Goal: Transaction & Acquisition: Subscribe to service/newsletter

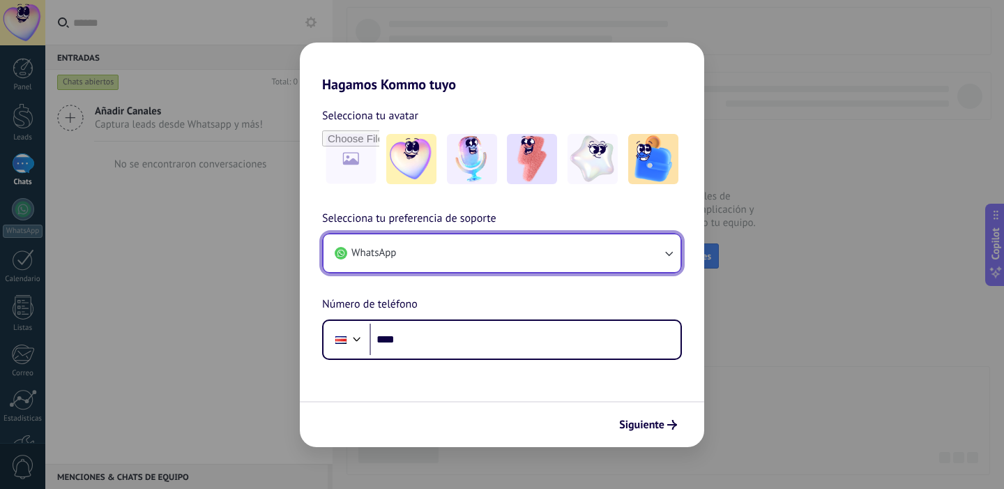
click at [556, 257] on button "WhatsApp" at bounding box center [502, 253] width 357 height 38
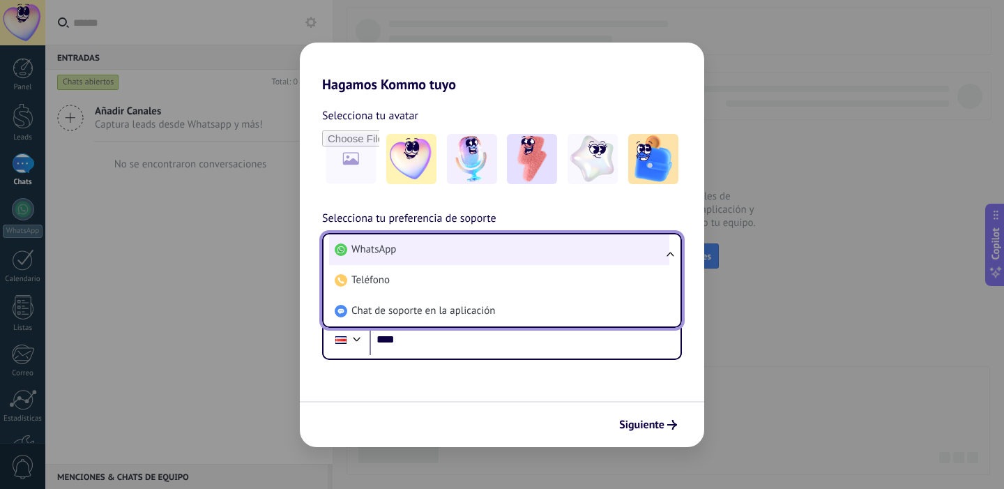
click at [554, 257] on li "WhatsApp" at bounding box center [499, 249] width 340 height 31
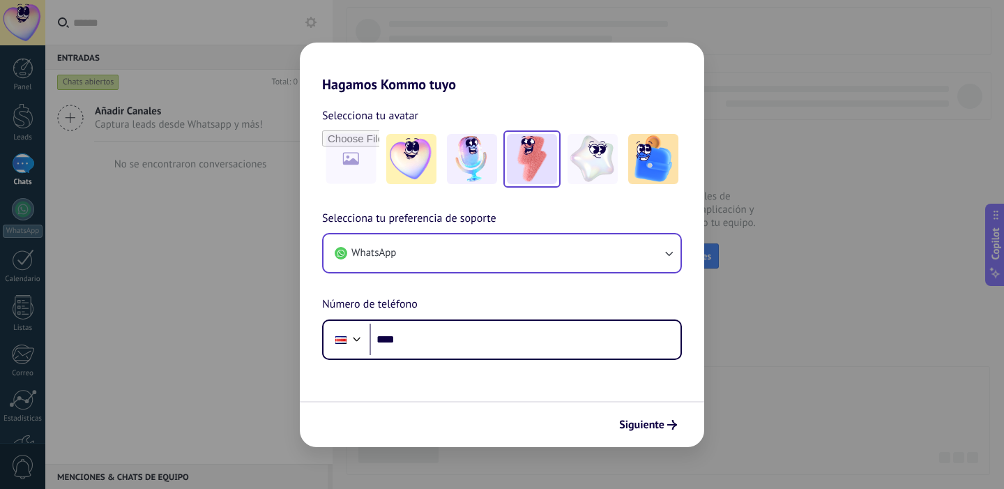
click at [536, 164] on img at bounding box center [532, 159] width 50 height 50
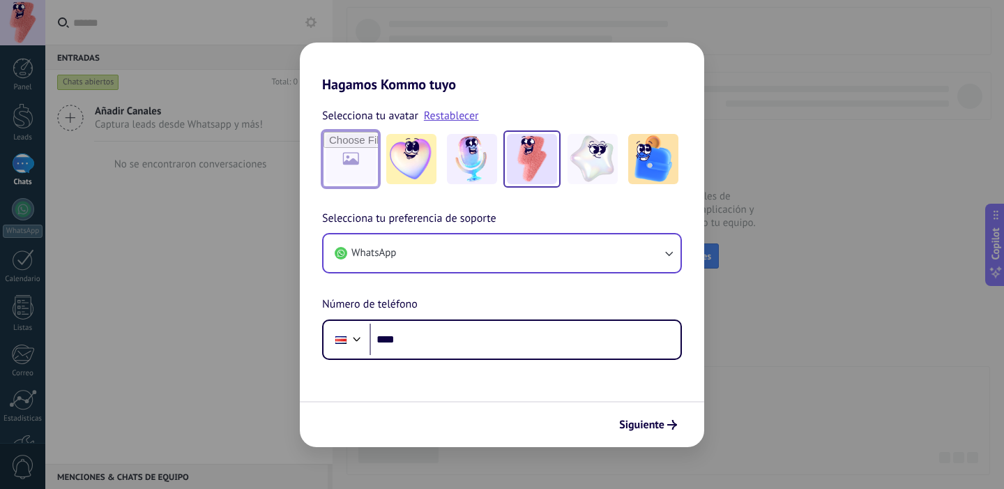
click at [345, 163] on input "file" at bounding box center [351, 159] width 54 height 54
click at [349, 162] on input "file" at bounding box center [351, 159] width 54 height 54
click at [354, 170] on input "file" at bounding box center [351, 159] width 54 height 54
type input "**********"
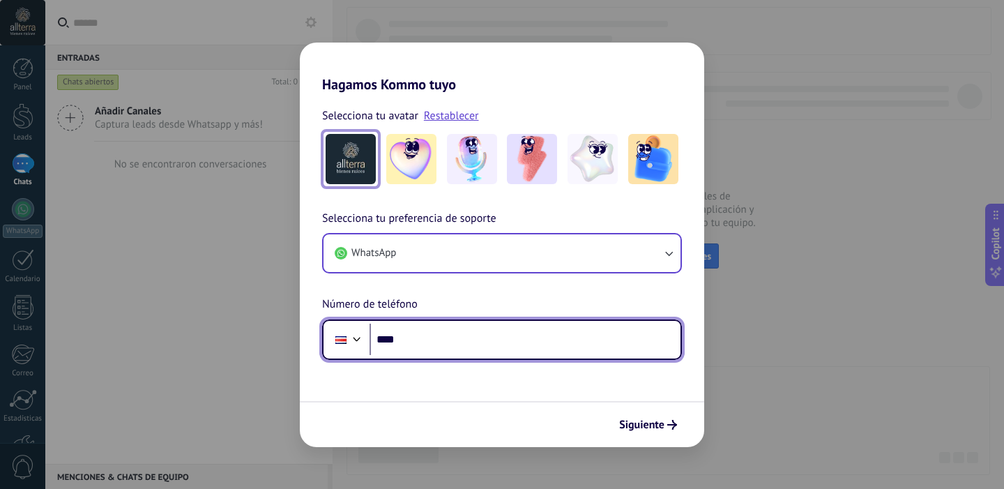
click at [439, 348] on input "****" at bounding box center [525, 340] width 311 height 32
type input "**********"
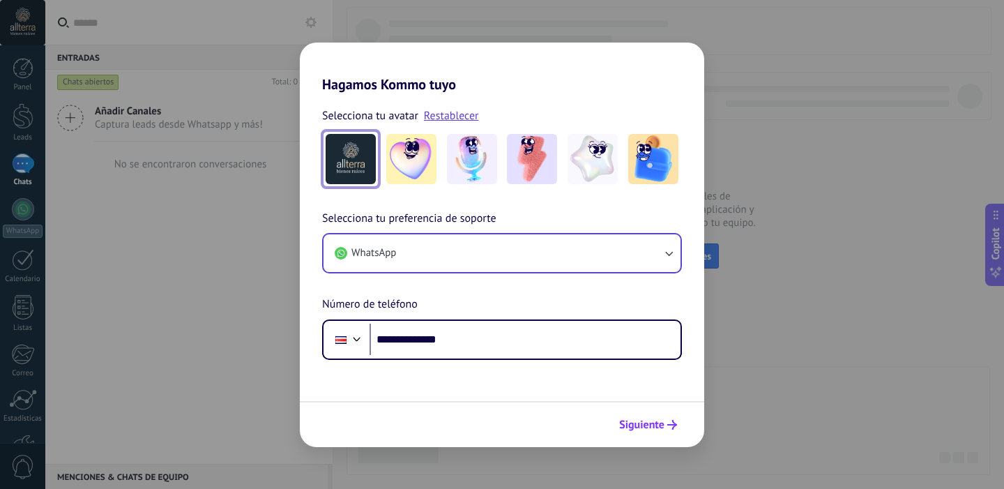
click at [637, 424] on span "Siguiente" at bounding box center [641, 425] width 45 height 10
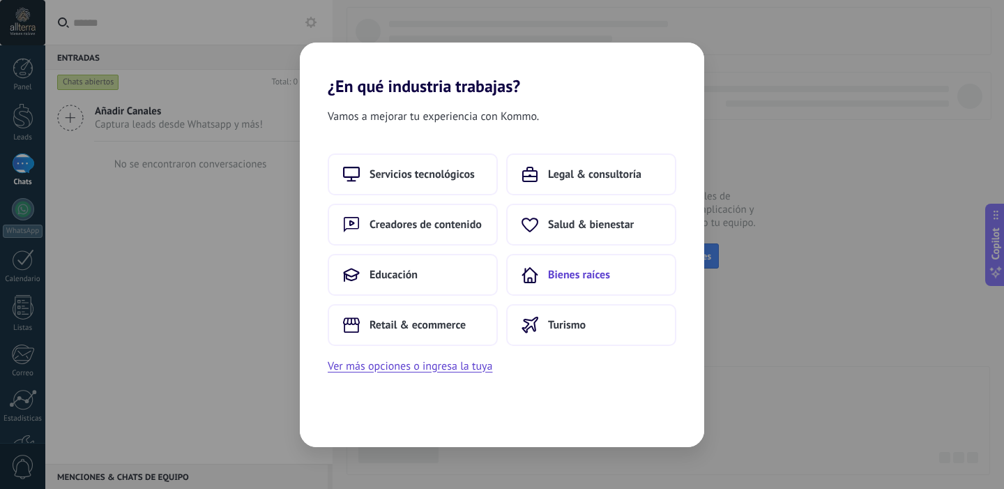
click at [544, 273] on button "Bienes raíces" at bounding box center [591, 275] width 170 height 42
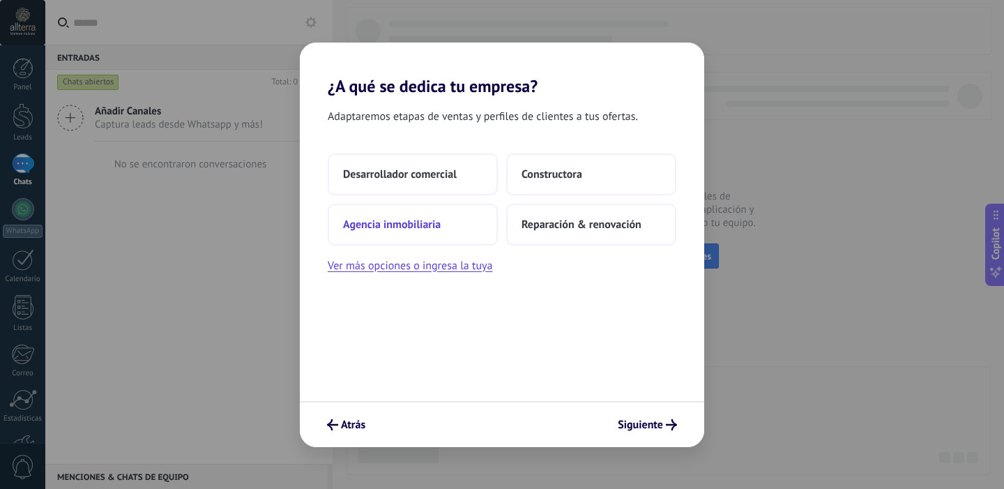
click at [398, 221] on span "Agencia inmobiliaria" at bounding box center [392, 225] width 98 height 14
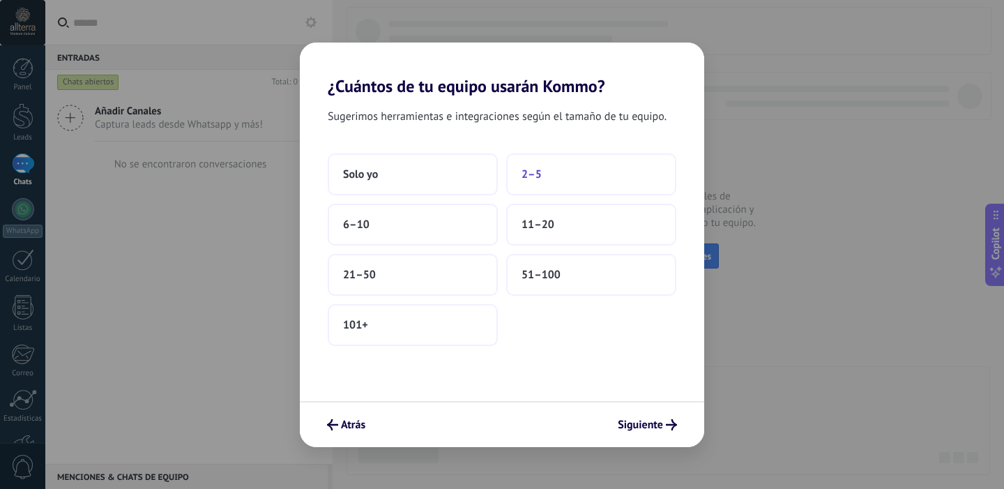
click at [559, 165] on button "2–5" at bounding box center [591, 174] width 170 height 42
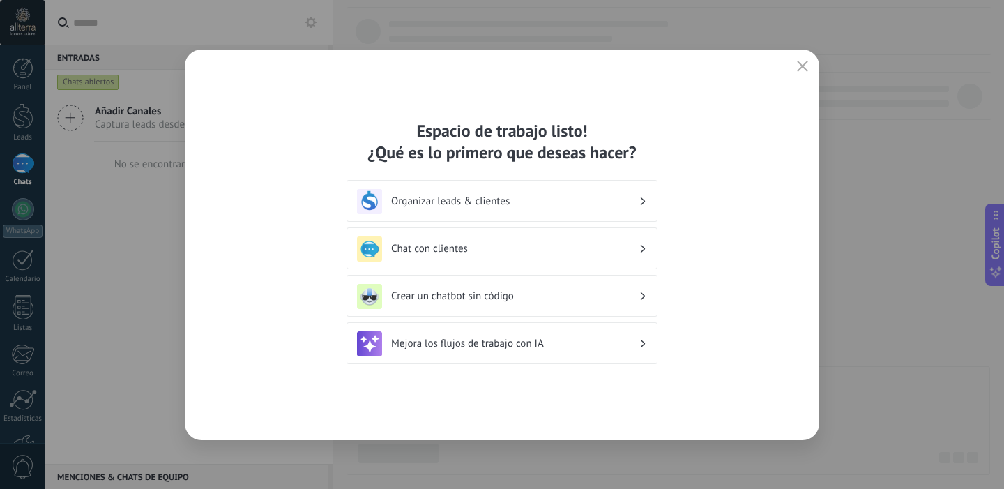
click at [432, 248] on h3 "Chat con clientes" at bounding box center [515, 248] width 248 height 13
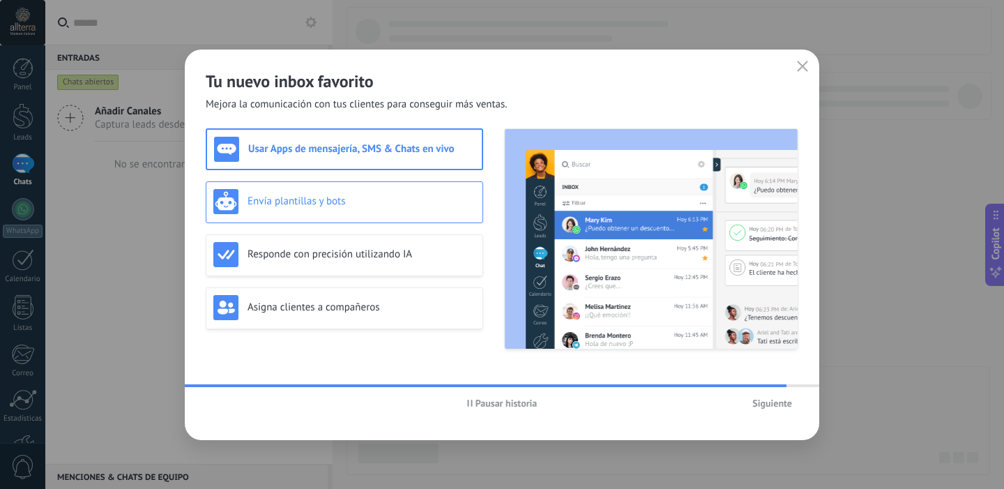
click at [286, 202] on h3 "Envía plantillas y bots" at bounding box center [362, 201] width 228 height 13
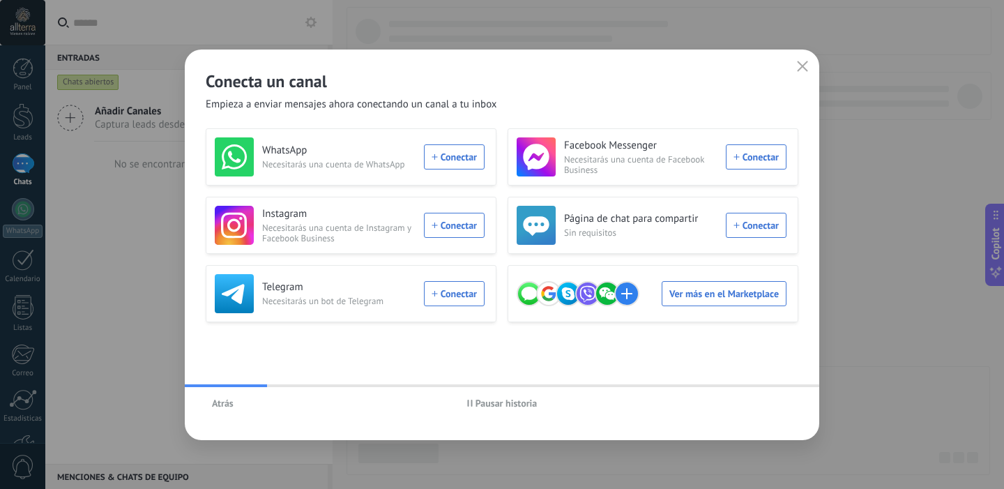
click at [219, 399] on span "Atrás" at bounding box center [223, 403] width 22 height 10
click at [219, 409] on button "Atrás" at bounding box center [223, 403] width 34 height 21
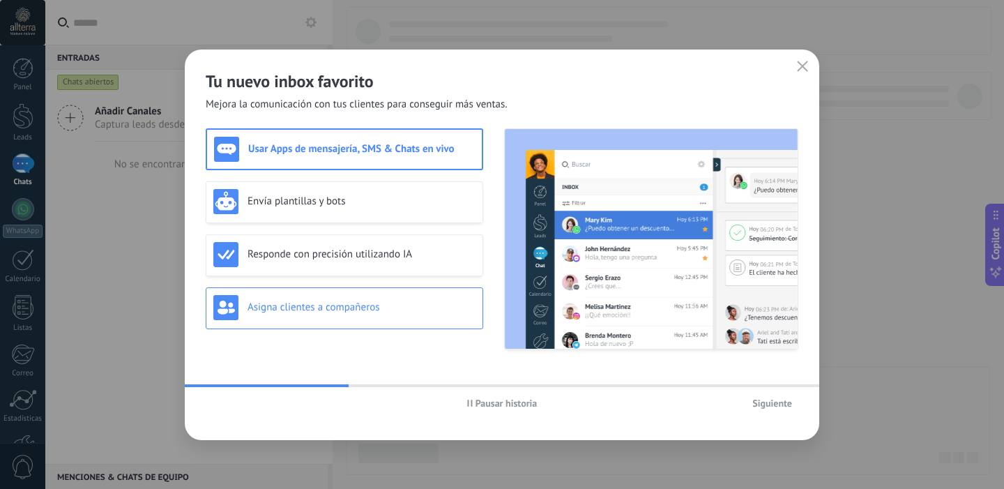
click at [275, 310] on h3 "Asigna clientes a compañeros" at bounding box center [362, 307] width 228 height 13
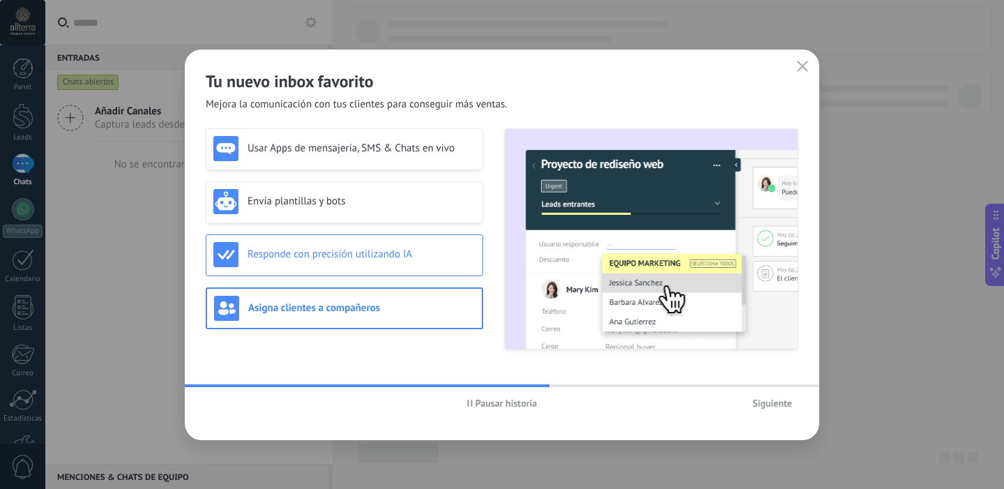
click at [338, 248] on h3 "Responde con precisión utilizando IA" at bounding box center [362, 254] width 228 height 13
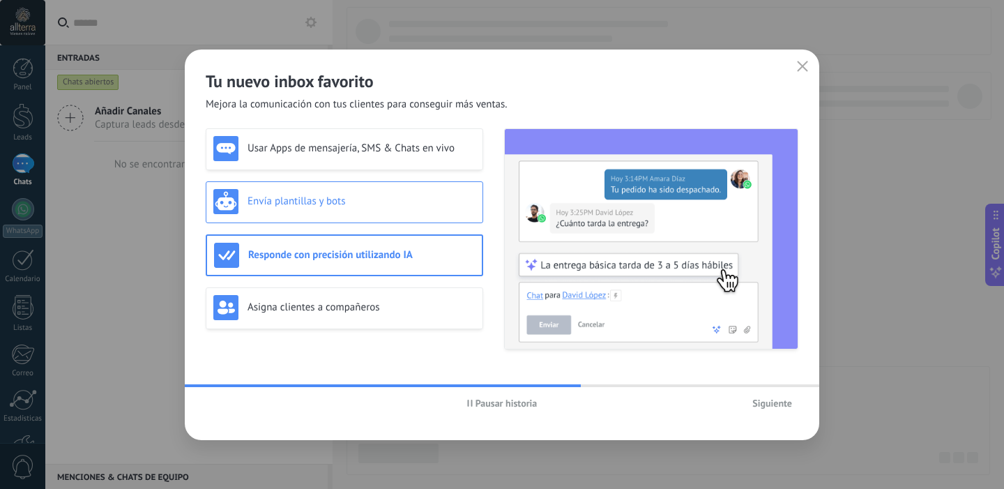
click at [339, 216] on div "Envía plantillas y bots" at bounding box center [345, 202] width 278 height 42
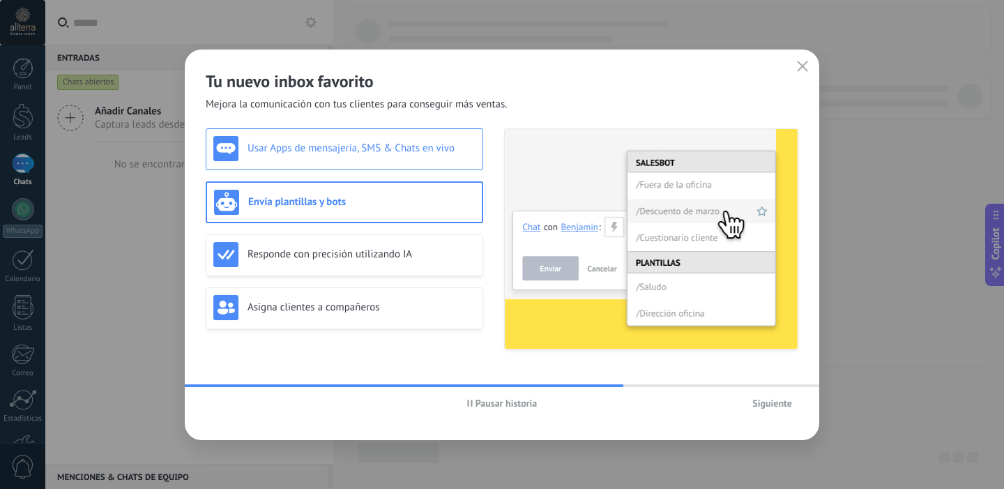
click at [351, 153] on h3 "Usar Apps de mensajería, SMS & Chats en vivo" at bounding box center [362, 148] width 228 height 13
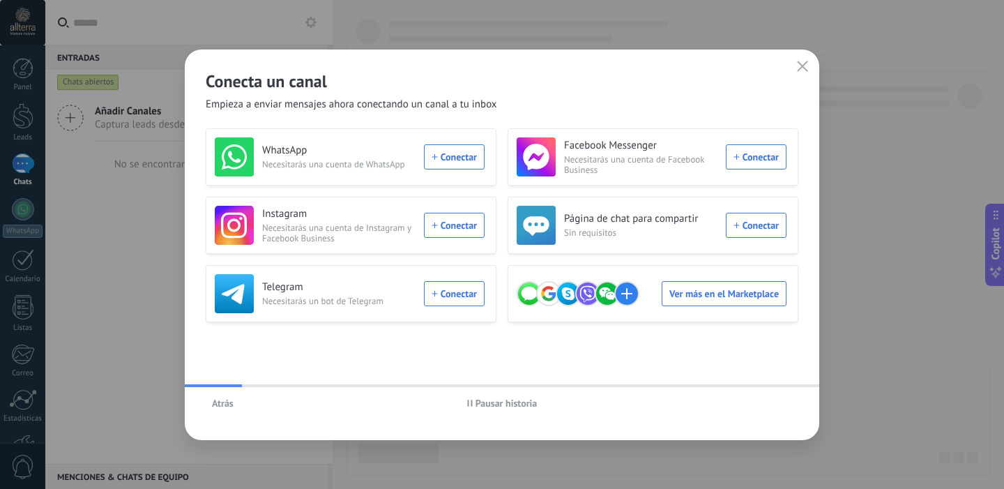
click at [227, 401] on span "Atrás" at bounding box center [223, 403] width 22 height 10
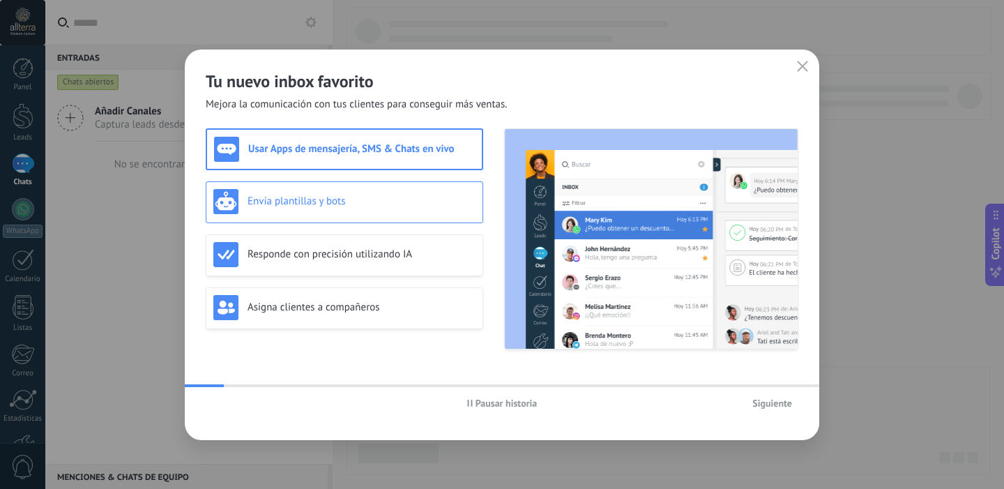
click at [325, 208] on div "Envía plantillas y bots" at bounding box center [344, 201] width 262 height 25
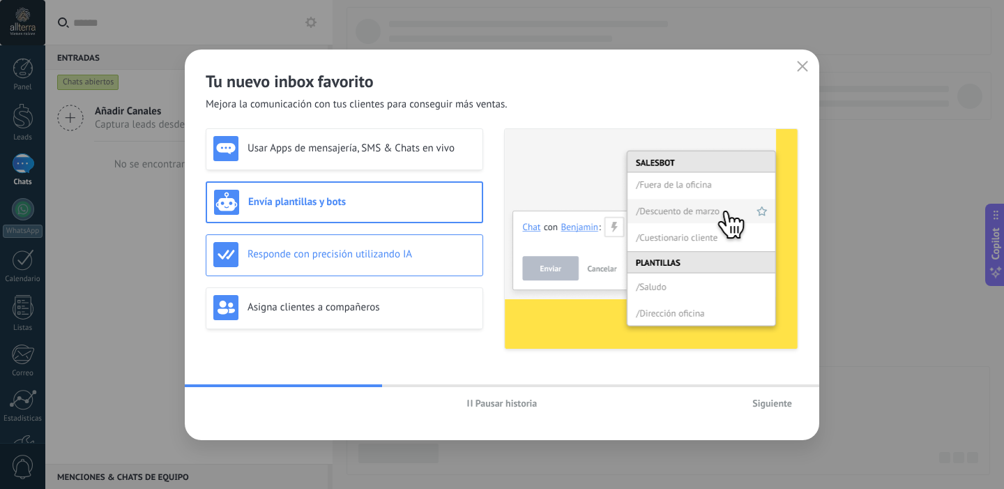
click at [326, 248] on h3 "Responde con precisión utilizando IA" at bounding box center [362, 254] width 228 height 13
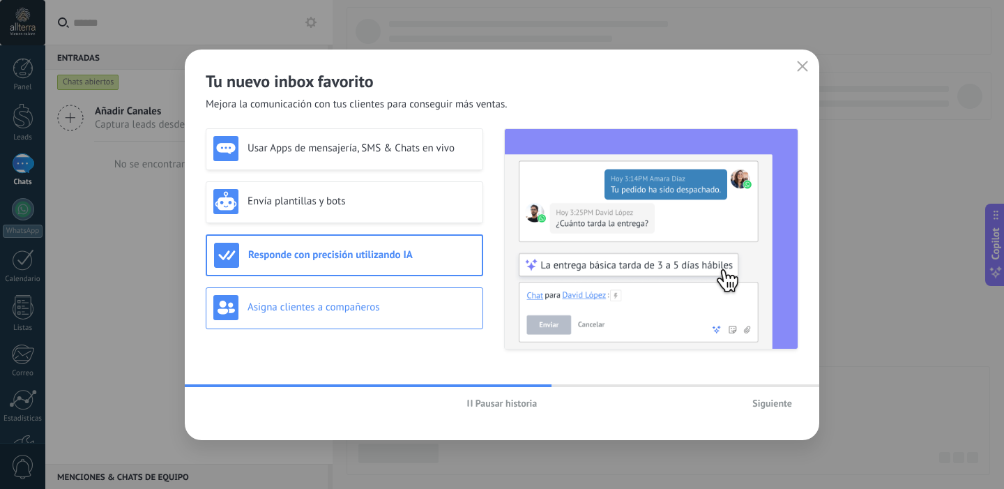
click at [324, 314] on div "Asigna clientes a compañeros" at bounding box center [344, 307] width 262 height 25
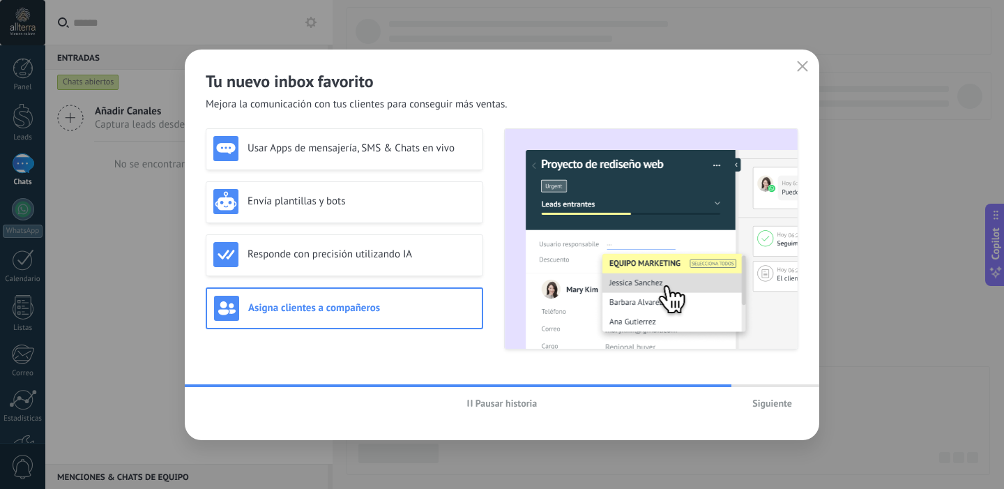
click at [762, 404] on span "Siguiente" at bounding box center [772, 403] width 40 height 10
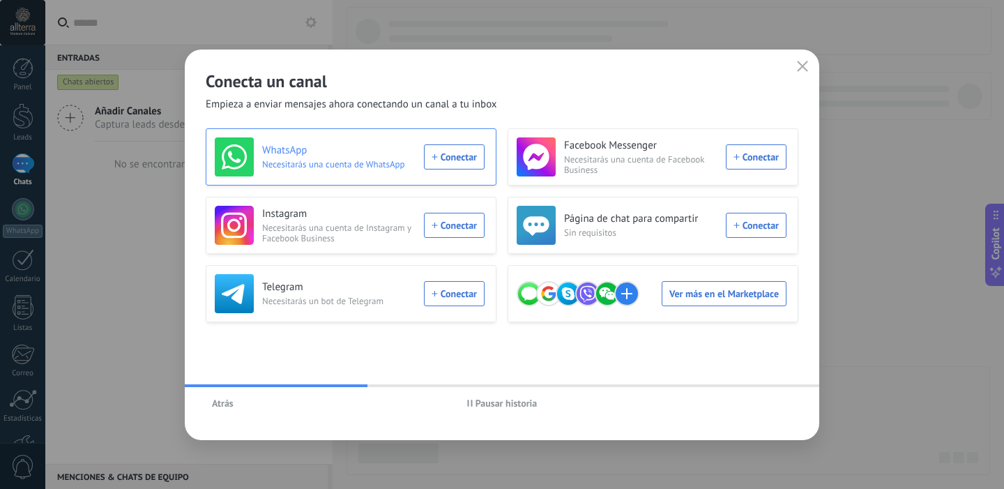
click at [453, 158] on div "WhatsApp Necesitarás una cuenta de WhatsApp Conectar" at bounding box center [350, 156] width 270 height 39
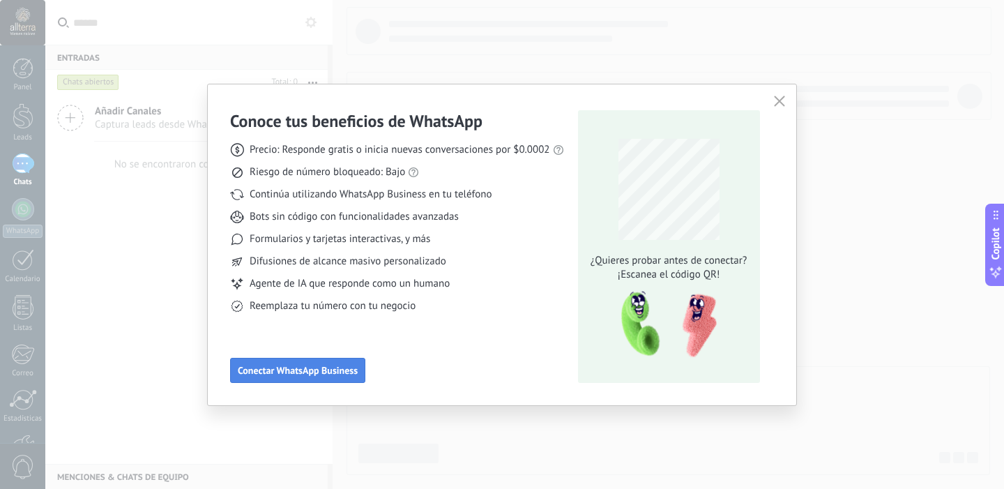
click at [315, 377] on button "Conectar WhatsApp Business" at bounding box center [297, 370] width 135 height 25
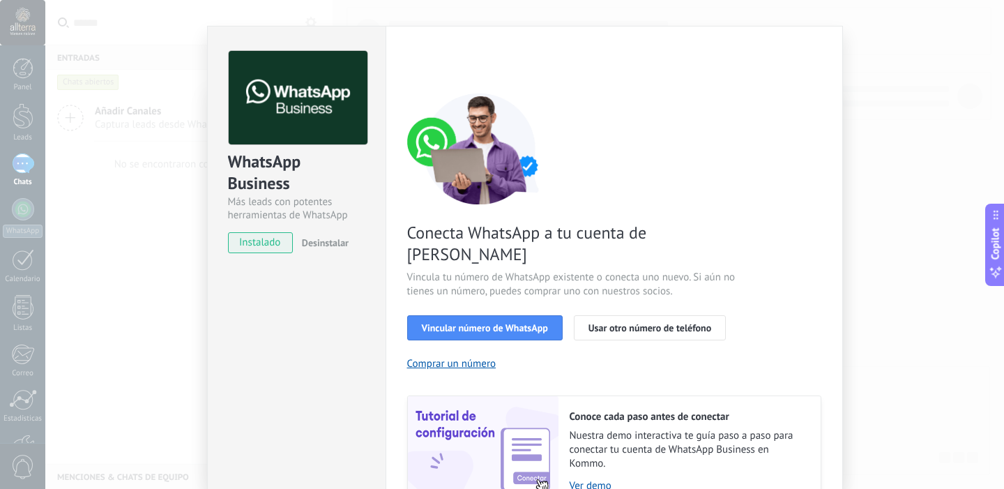
scroll to position [131, 0]
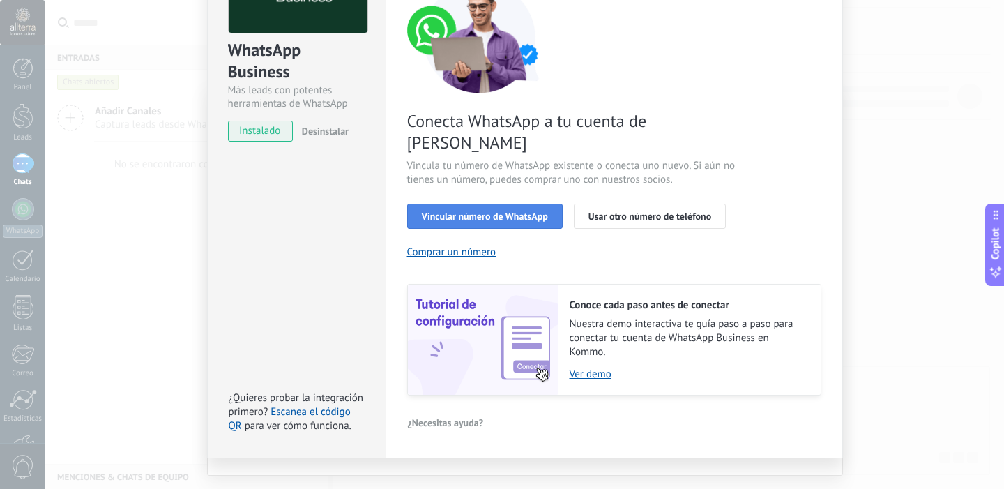
click at [465, 211] on span "Vincular número de WhatsApp" at bounding box center [485, 216] width 126 height 10
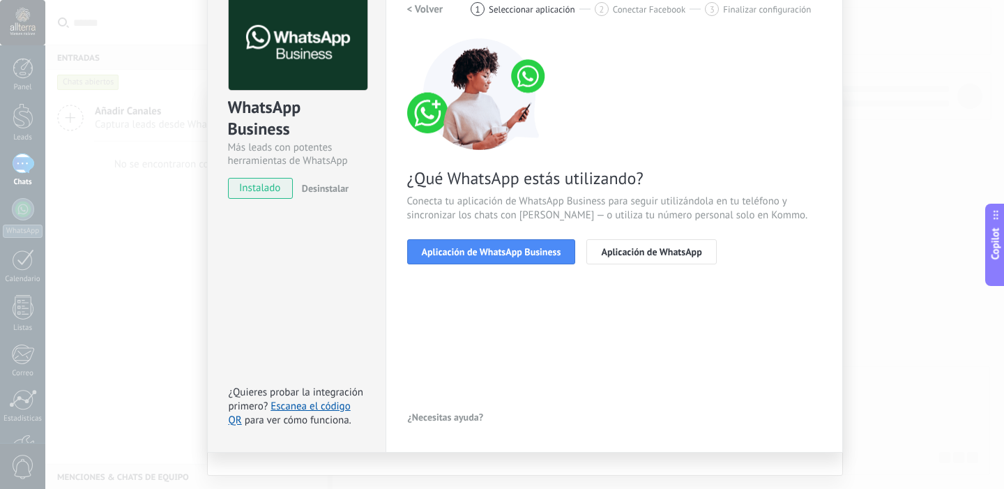
scroll to position [73, 0]
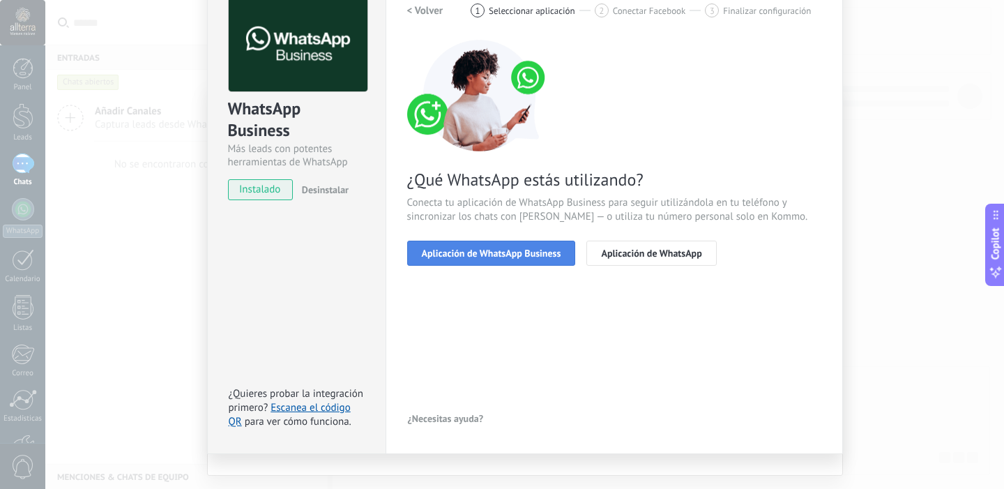
click at [466, 250] on span "Aplicación de WhatsApp Business" at bounding box center [491, 253] width 139 height 10
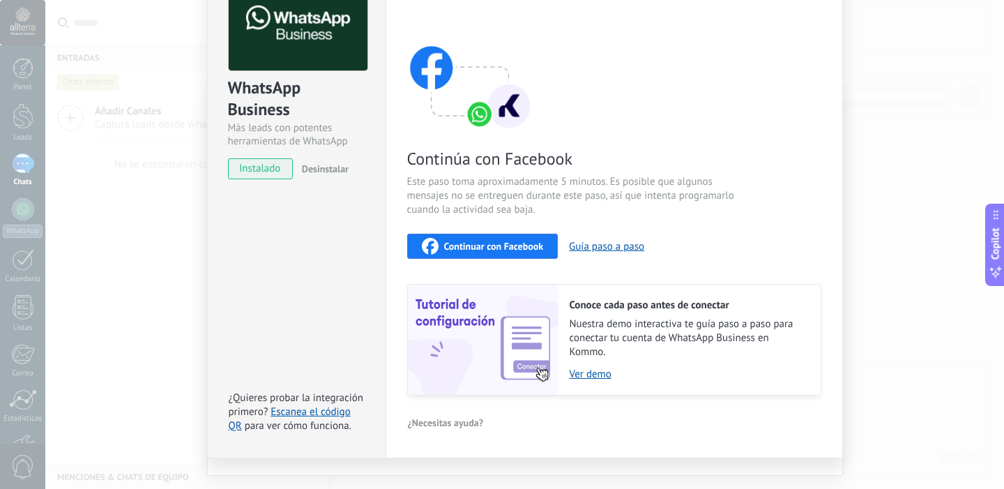
scroll to position [114, 0]
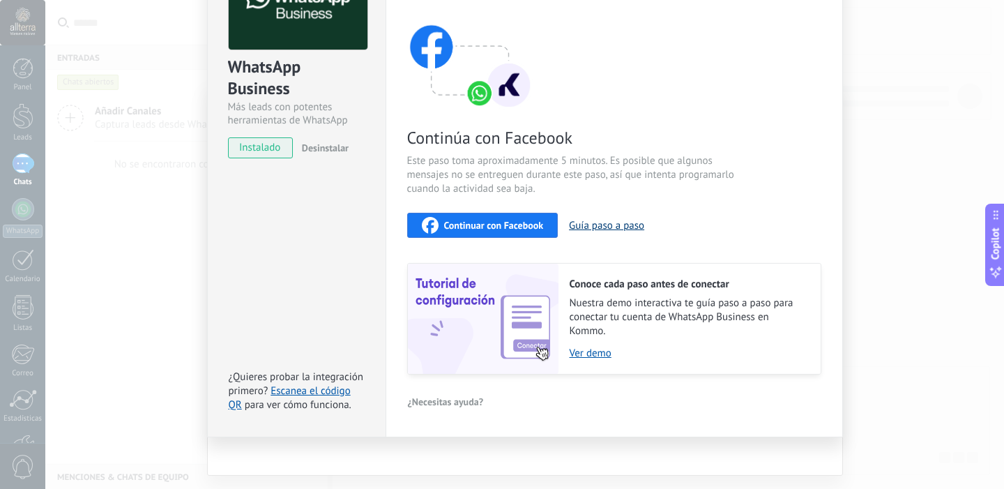
click at [586, 221] on button "Guía paso a paso" at bounding box center [606, 225] width 75 height 13
click at [585, 351] on link "Ver demo" at bounding box center [688, 353] width 237 height 13
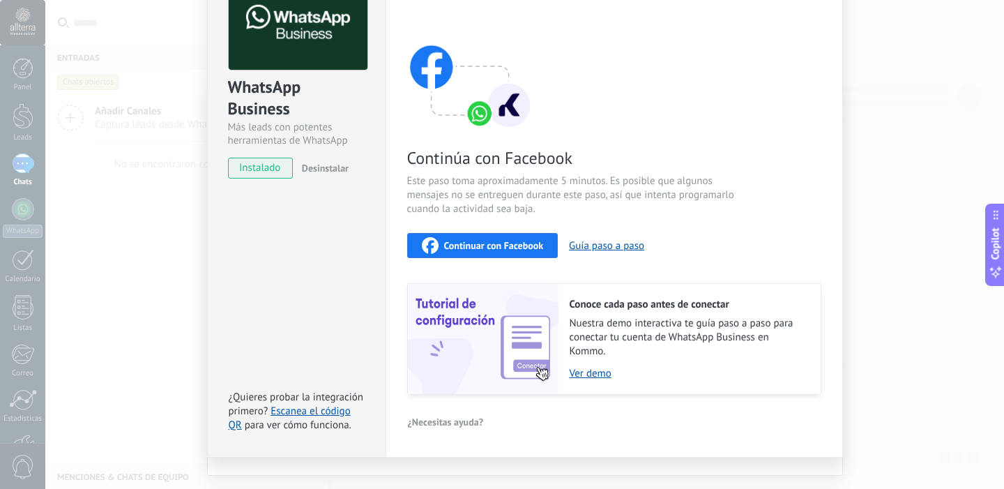
scroll to position [93, 0]
click at [457, 246] on span "Continuar con Facebook" at bounding box center [494, 246] width 100 height 10
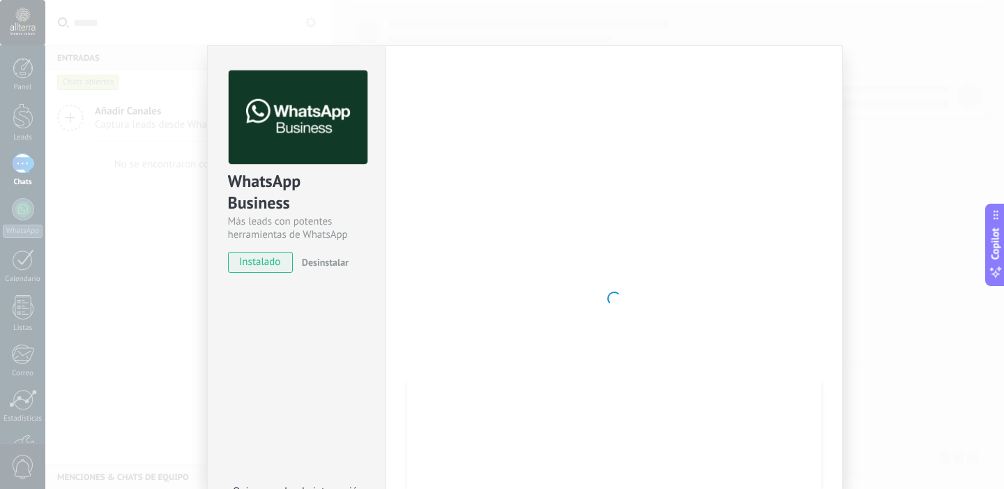
scroll to position [114, 0]
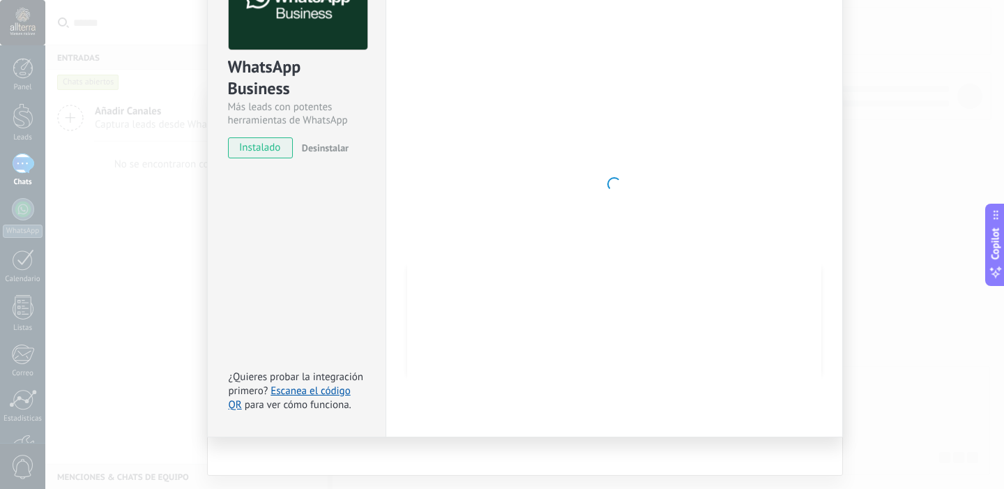
click at [126, 328] on div "WhatsApp Business Más leads con potentes herramientas de WhatsApp instalado Des…" at bounding box center [524, 244] width 959 height 489
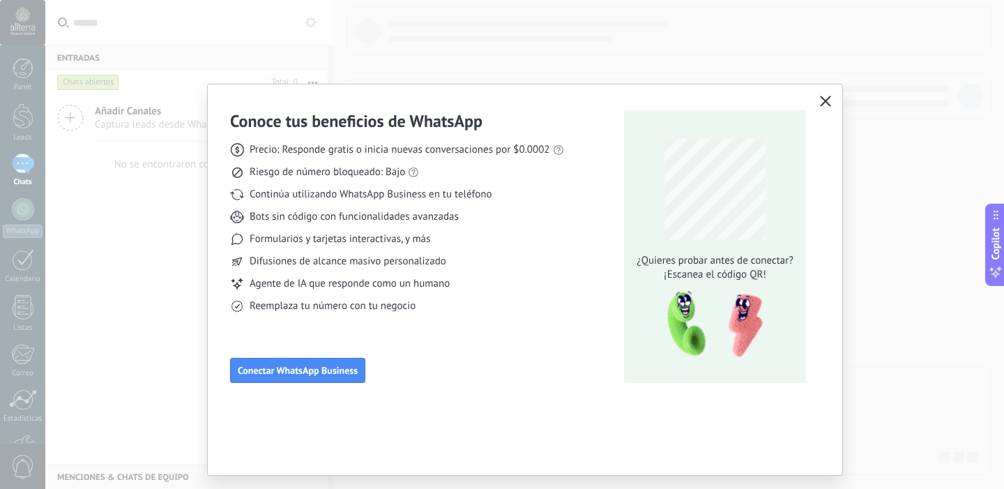
click at [826, 99] on icon "button" at bounding box center [825, 101] width 11 height 11
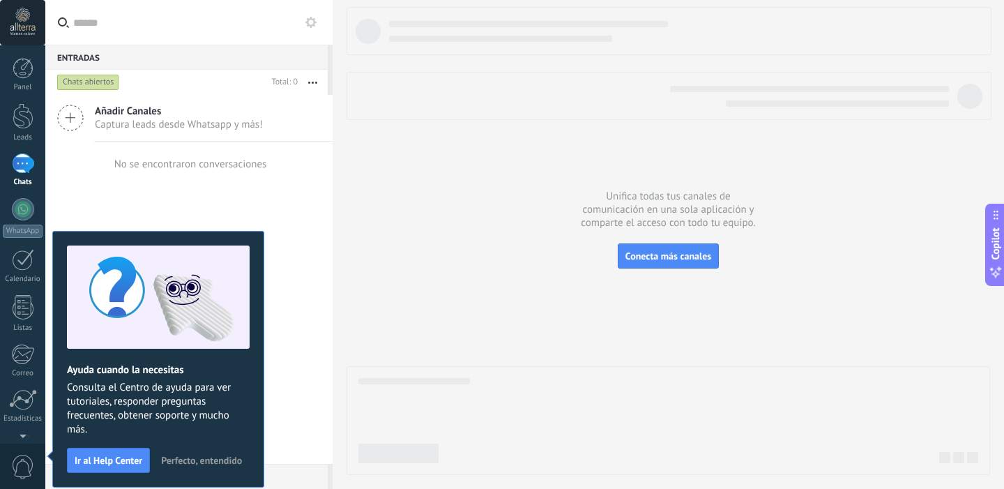
click at [653, 316] on div at bounding box center [669, 241] width 644 height 468
click at [655, 245] on button "Conecta más canales" at bounding box center [668, 255] width 101 height 25
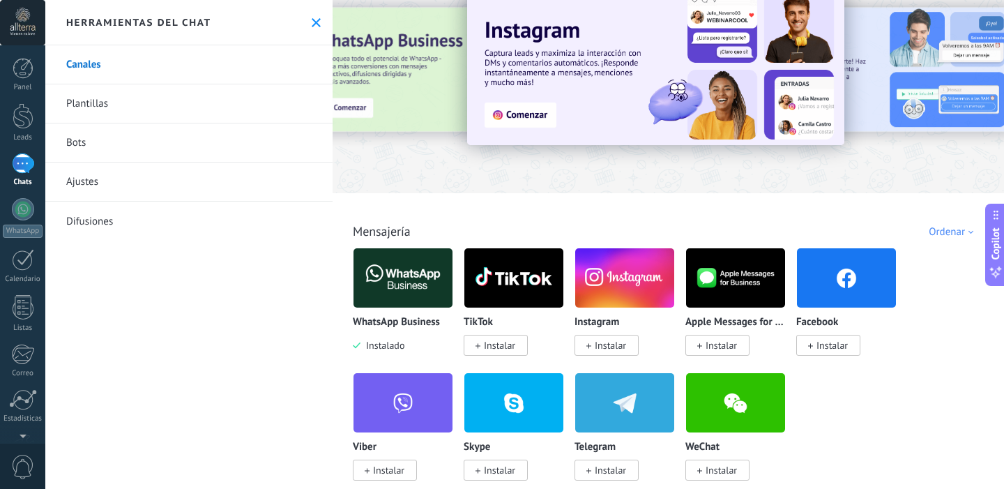
scroll to position [62, 0]
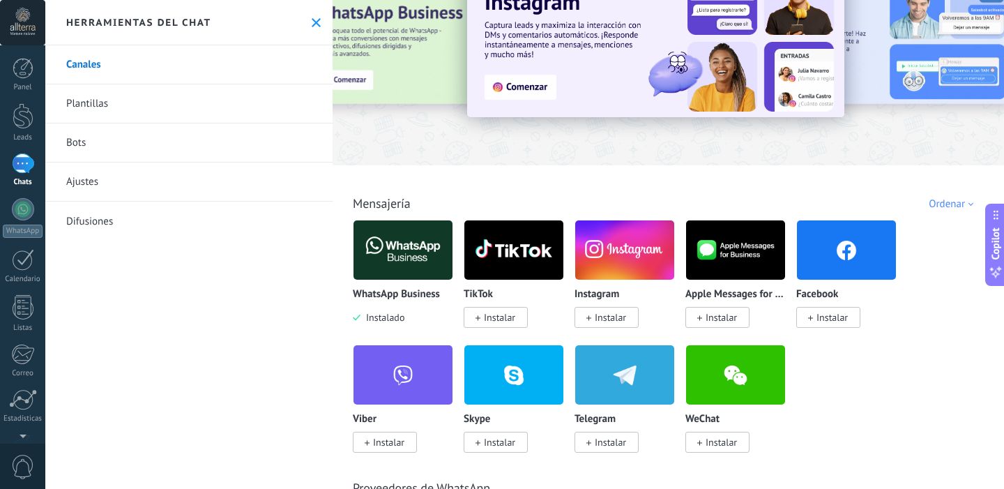
click at [610, 324] on span "Instalar" at bounding box center [610, 317] width 31 height 13
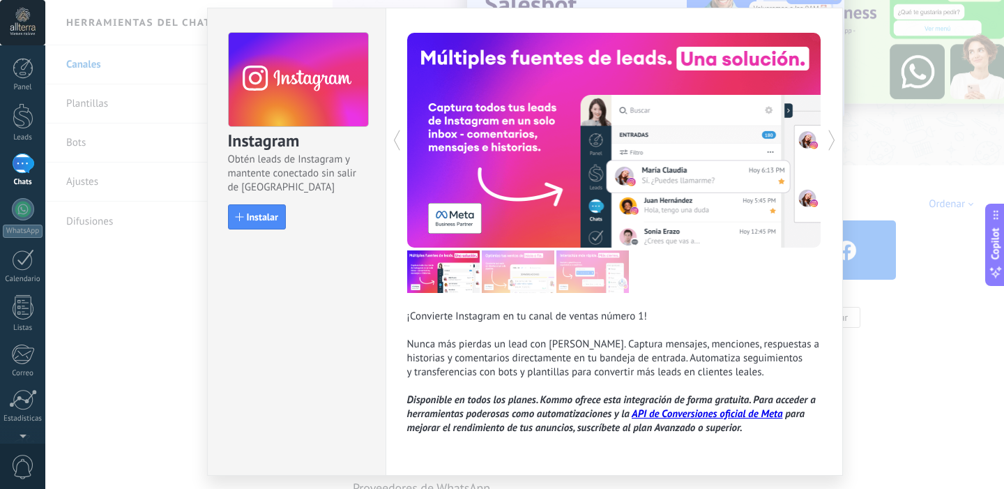
scroll to position [79, 0]
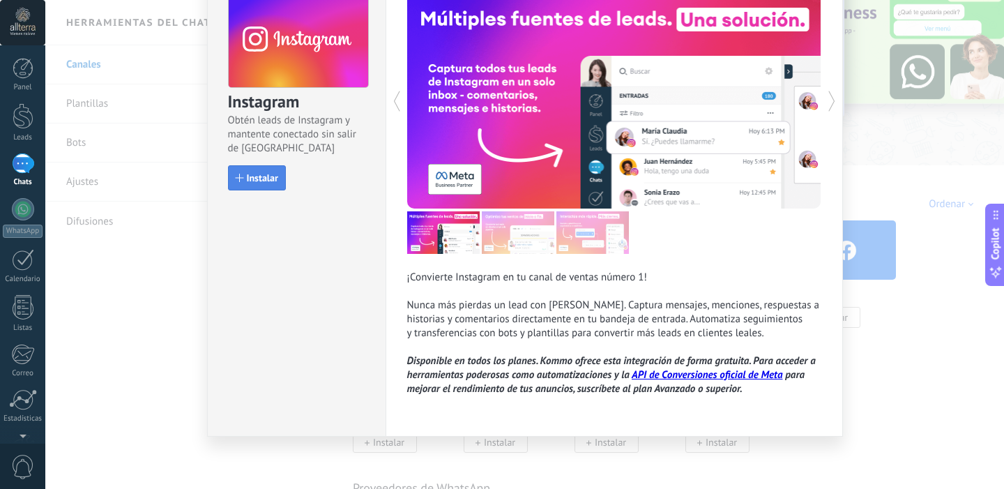
click at [247, 173] on span "Instalar" at bounding box center [262, 178] width 31 height 10
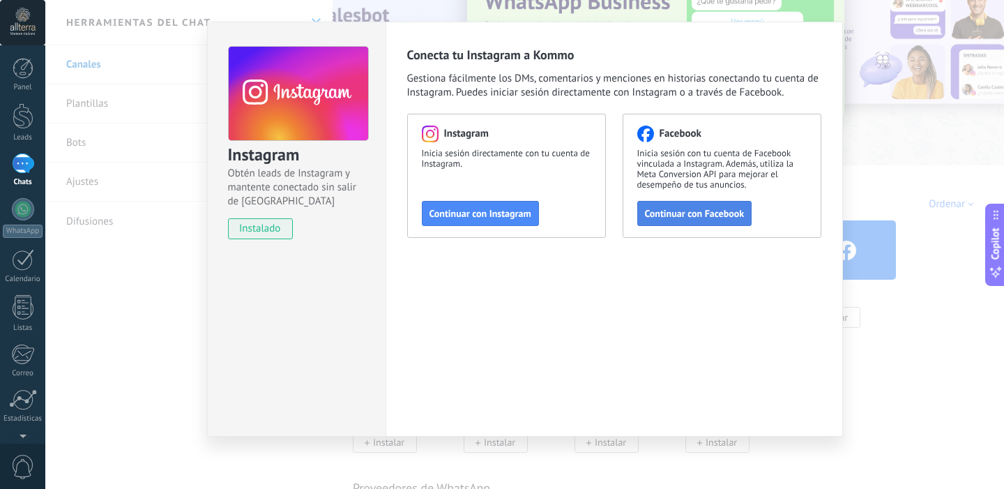
click at [692, 215] on span "Continuar con Facebook" at bounding box center [695, 213] width 100 height 10
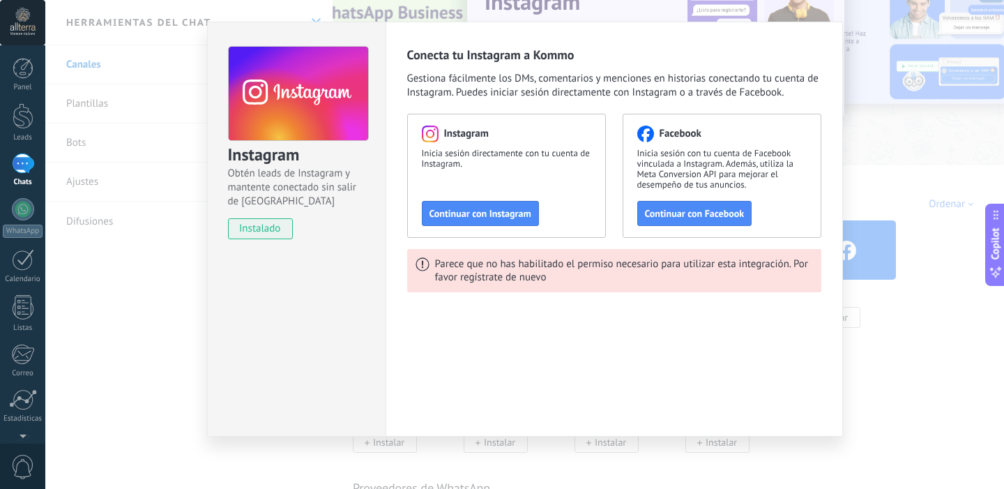
click at [154, 295] on div "Instagram Obtén leads de Instagram y mantente conectado sin salir de Kommo inst…" at bounding box center [524, 244] width 959 height 489
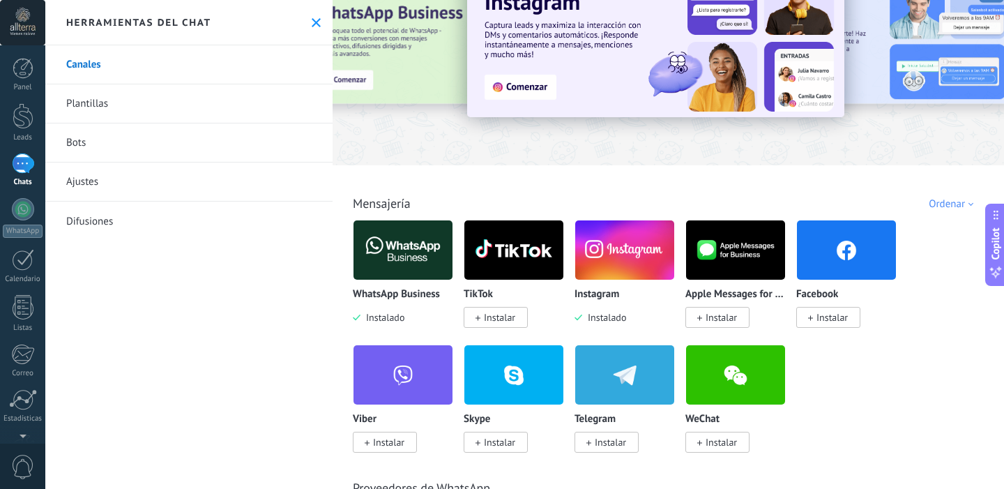
scroll to position [0, 0]
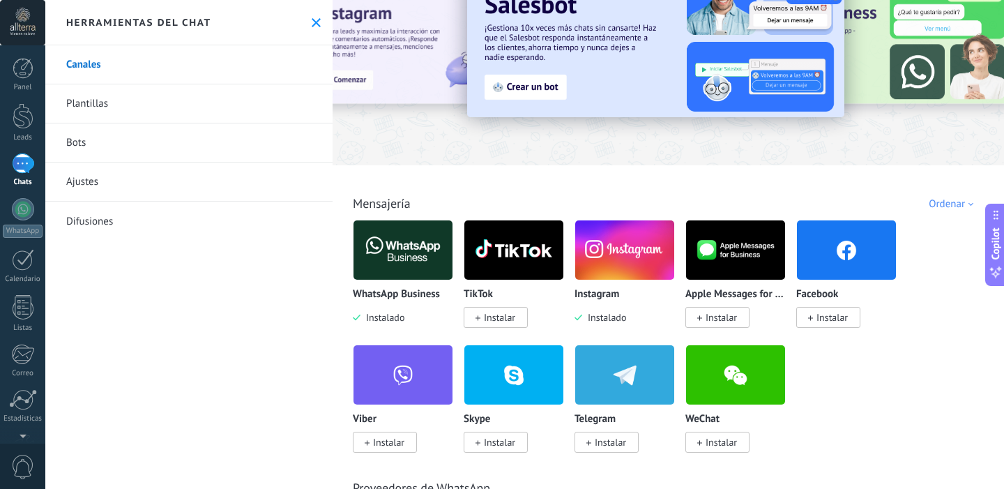
click at [637, 267] on img at bounding box center [624, 250] width 99 height 68
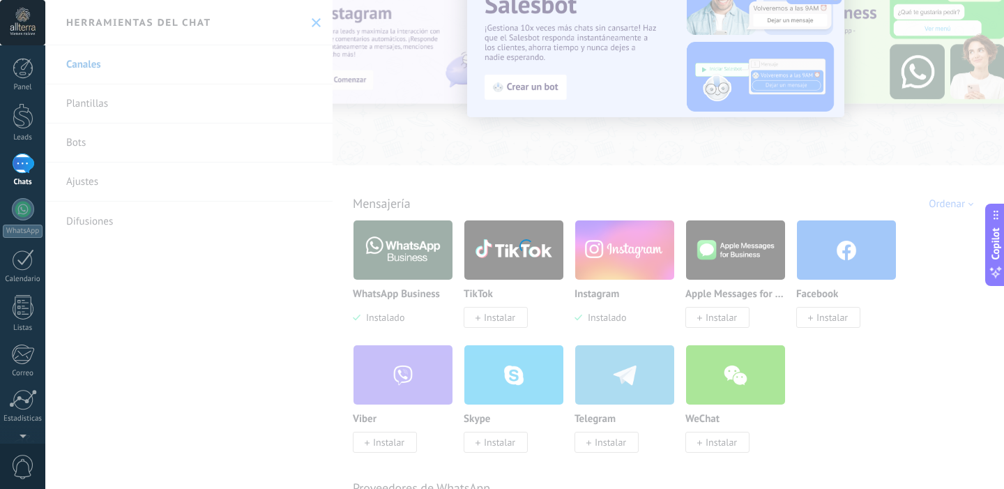
click at [595, 319] on div "Instagram Obtén leads de Instagram y mantente conectado sin salir de Kommo Inst…" at bounding box center [524, 244] width 959 height 489
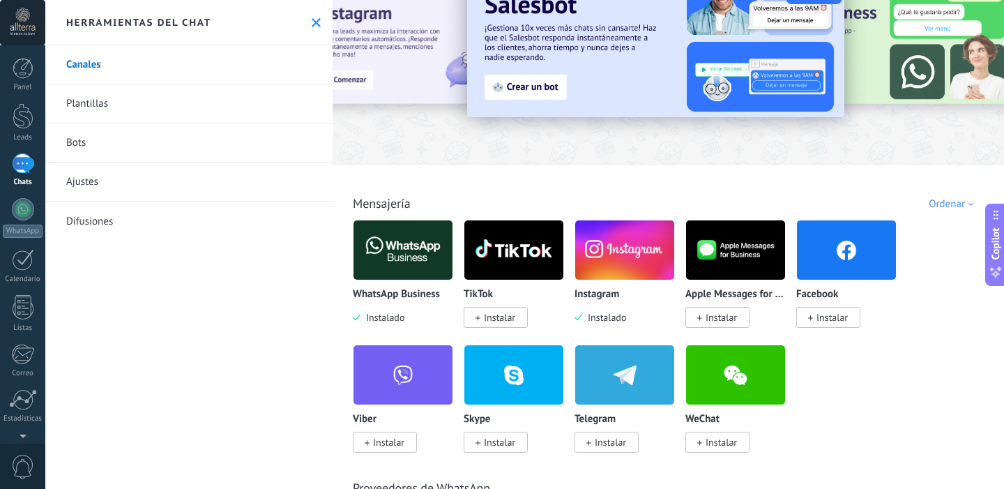
click at [613, 319] on span "Instalado" at bounding box center [604, 317] width 44 height 13
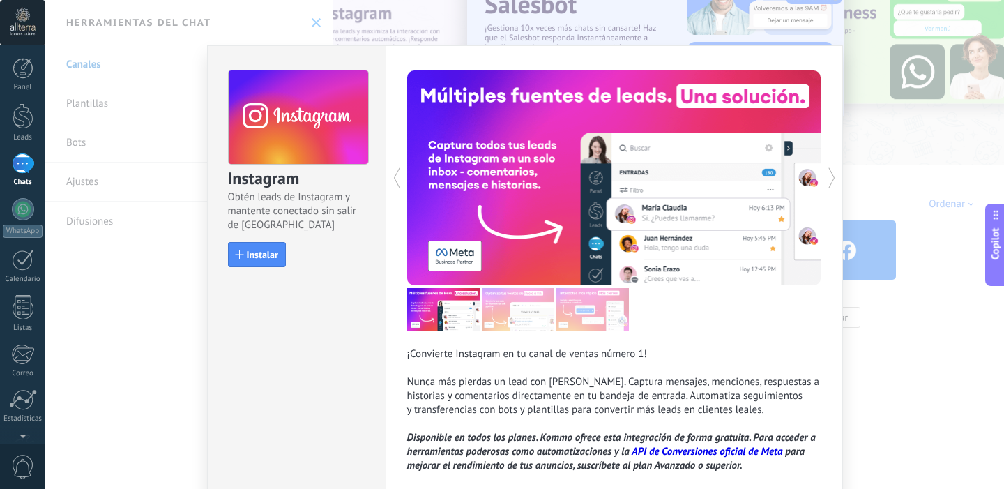
click at [139, 354] on div "Instagram Obtén leads de Instagram y mantente conectado sin salir de Kommo Inst…" at bounding box center [524, 244] width 959 height 489
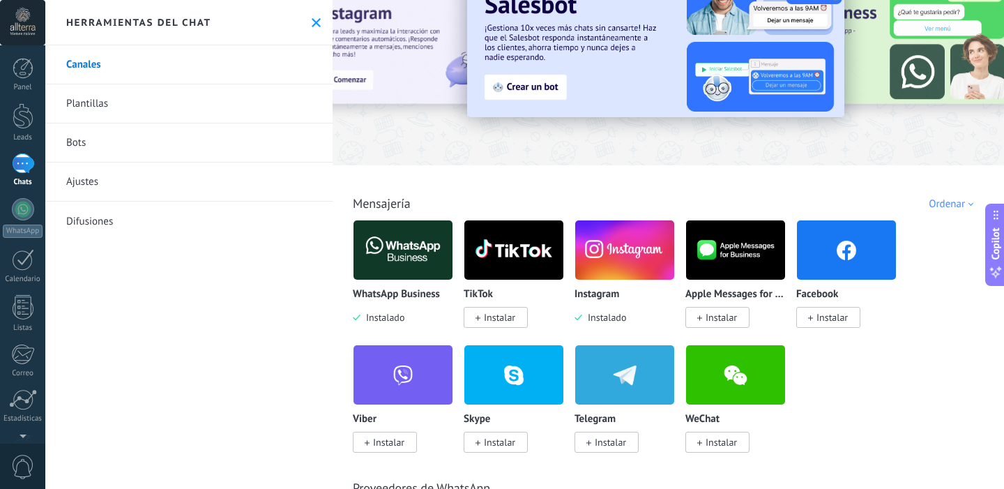
click at [507, 323] on span "Instalar" at bounding box center [499, 317] width 31 height 13
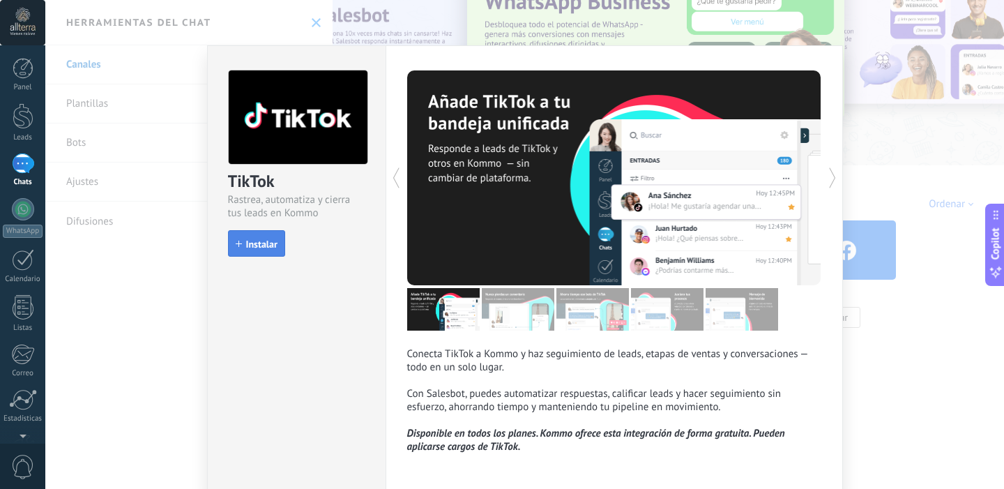
click at [278, 250] on button "Instalar" at bounding box center [256, 243] width 57 height 26
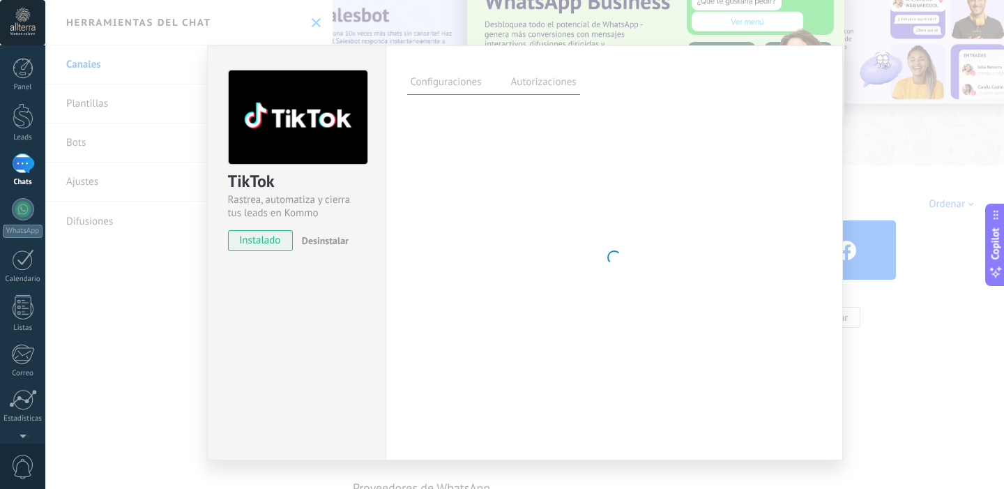
click at [166, 306] on div "TikTok Rastrea, automatiza y cierra tus leads en Kommo instalado Desinstalar Co…" at bounding box center [524, 244] width 959 height 489
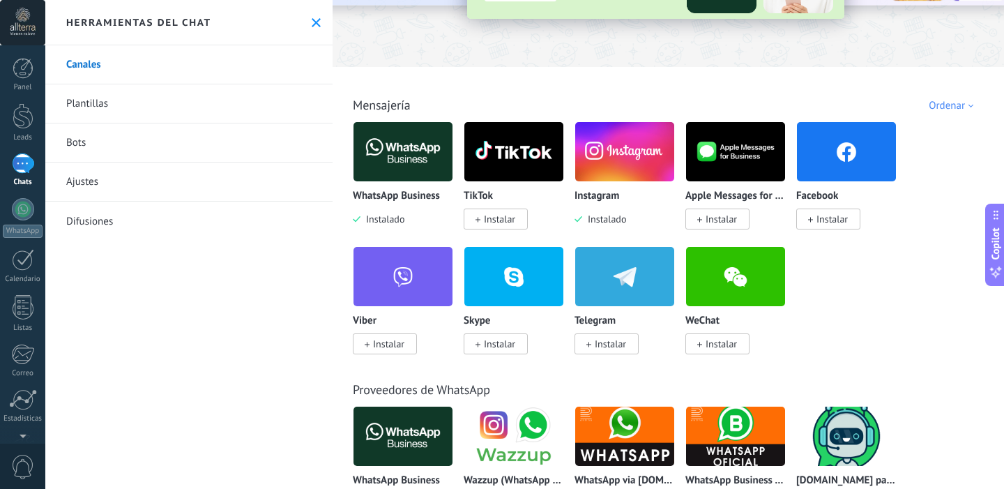
scroll to position [96, 0]
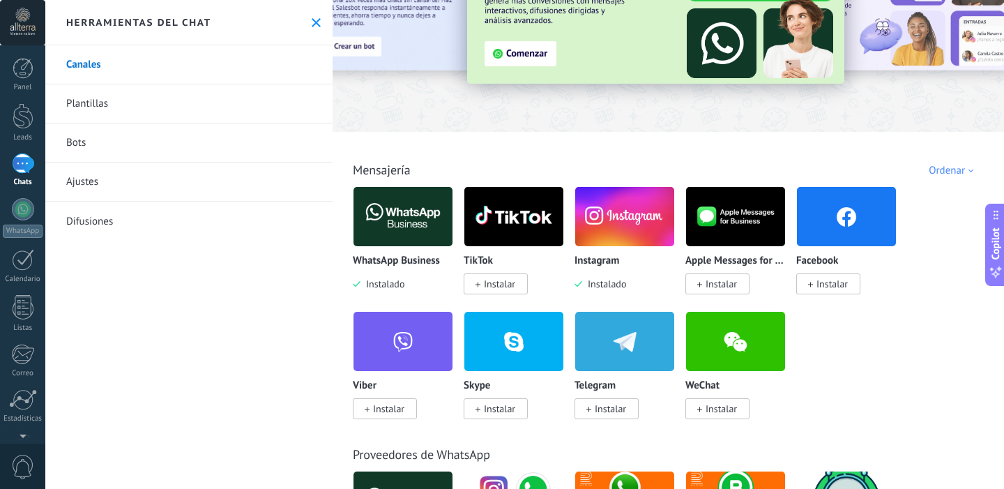
click at [817, 289] on span "Instalar" at bounding box center [831, 284] width 31 height 13
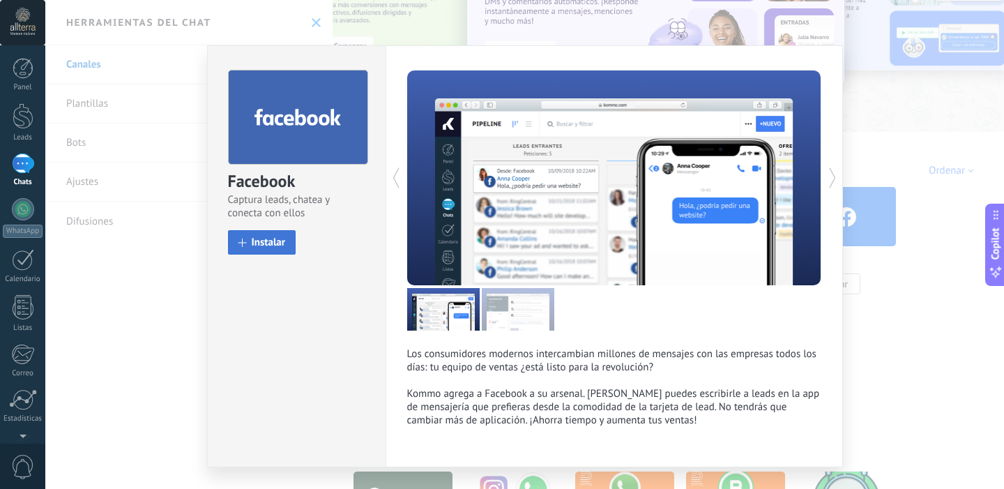
click at [260, 238] on span "Instalar" at bounding box center [269, 242] width 34 height 10
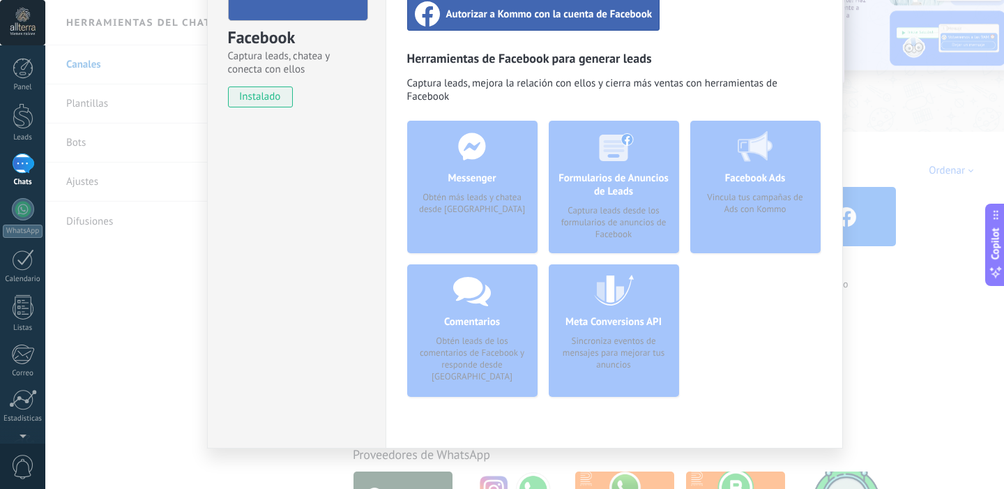
scroll to position [0, 0]
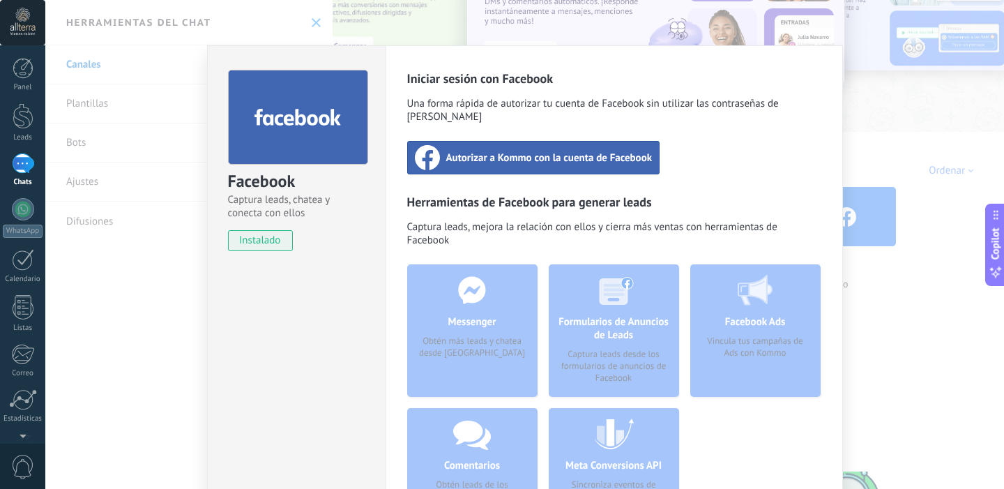
click at [510, 151] on span "Autorizar a Kommo con la cuenta de Facebook" at bounding box center [549, 158] width 206 height 14
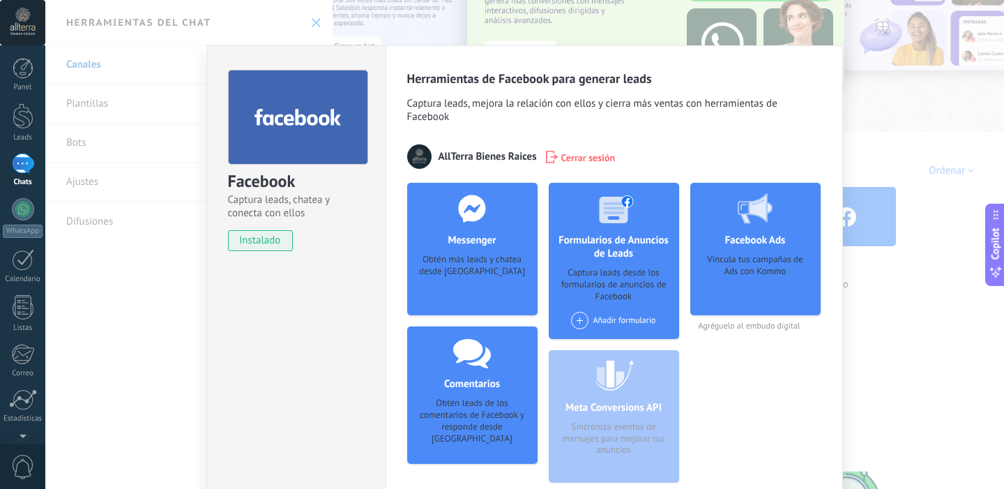
click at [234, 362] on div "Facebook Captura leads, chatea y conecta con ellos instalado Desinstalar" at bounding box center [296, 289] width 178 height 489
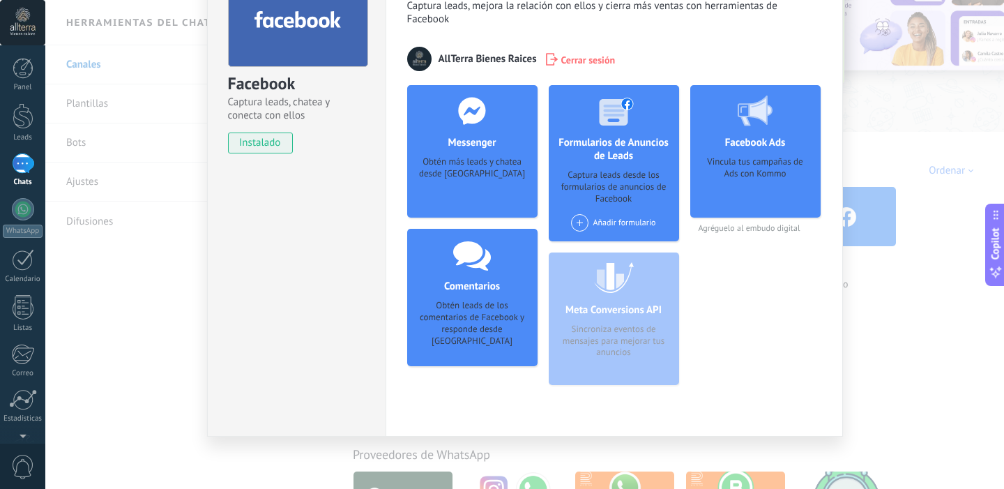
click at [147, 393] on div "Facebook Captura leads, chatea y conecta con ellos instalado Desinstalar Herram…" at bounding box center [524, 244] width 959 height 489
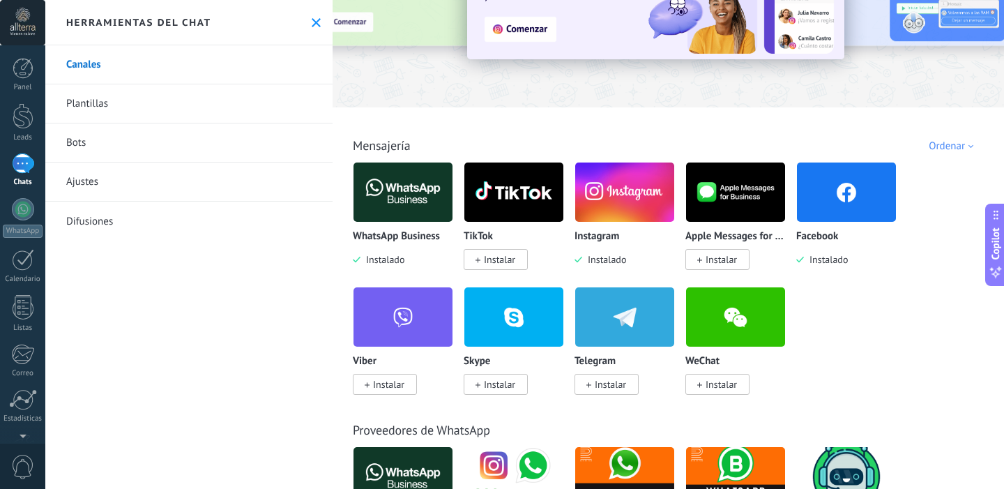
scroll to position [90, 0]
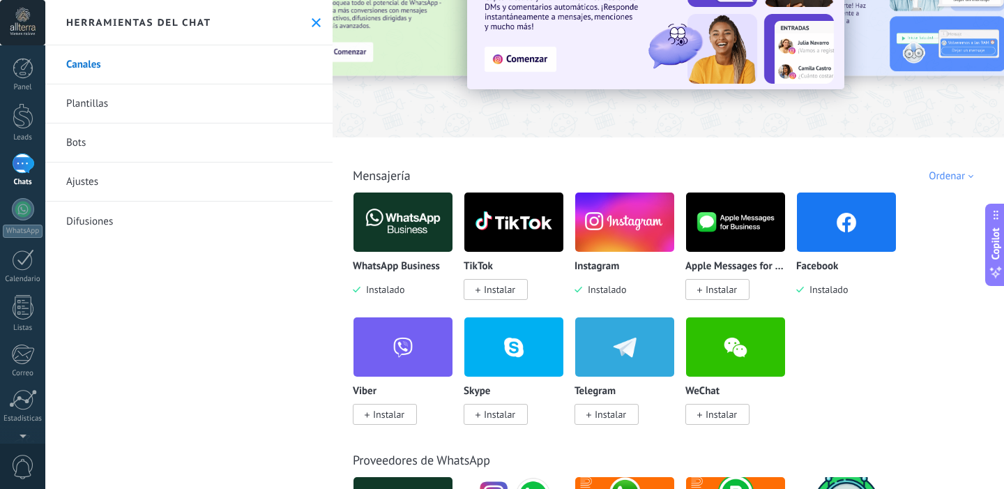
click at [503, 290] on span "Instalar" at bounding box center [499, 289] width 31 height 13
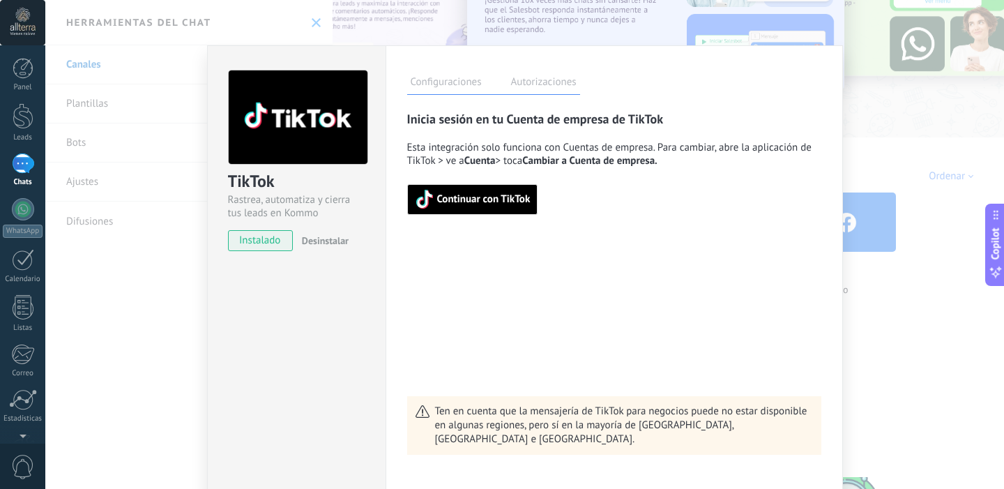
click at [504, 204] on span "Continuar con TikTok" at bounding box center [483, 200] width 93 height 10
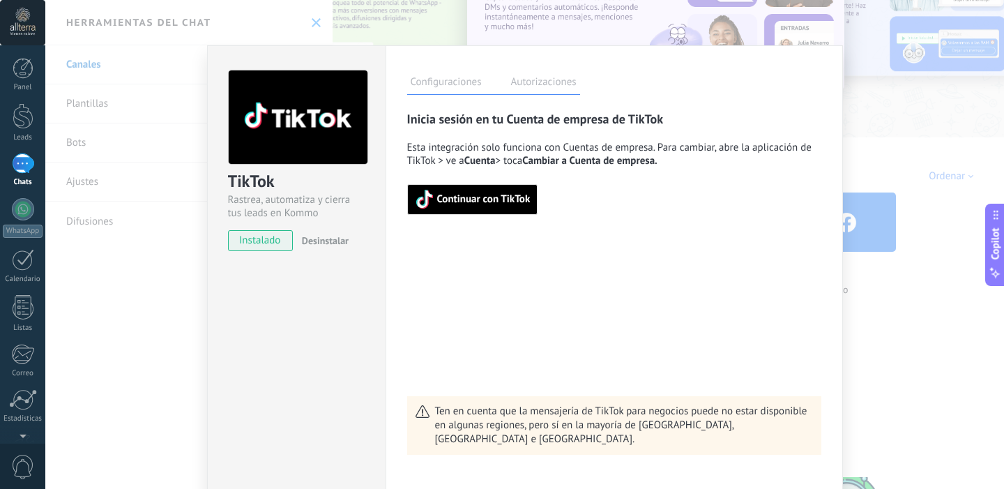
click at [167, 287] on div "TikTok Rastrea, automatiza y cierra tus leads en Kommo instalado Desinstalar Co…" at bounding box center [524, 244] width 959 height 489
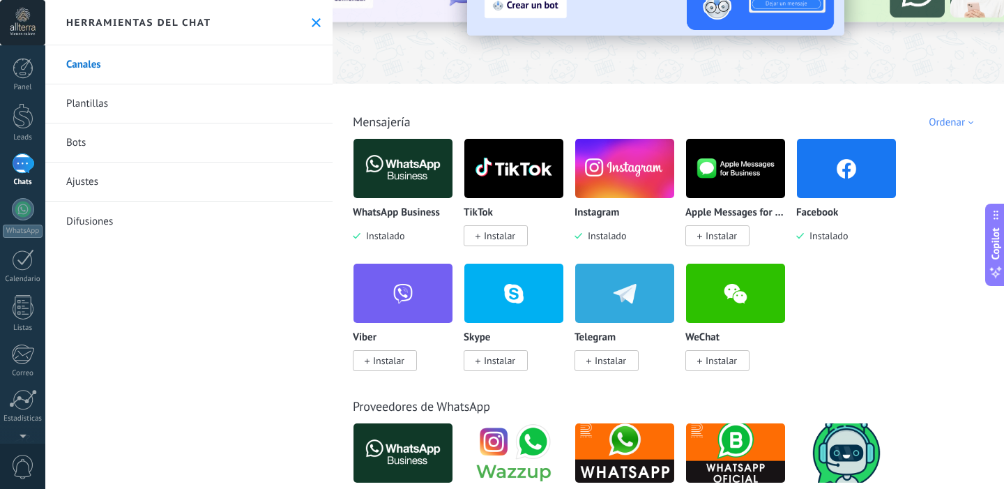
scroll to position [0, 0]
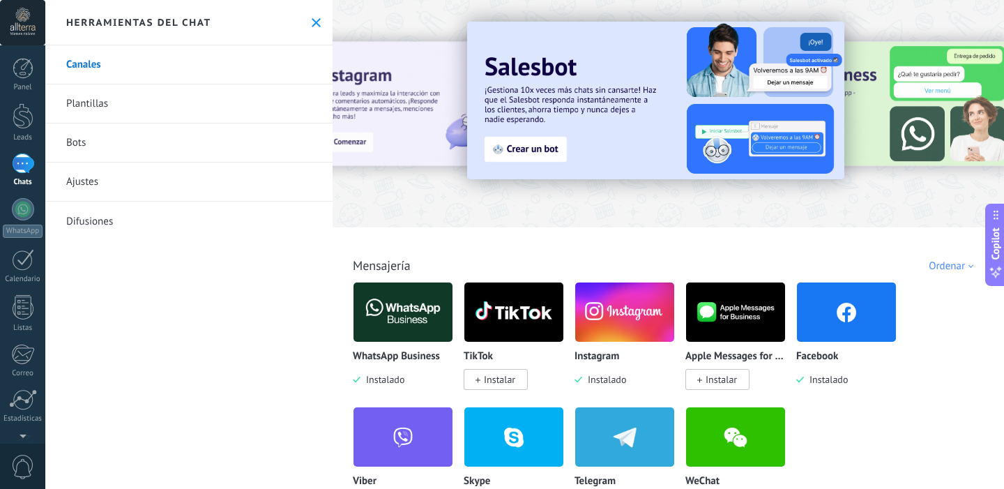
click at [18, 169] on div at bounding box center [23, 163] width 22 height 20
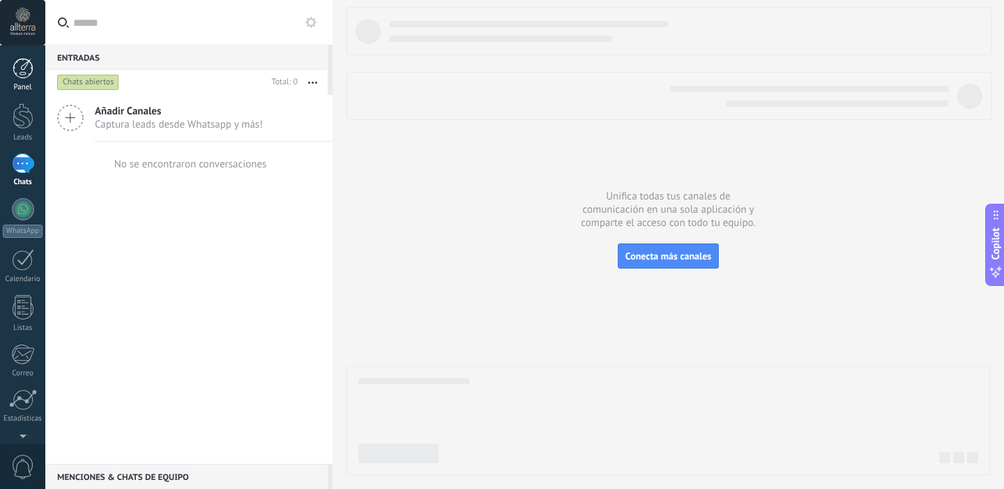
click at [22, 80] on link "Panel" at bounding box center [22, 75] width 45 height 34
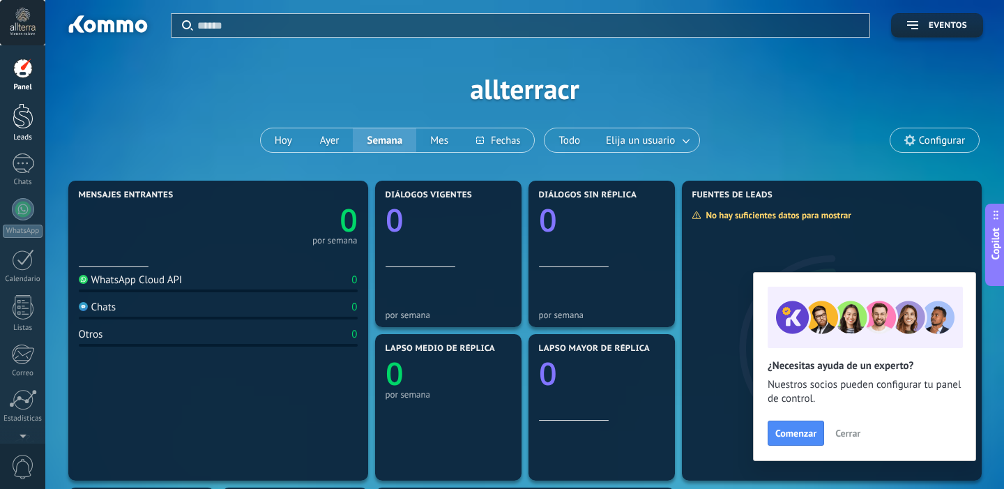
click at [29, 125] on div at bounding box center [23, 116] width 21 height 26
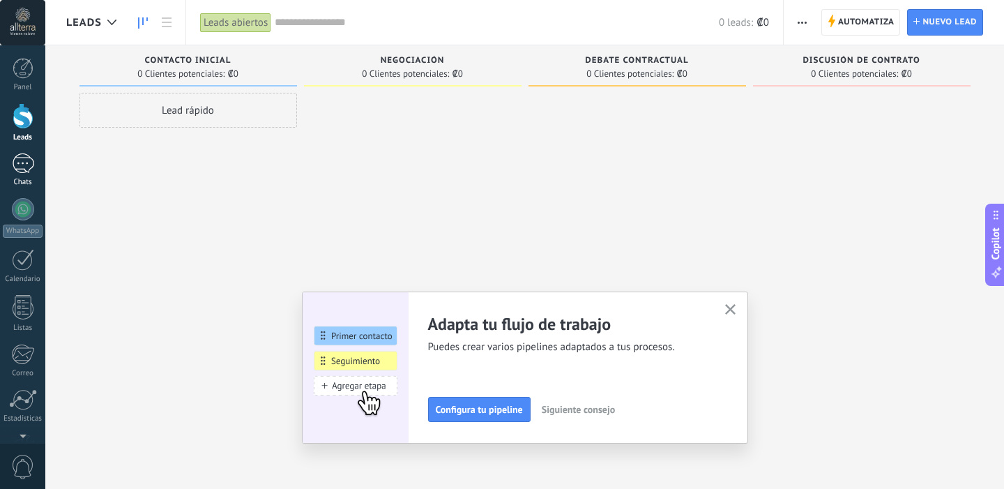
click at [20, 169] on div at bounding box center [23, 163] width 22 height 20
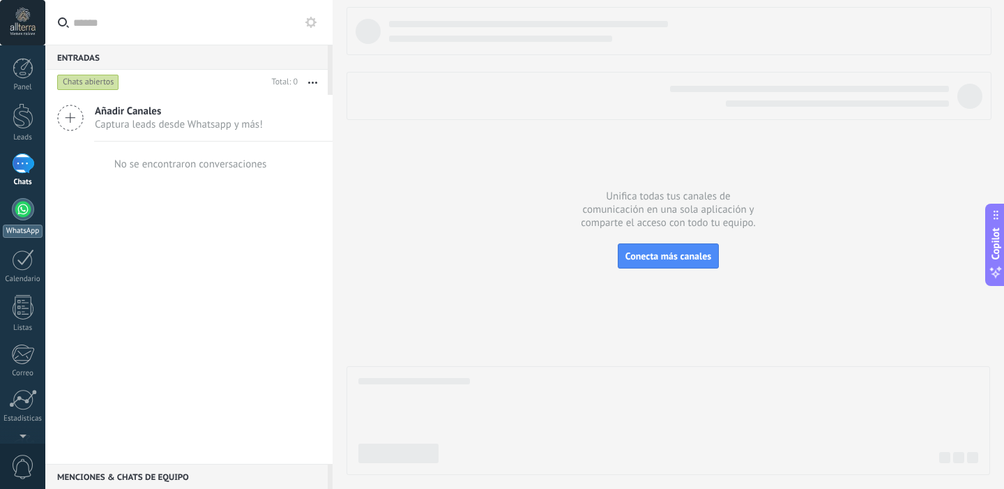
click at [29, 206] on div at bounding box center [23, 209] width 22 height 22
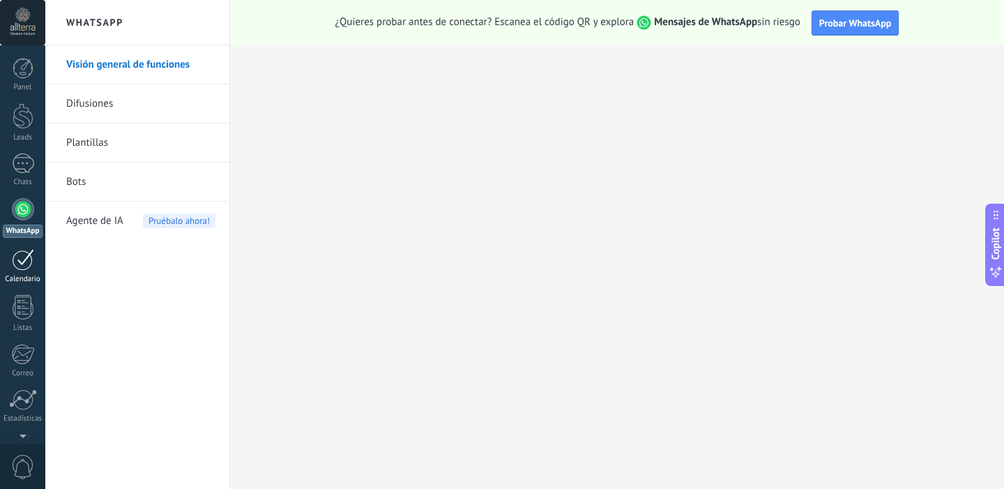
click at [24, 261] on div at bounding box center [23, 260] width 22 height 22
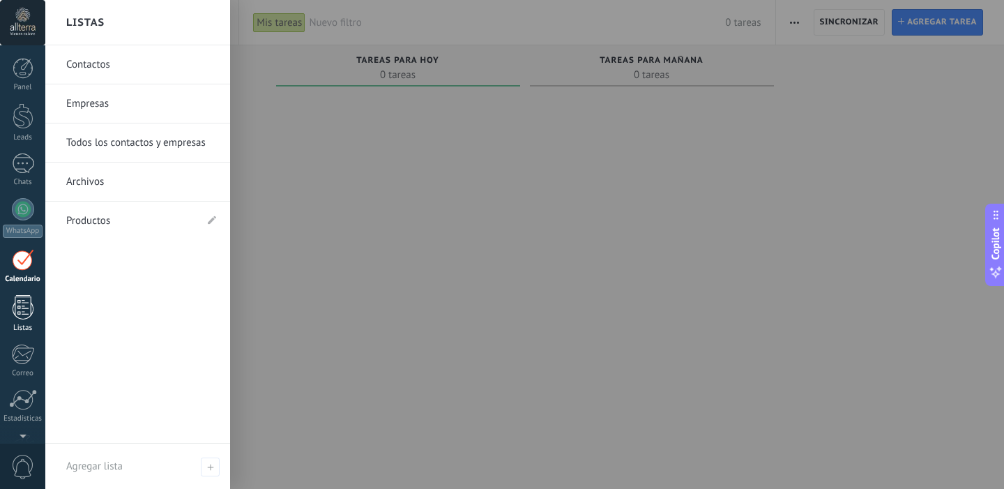
click at [22, 305] on div at bounding box center [23, 307] width 21 height 24
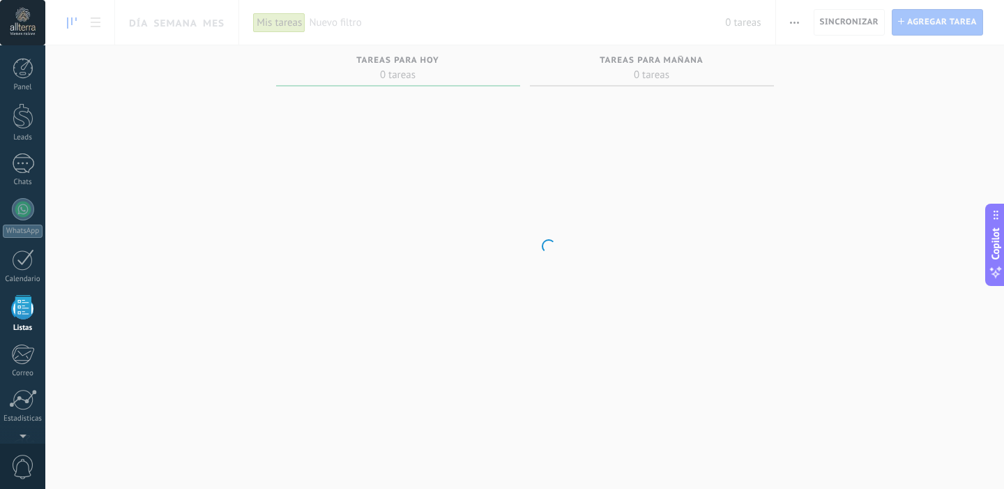
scroll to position [86, 0]
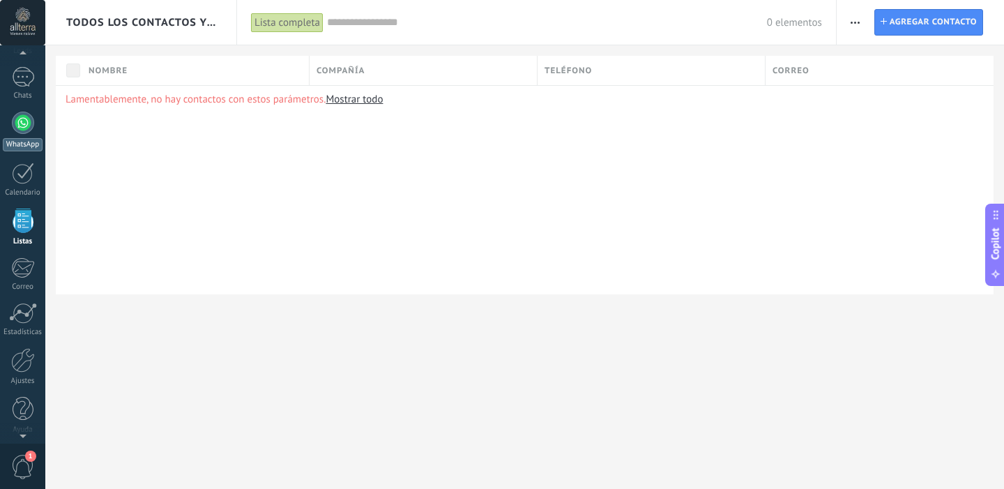
scroll to position [68, 0]
click at [22, 146] on div at bounding box center [23, 141] width 22 height 22
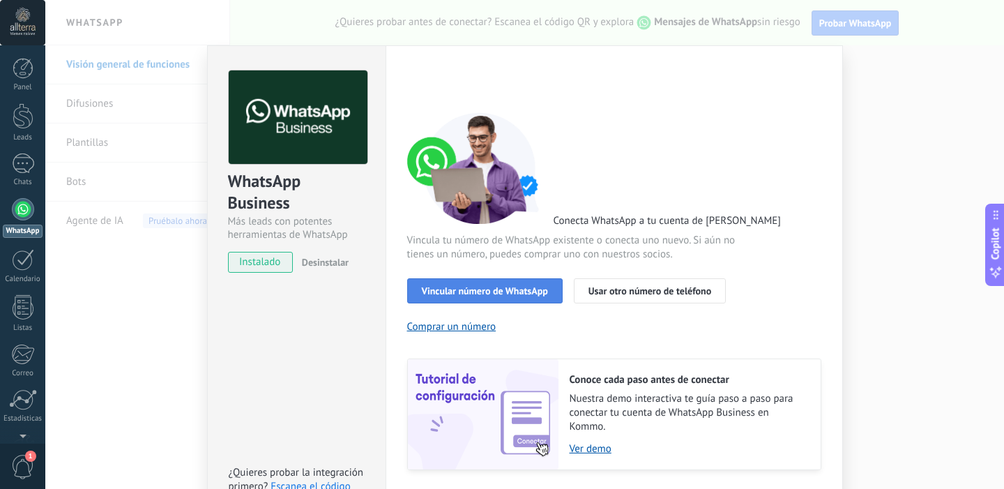
click at [487, 291] on span "Vincular número de WhatsApp" at bounding box center [485, 291] width 126 height 10
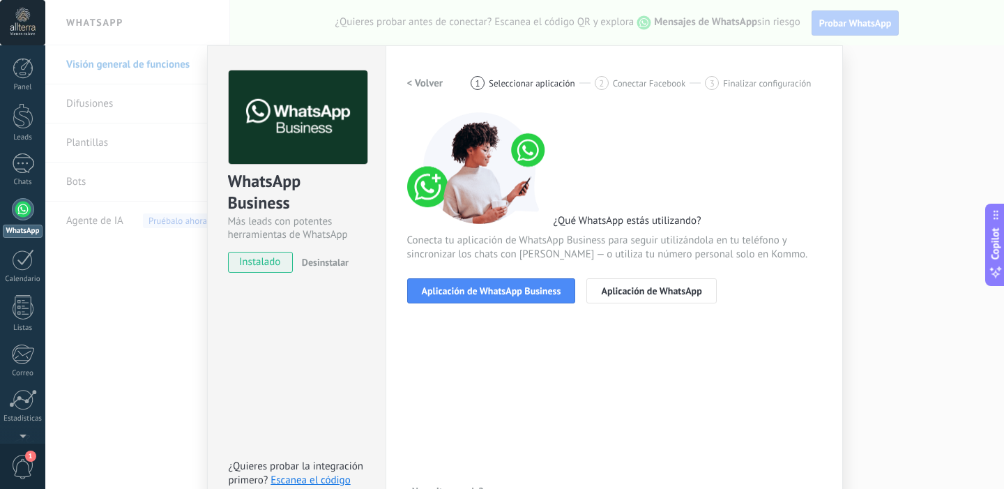
click at [487, 291] on span "Aplicación de WhatsApp Business" at bounding box center [491, 291] width 139 height 10
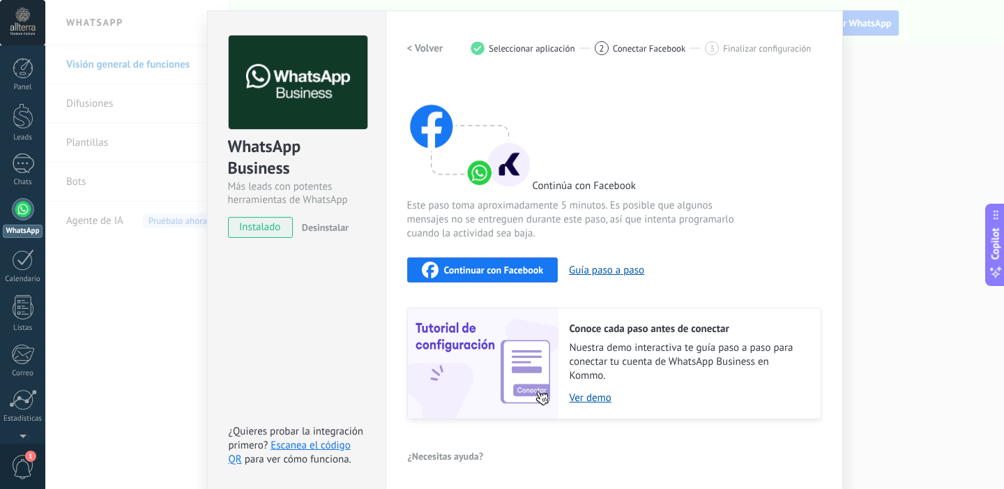
scroll to position [32, 0]
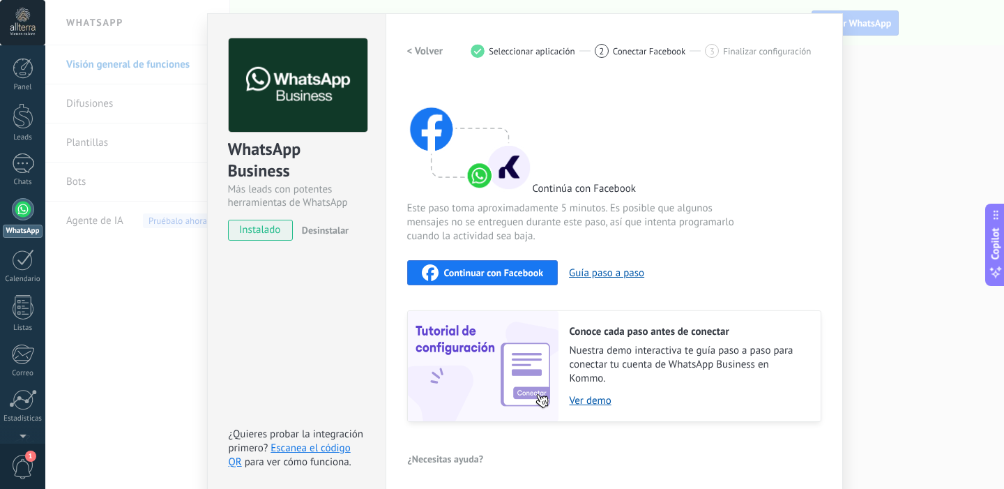
click at [473, 275] on span "Continuar con Facebook" at bounding box center [494, 273] width 100 height 10
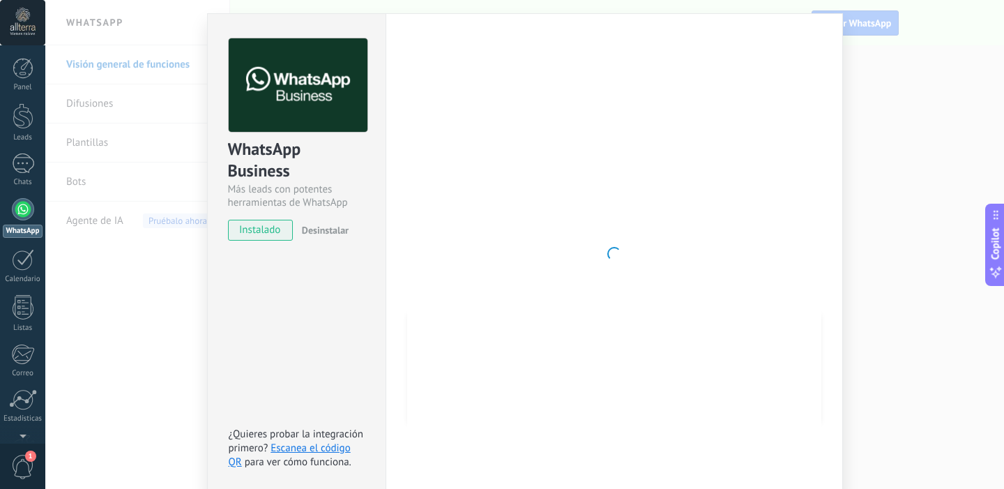
click at [182, 286] on div "WhatsApp Business Más leads con potentes herramientas de WhatsApp instalado Des…" at bounding box center [524, 244] width 959 height 489
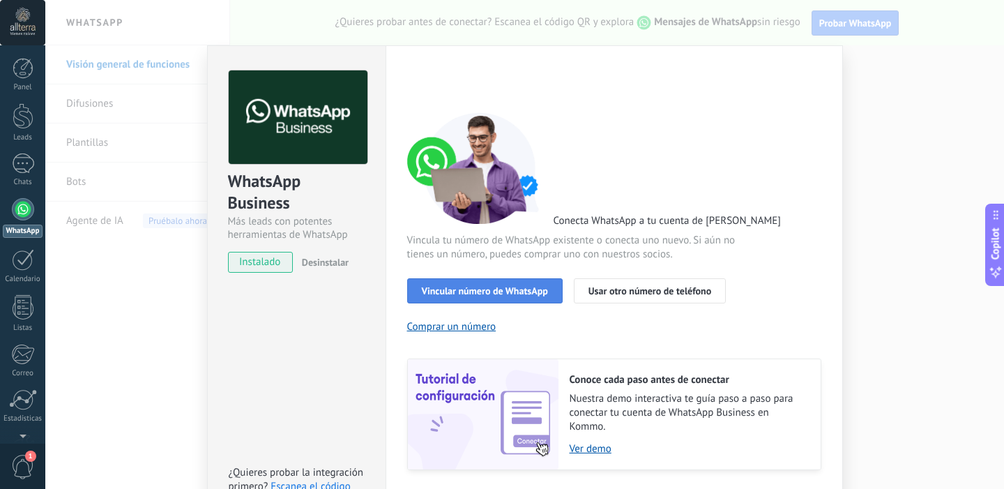
click at [518, 288] on span "Vincular número de WhatsApp" at bounding box center [485, 291] width 126 height 10
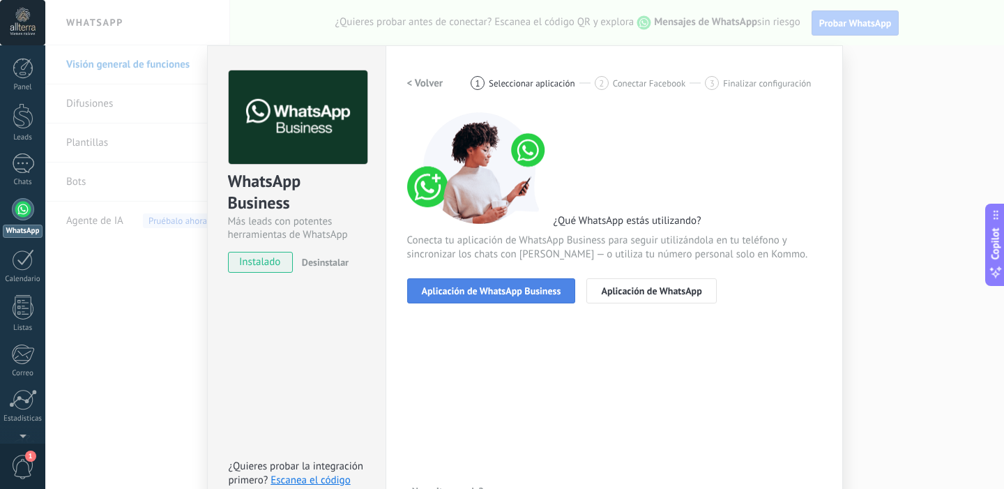
click at [477, 289] on span "Aplicación de WhatsApp Business" at bounding box center [491, 291] width 139 height 10
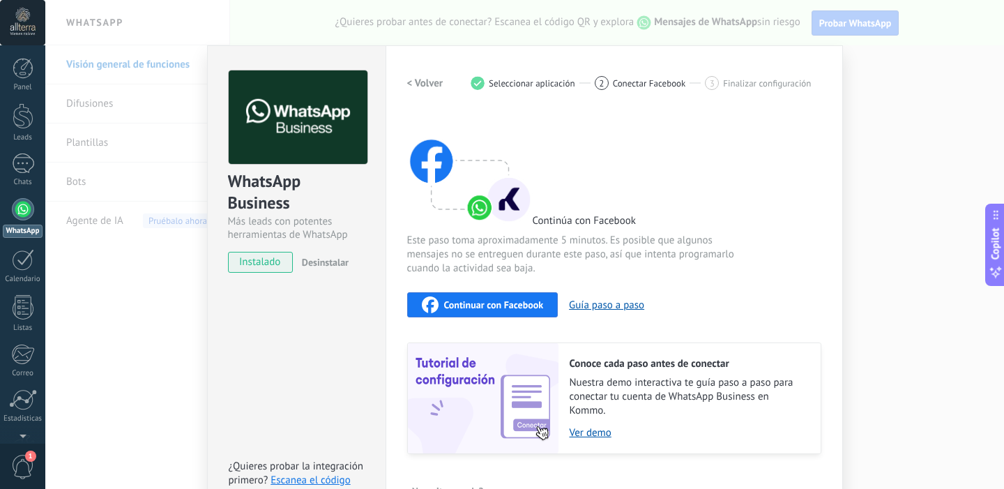
click at [479, 310] on div "Continuar con Facebook" at bounding box center [483, 304] width 122 height 17
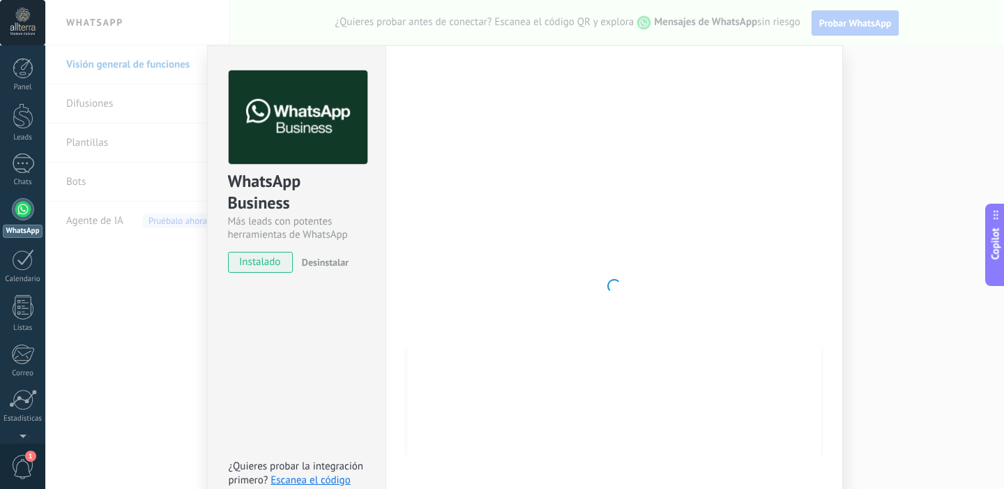
click at [141, 267] on div "WhatsApp Business Más leads con potentes herramientas de WhatsApp instalado Des…" at bounding box center [524, 244] width 959 height 489
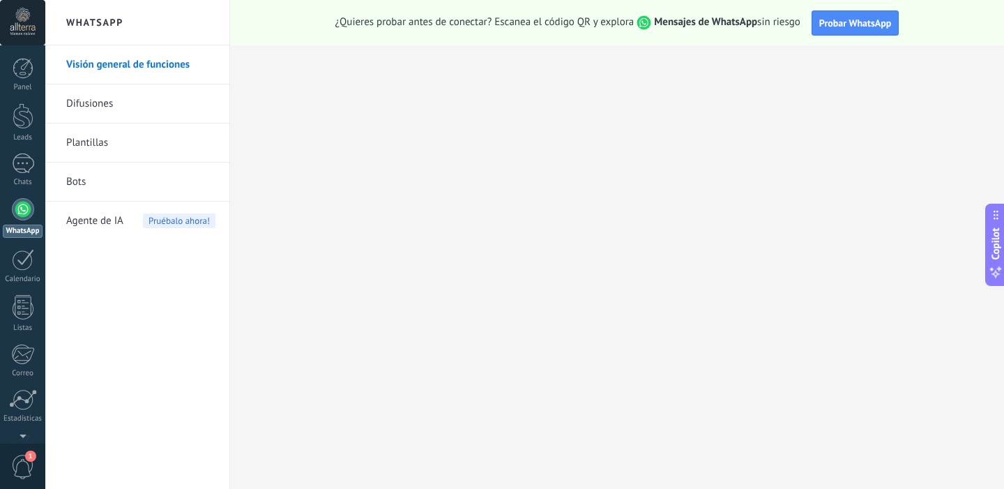
click at [24, 202] on div at bounding box center [23, 209] width 22 height 22
click at [15, 157] on div at bounding box center [23, 163] width 22 height 20
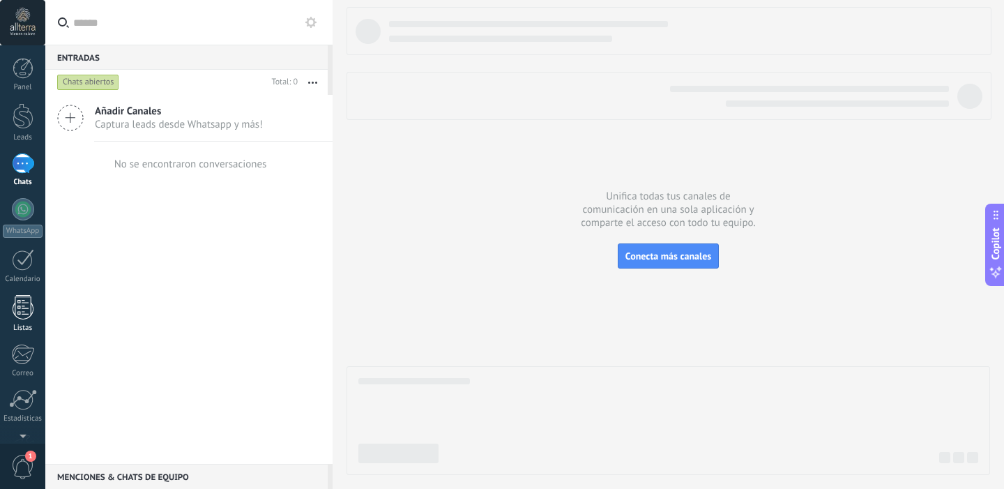
click at [24, 317] on div at bounding box center [23, 307] width 21 height 24
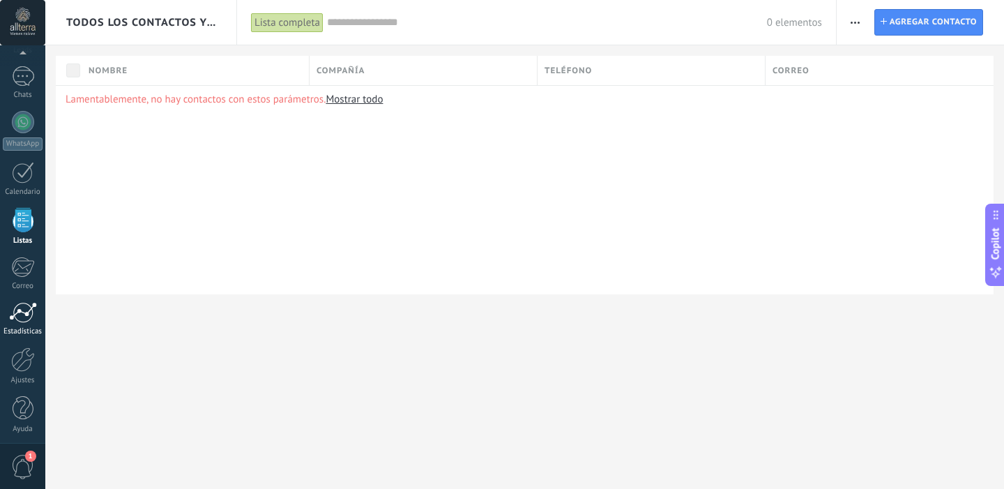
scroll to position [91, 0]
click at [28, 353] on div at bounding box center [23, 355] width 24 height 24
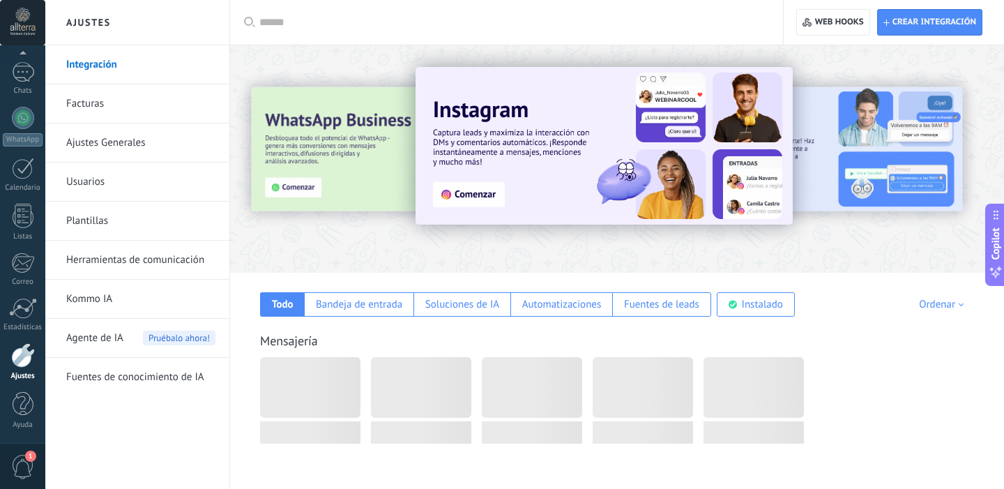
click at [22, 295] on div "Panel Leads Chats WhatsApp Clientes" at bounding box center [22, 205] width 45 height 477
click at [24, 327] on div "Estadísticas" at bounding box center [23, 327] width 40 height 9
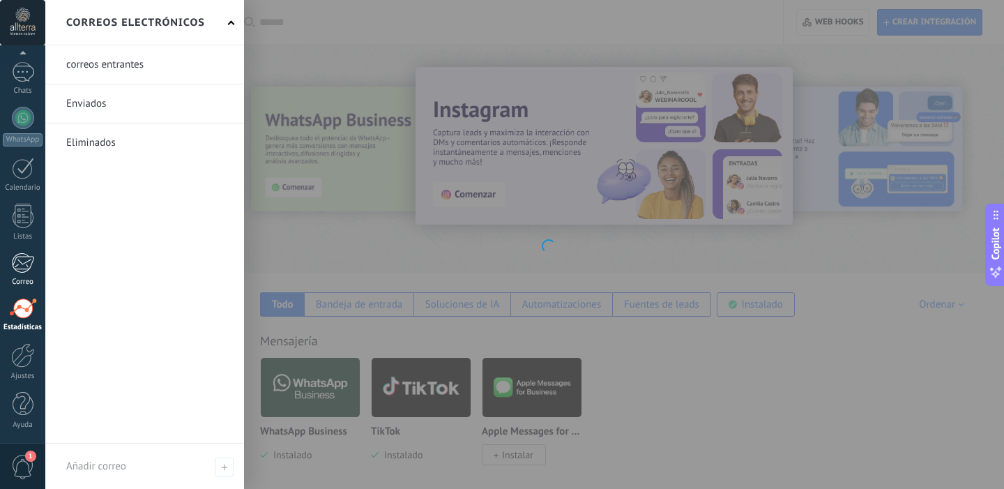
click at [29, 253] on div at bounding box center [22, 262] width 23 height 21
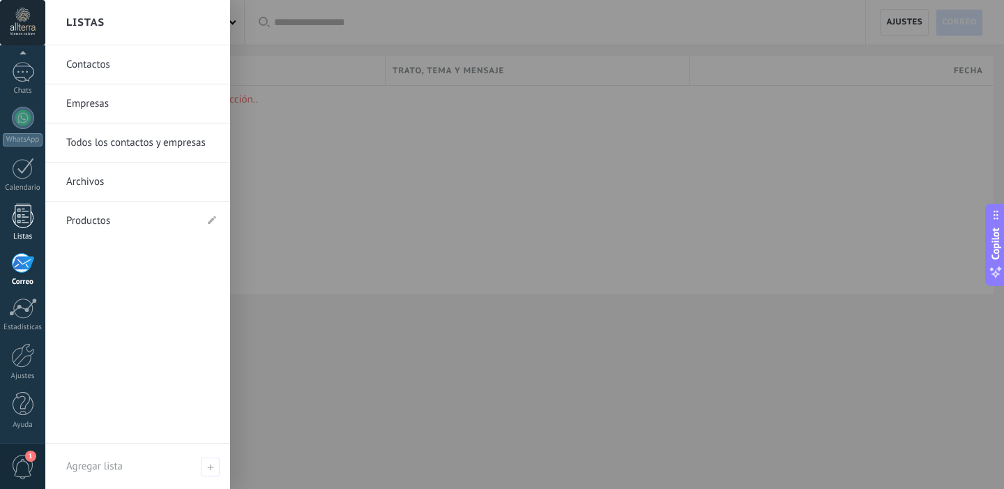
click at [21, 215] on div at bounding box center [23, 216] width 21 height 24
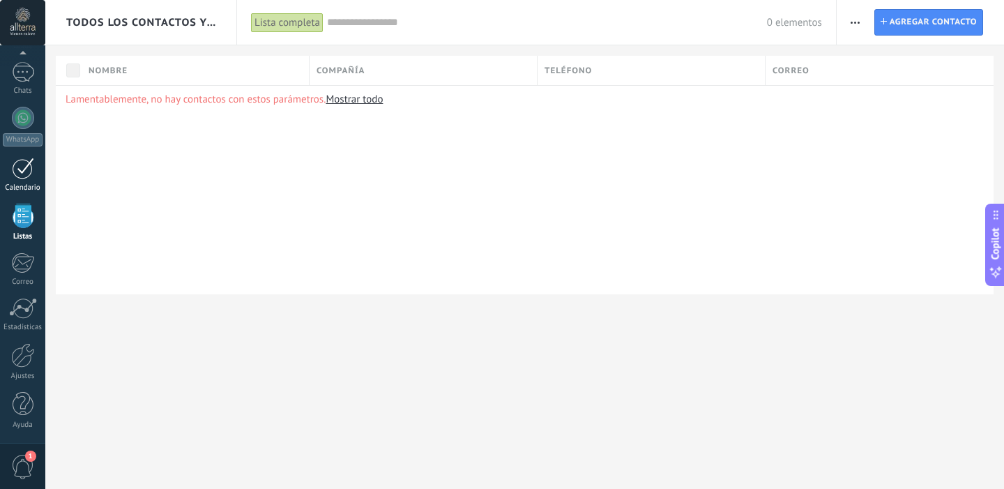
click at [17, 180] on link "Calendario" at bounding box center [22, 175] width 45 height 35
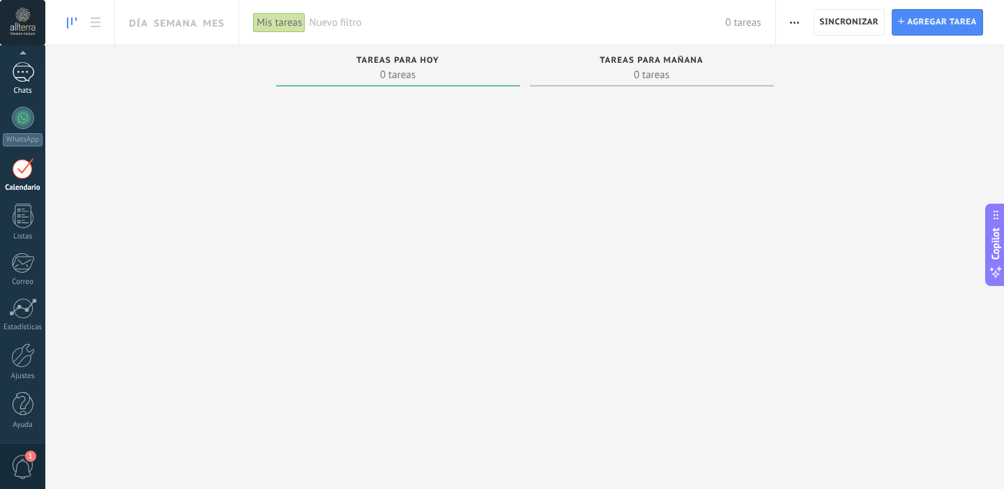
click at [22, 86] on link "Chats" at bounding box center [22, 78] width 45 height 33
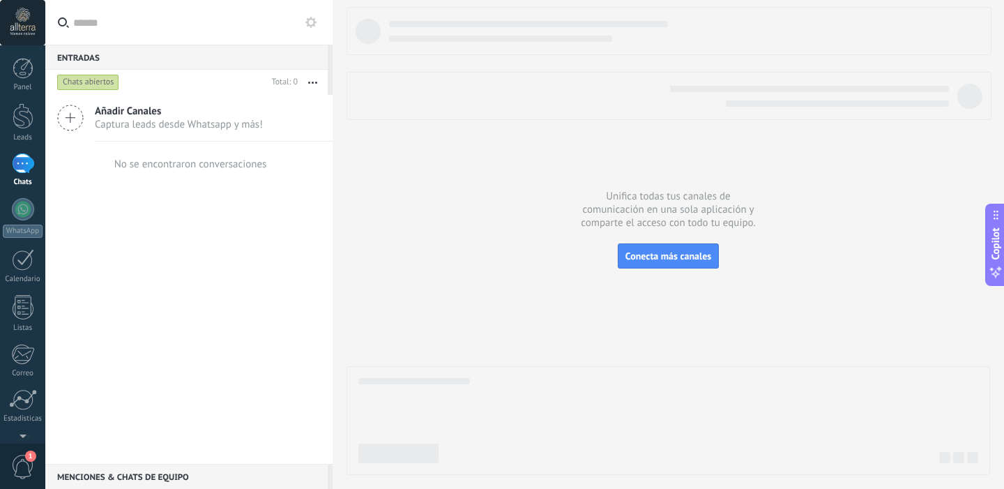
click at [119, 114] on span "Añadir Canales" at bounding box center [179, 111] width 168 height 13
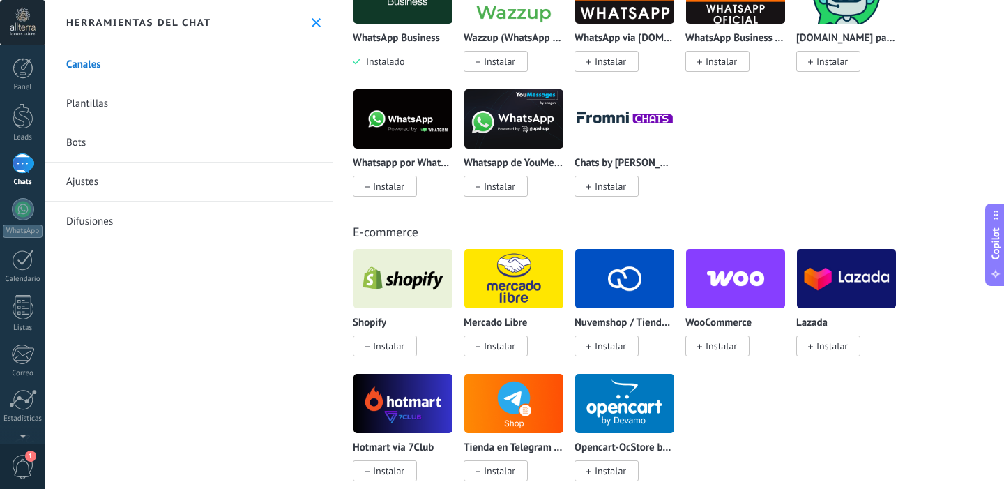
scroll to position [526, 0]
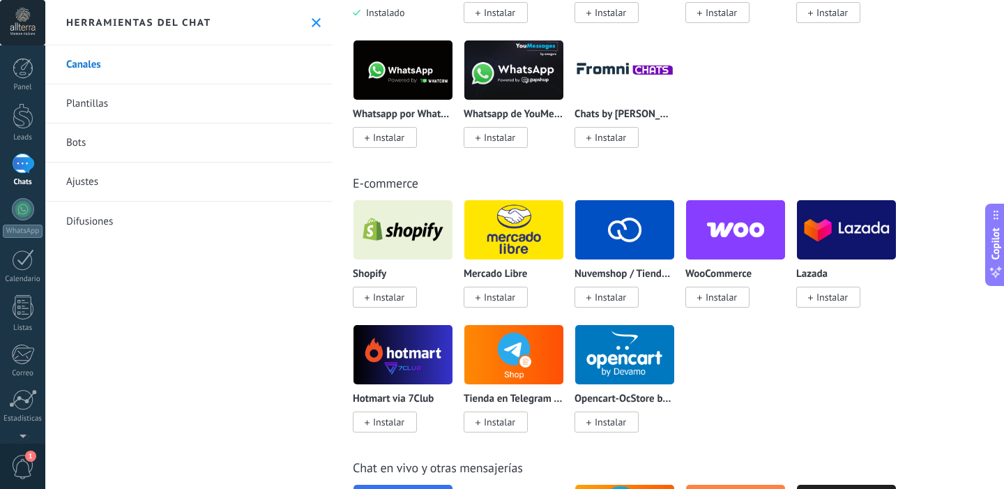
click at [823, 344] on div "Shopify Instalar Mercado Libre Instalar Nuvemshop / Tiendanube Instalar WooComm…" at bounding box center [676, 324] width 646 height 250
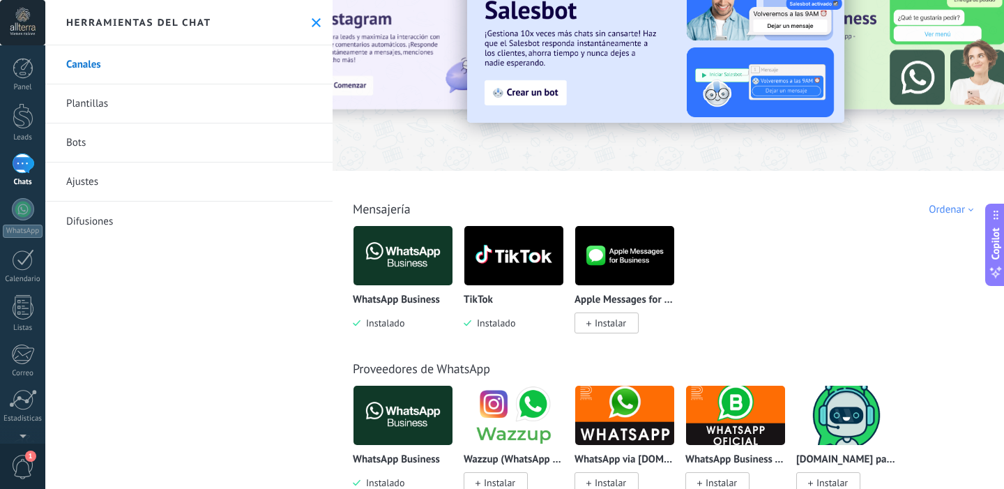
scroll to position [59, 0]
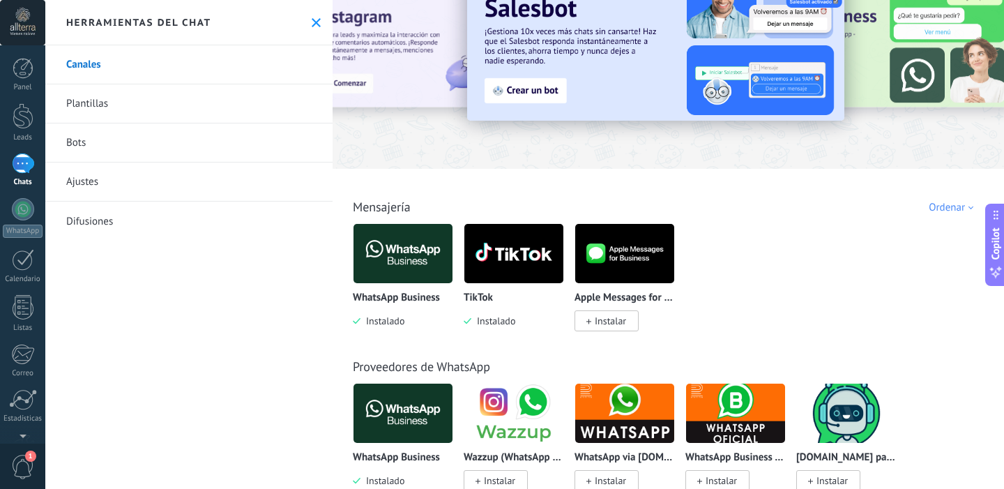
click at [493, 261] on img at bounding box center [513, 254] width 99 height 68
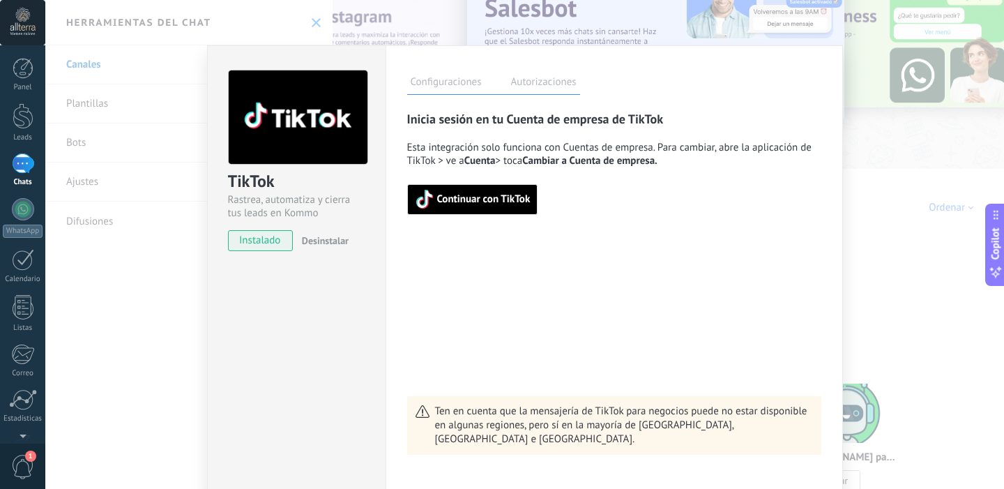
click at [489, 196] on span "Continuar con TikTok" at bounding box center [483, 200] width 93 height 10
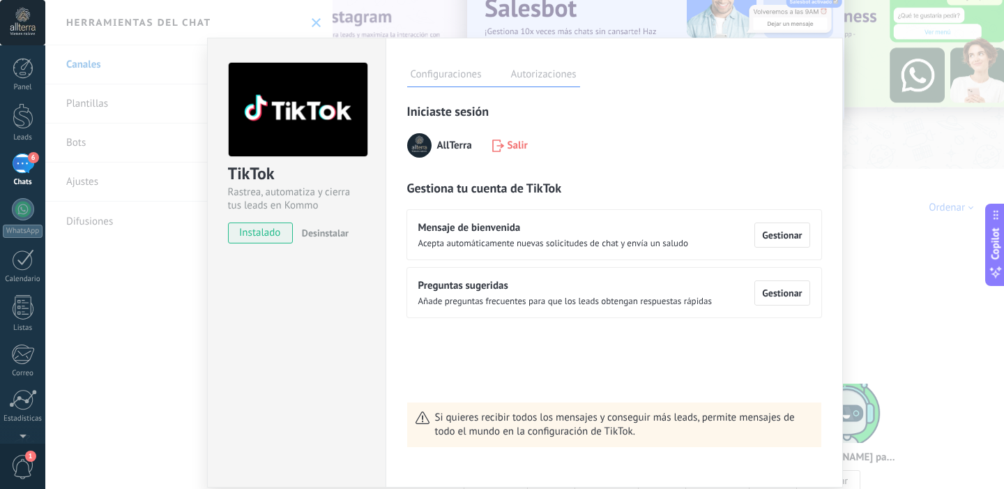
scroll to position [0, 0]
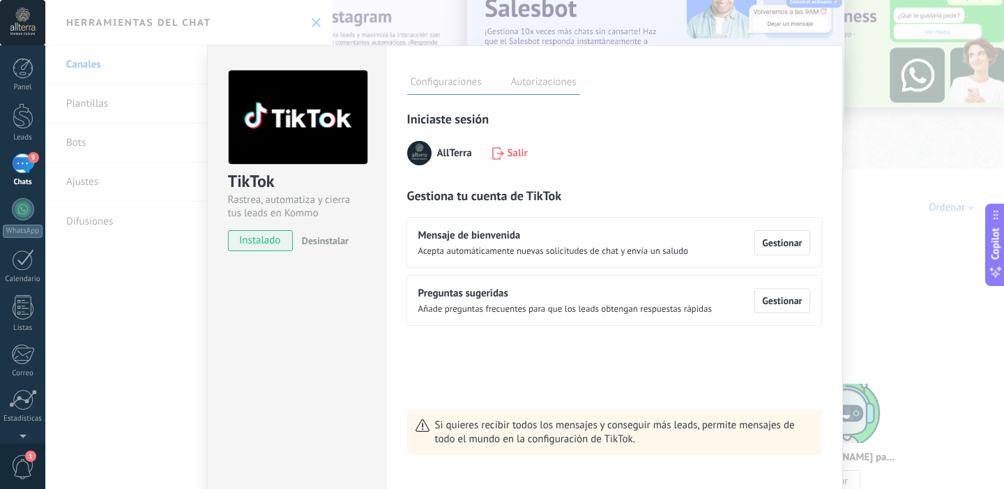
click at [533, 86] on label "Autorizaciones" at bounding box center [544, 84] width 73 height 20
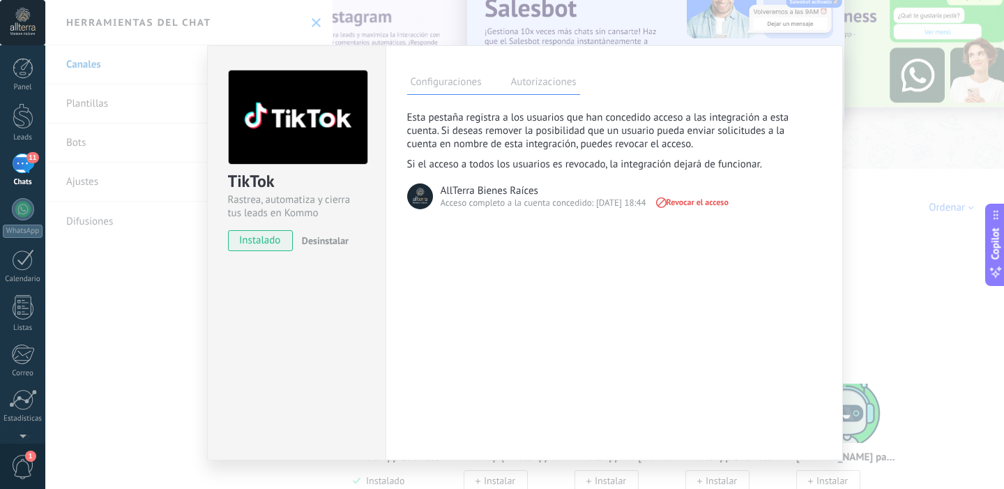
click at [473, 84] on label "Configuraciones" at bounding box center [446, 84] width 78 height 20
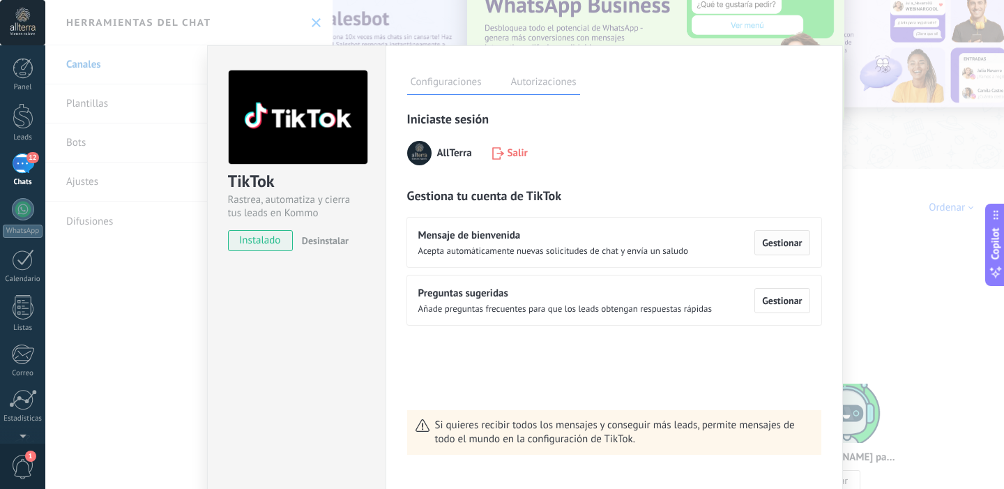
click at [777, 242] on span "Gestionar" at bounding box center [782, 243] width 40 height 10
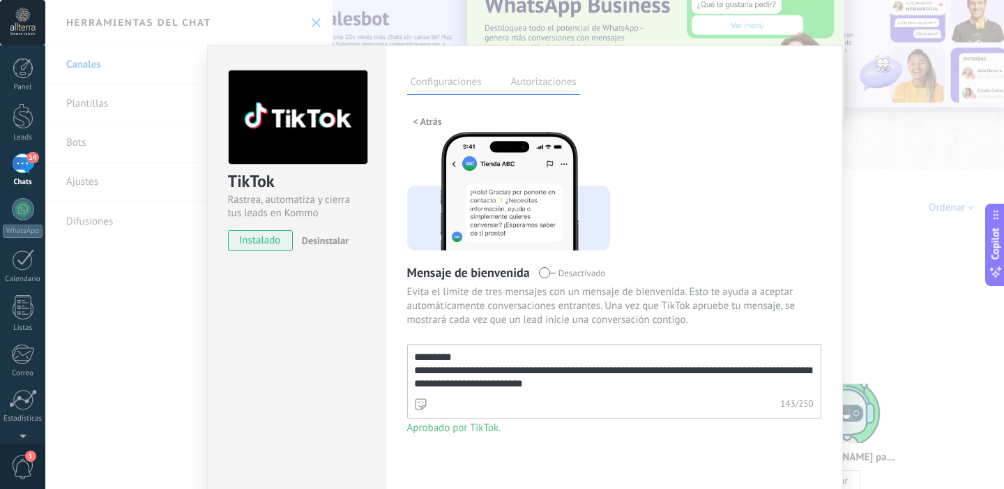
scroll to position [59, 0]
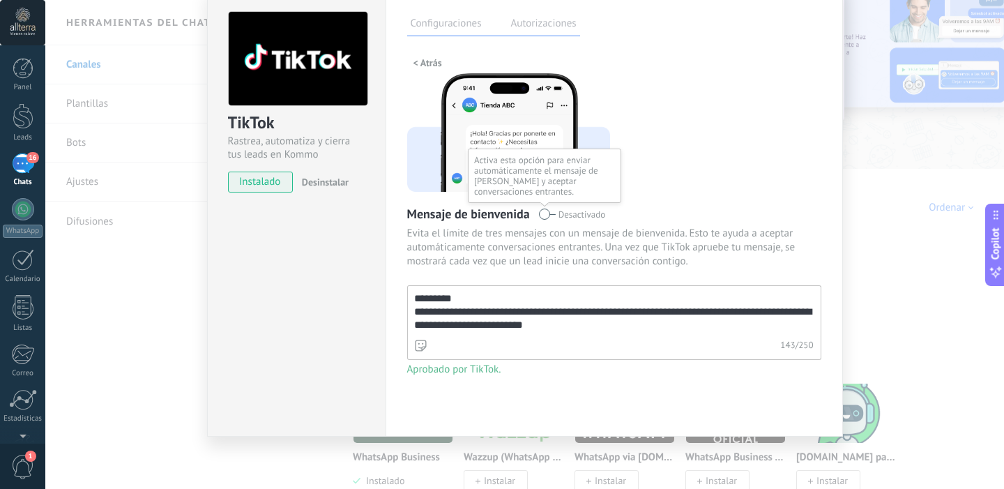
click at [547, 210] on span at bounding box center [546, 213] width 17 height 11
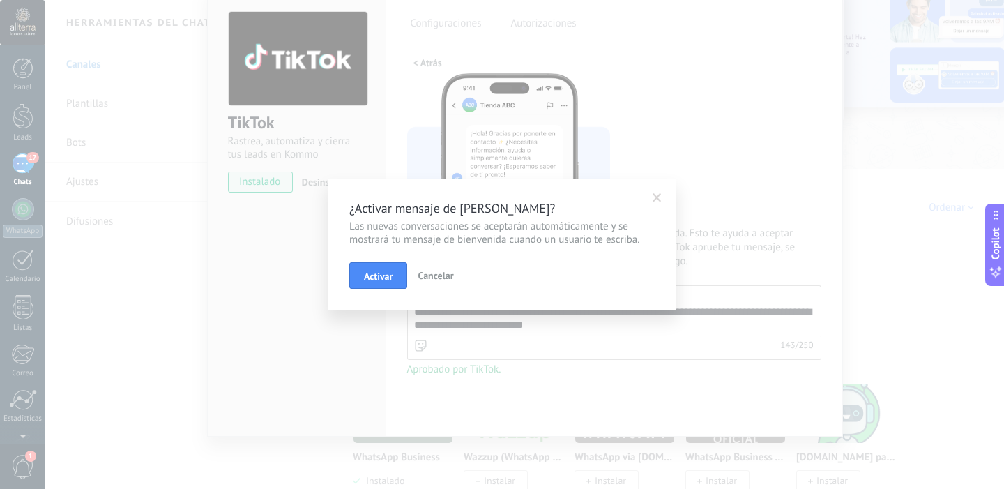
click at [654, 205] on span at bounding box center [657, 198] width 23 height 24
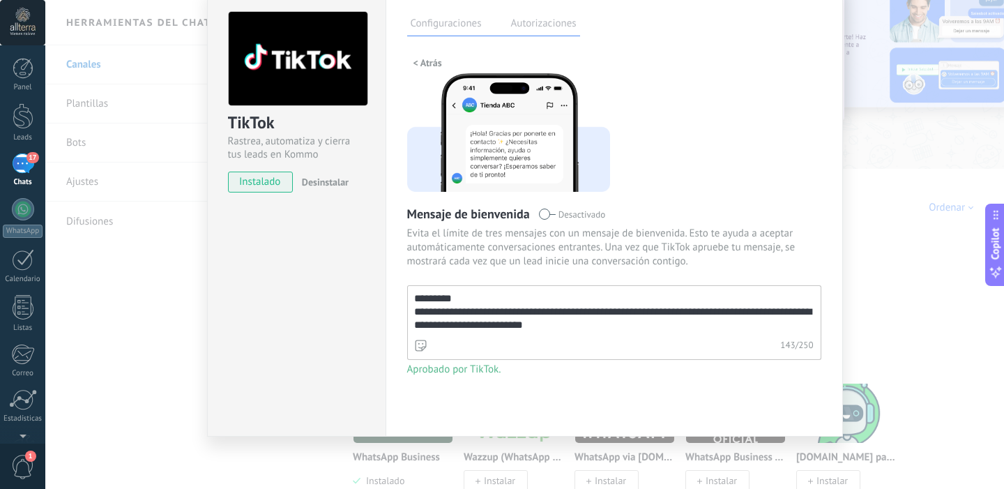
click at [549, 18] on label "Autorizaciones" at bounding box center [544, 25] width 73 height 20
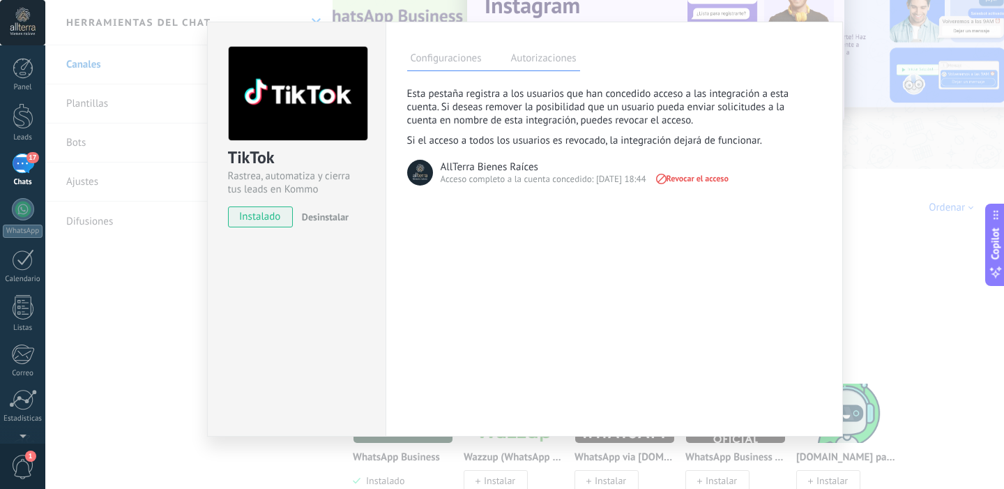
click at [459, 63] on label "Configuraciones" at bounding box center [446, 60] width 78 height 20
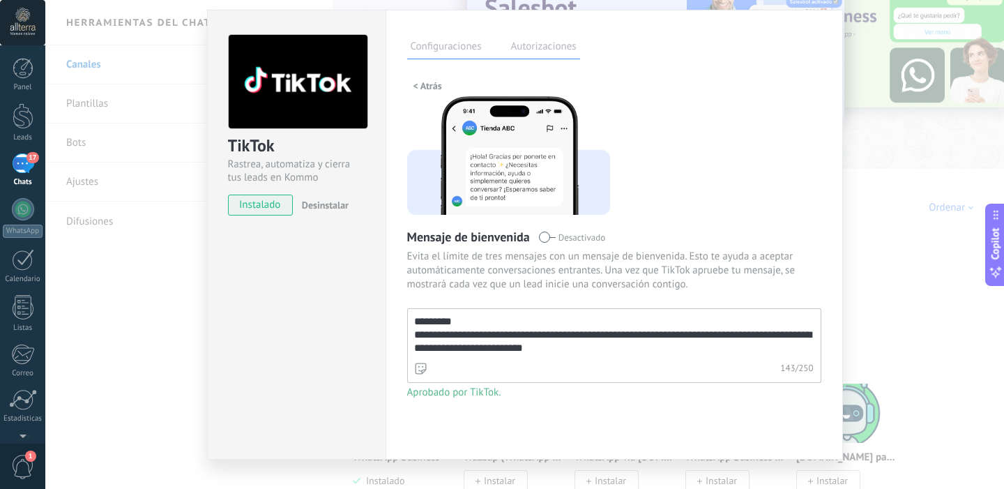
scroll to position [56, 0]
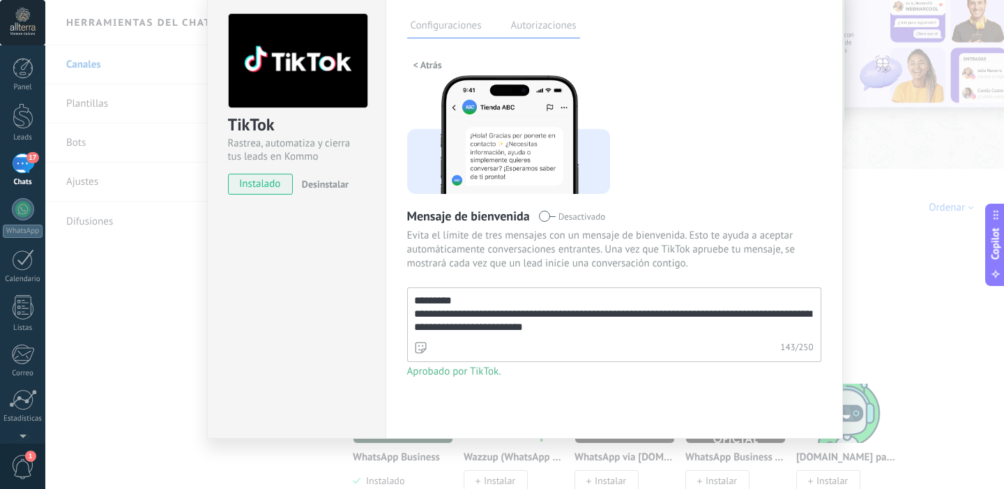
click at [481, 311] on textarea "**********" at bounding box center [613, 313] width 410 height 50
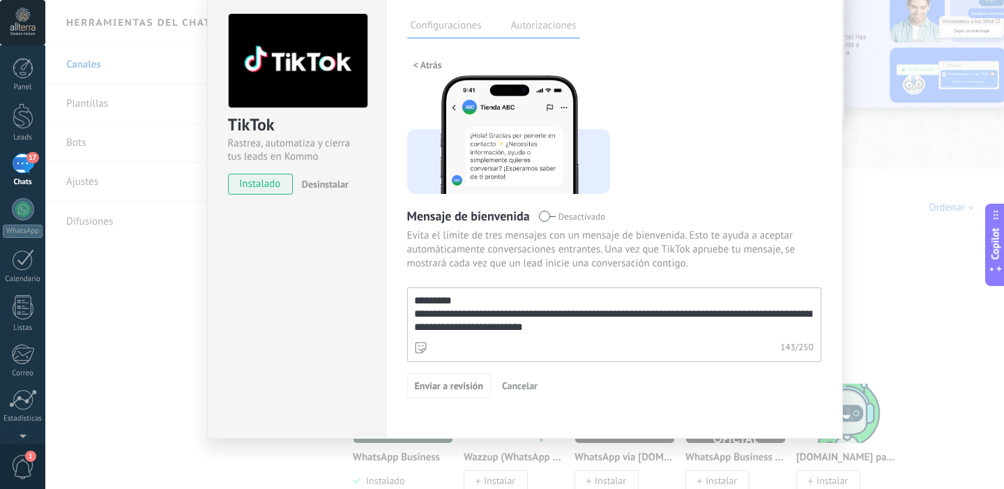
click at [481, 311] on textarea "**********" at bounding box center [613, 313] width 410 height 50
paste textarea "**********"
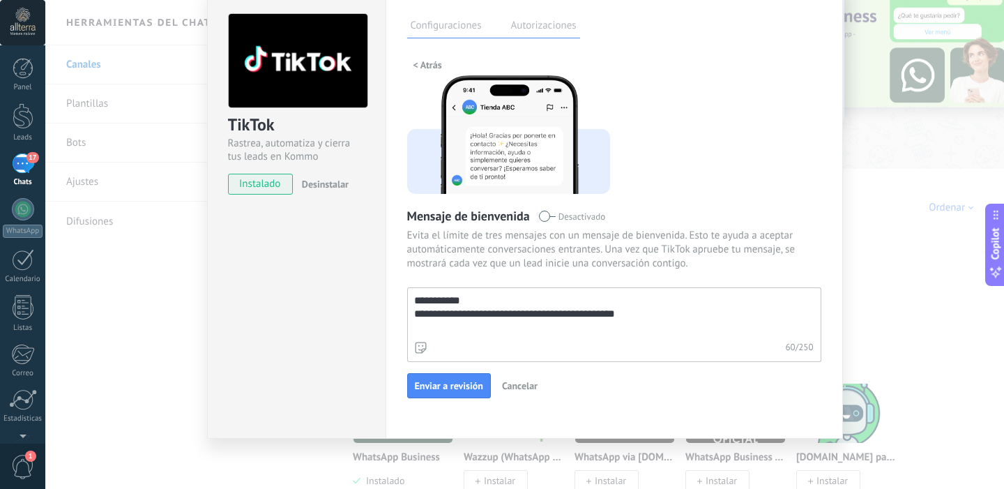
click at [462, 301] on textarea "**********" at bounding box center [613, 313] width 410 height 50
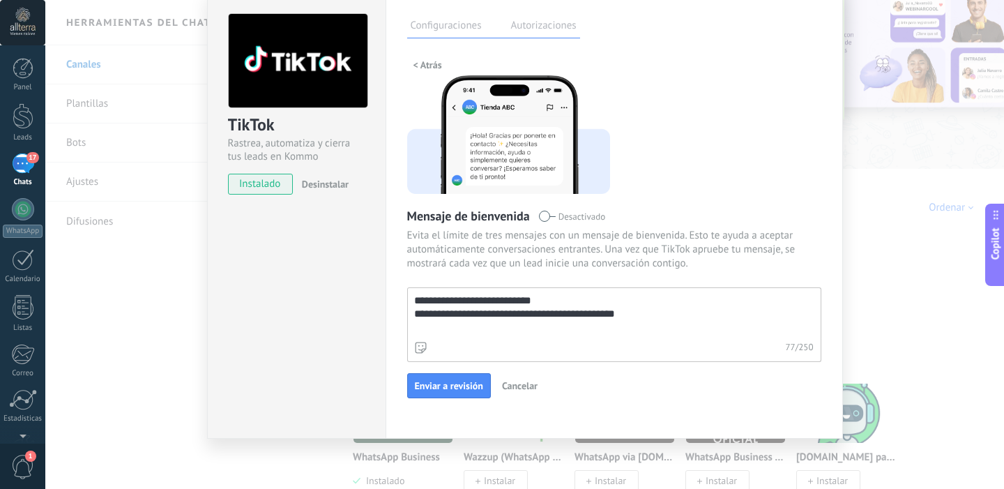
click at [453, 301] on textarea "**********" at bounding box center [613, 313] width 410 height 50
type textarea "**********"
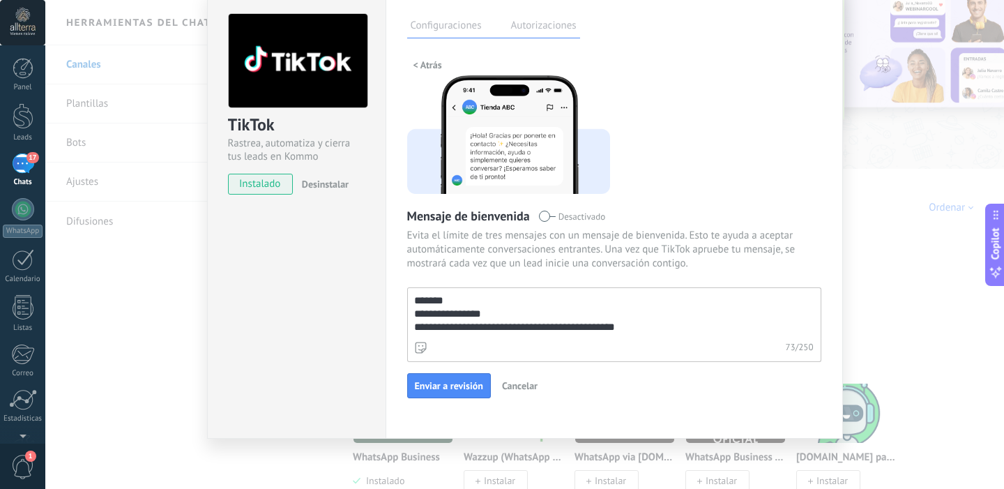
click at [647, 334] on textarea "**********" at bounding box center [613, 313] width 410 height 50
click at [477, 307] on textarea "**********" at bounding box center [613, 313] width 410 height 50
click at [457, 297] on textarea "**********" at bounding box center [613, 313] width 410 height 50
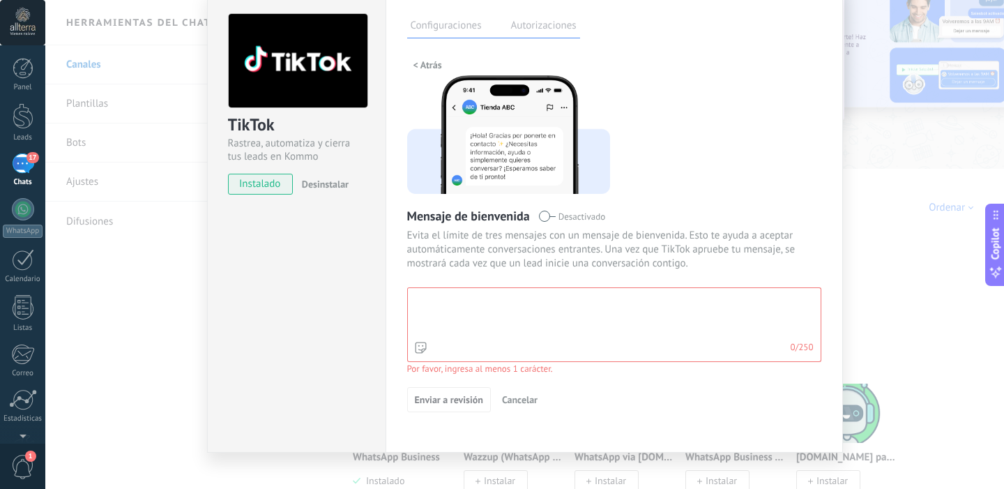
click at [522, 34] on label "Autorizaciones" at bounding box center [544, 27] width 73 height 20
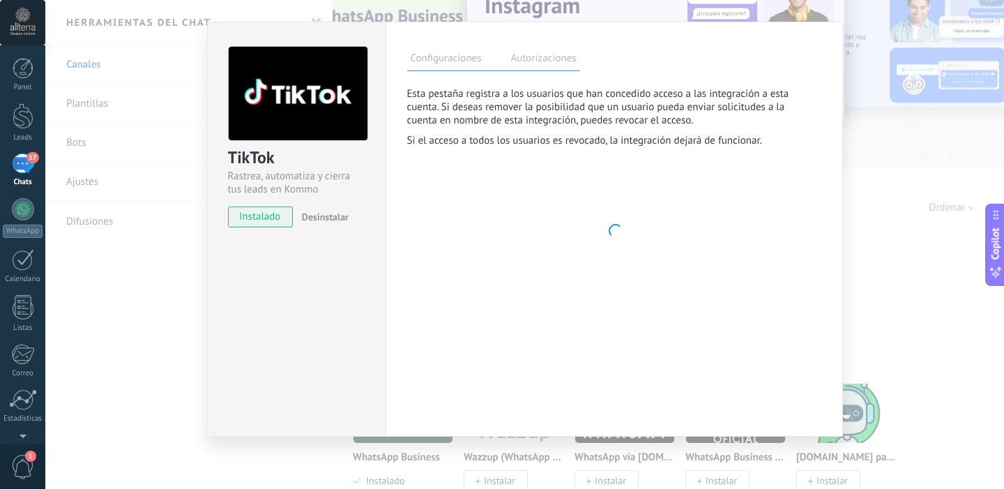
scroll to position [24, 0]
click at [450, 48] on div "Configuraciones Autorizaciones" at bounding box center [493, 59] width 173 height 24
click at [450, 66] on label "Configuraciones" at bounding box center [446, 60] width 78 height 20
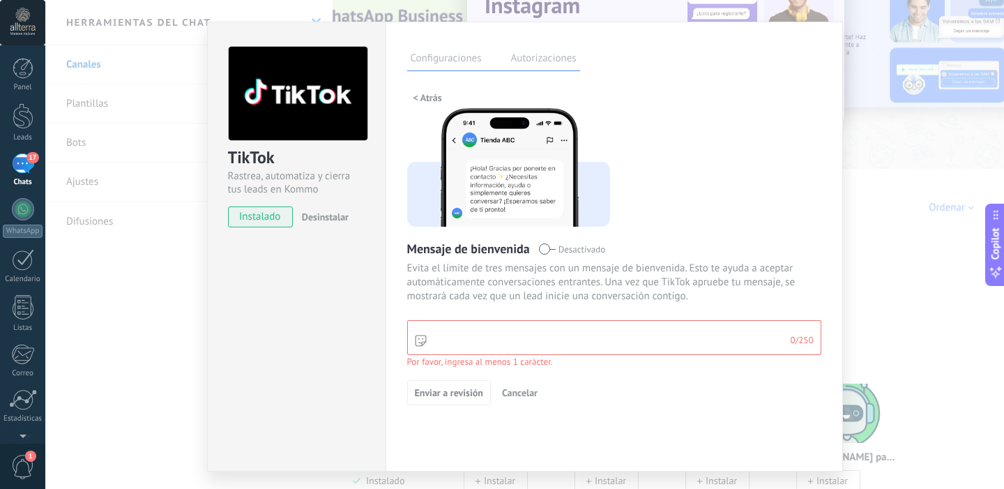
scroll to position [56, 0]
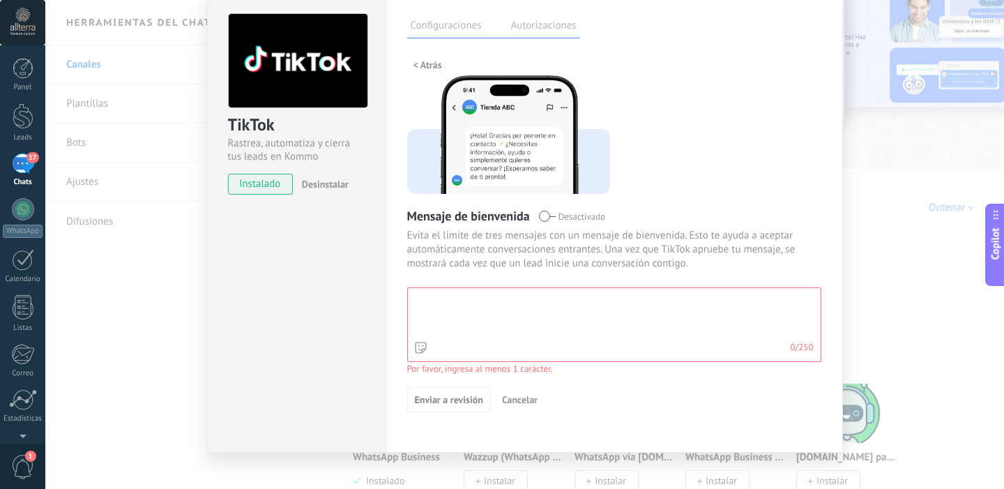
click at [517, 398] on span "Cancelar" at bounding box center [520, 400] width 36 height 10
type textarea "**********"
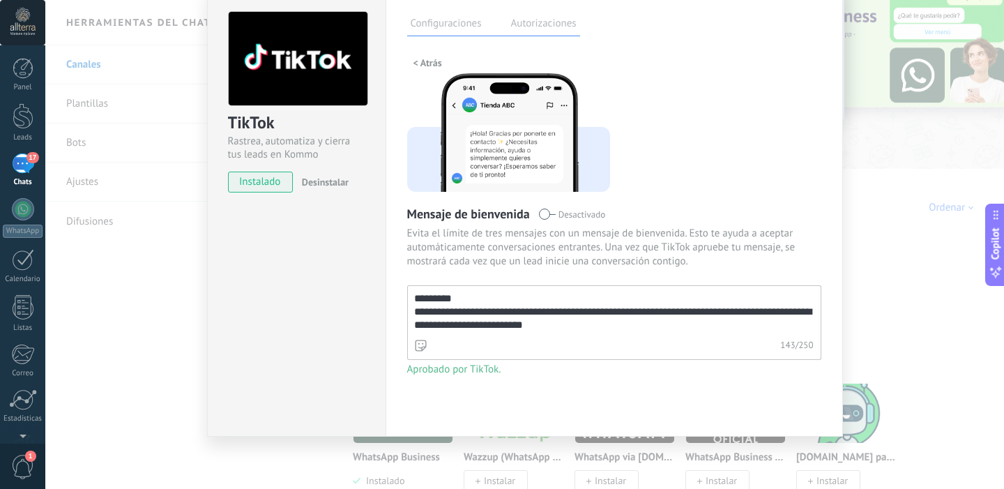
scroll to position [0, 0]
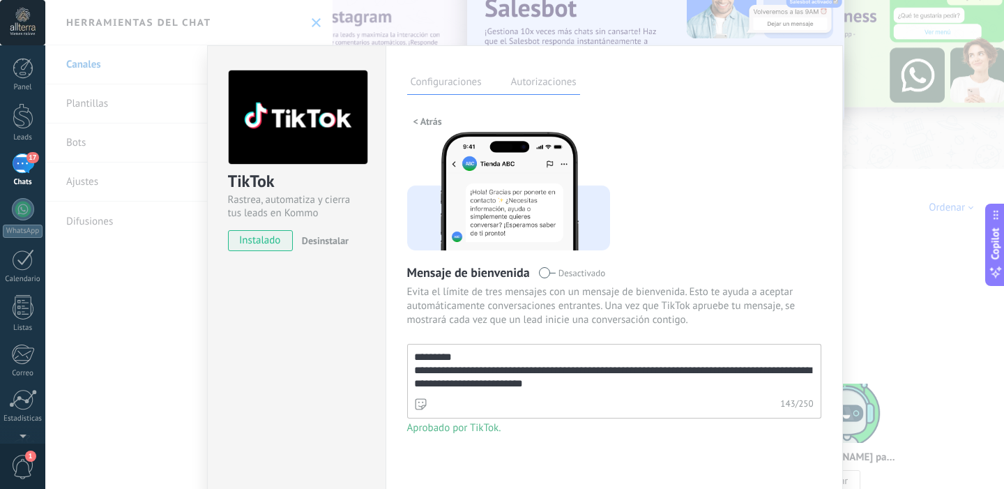
click at [142, 174] on div "**********" at bounding box center [524, 244] width 959 height 489
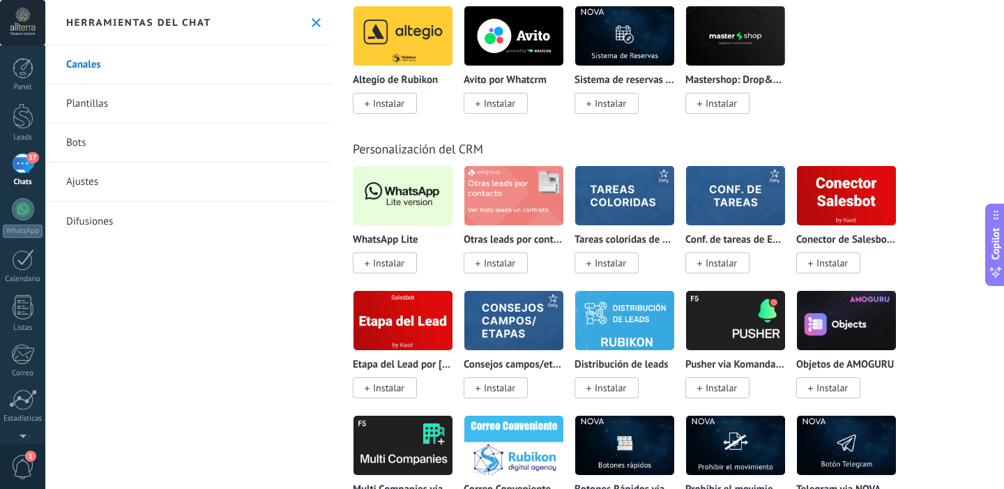
scroll to position [3518, 0]
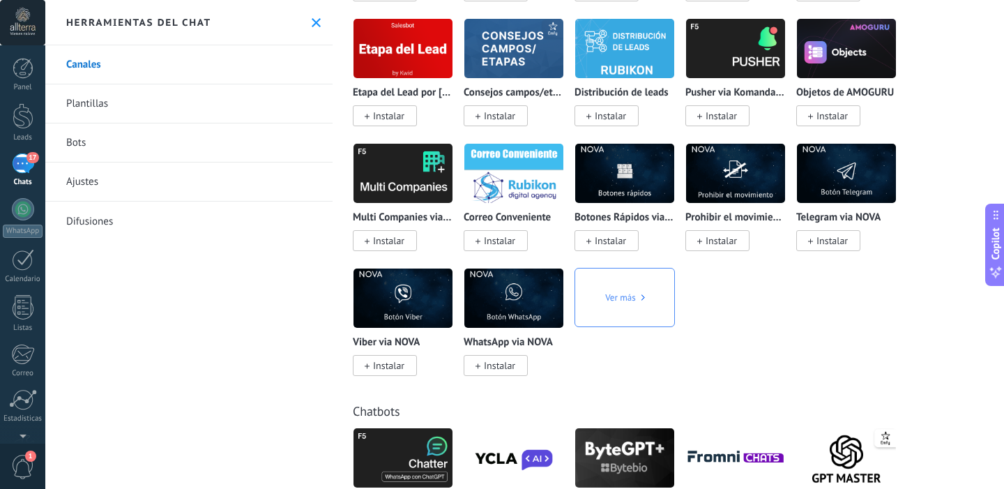
click at [18, 155] on div "17" at bounding box center [23, 163] width 22 height 20
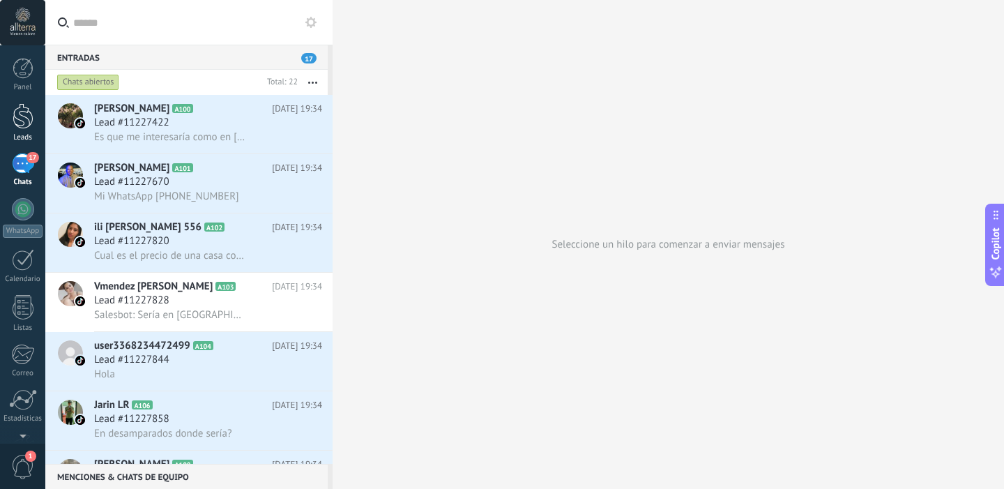
click at [21, 126] on div at bounding box center [23, 116] width 21 height 26
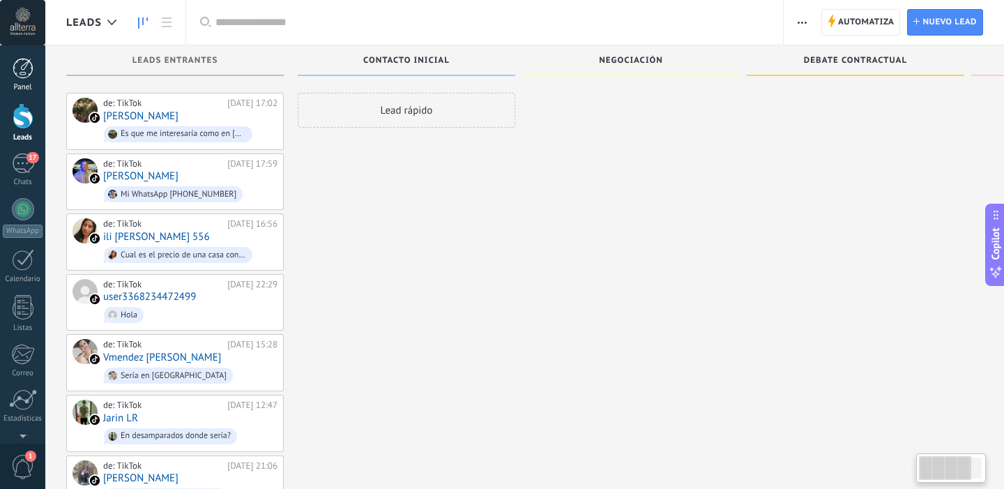
click at [22, 71] on div at bounding box center [23, 68] width 21 height 21
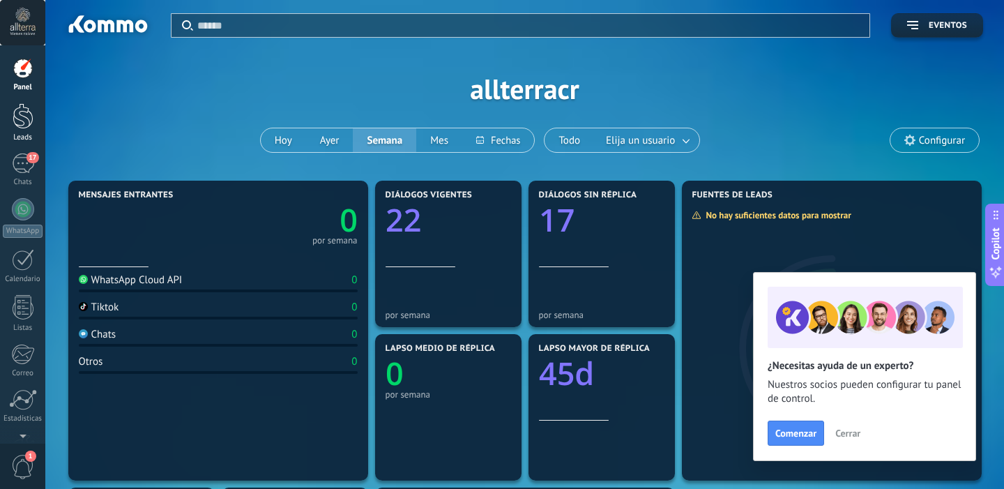
click at [28, 123] on div at bounding box center [23, 116] width 21 height 26
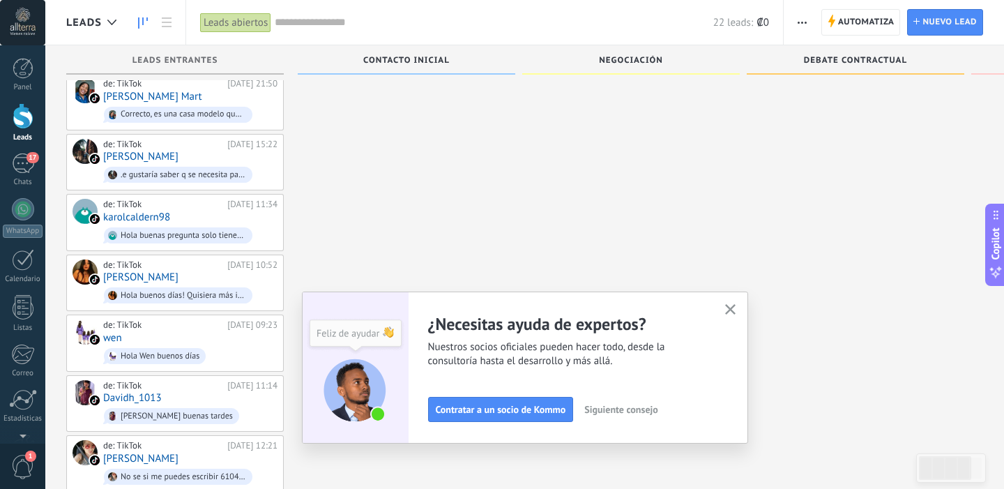
scroll to position [929, 0]
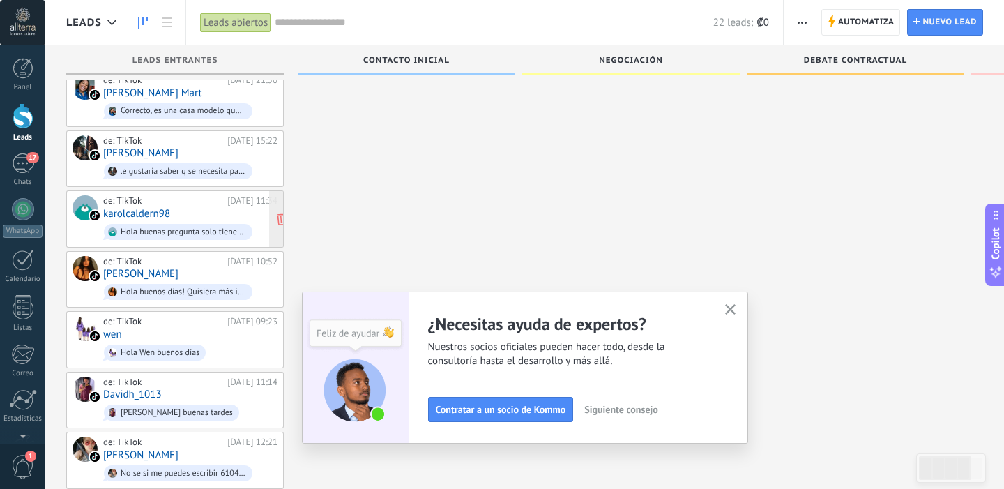
click at [189, 198] on div "de: TikTok [DATE] 11:34 karolcaldern98 Hola buenas pregunta solo tienen en [GEO…" at bounding box center [190, 218] width 174 height 47
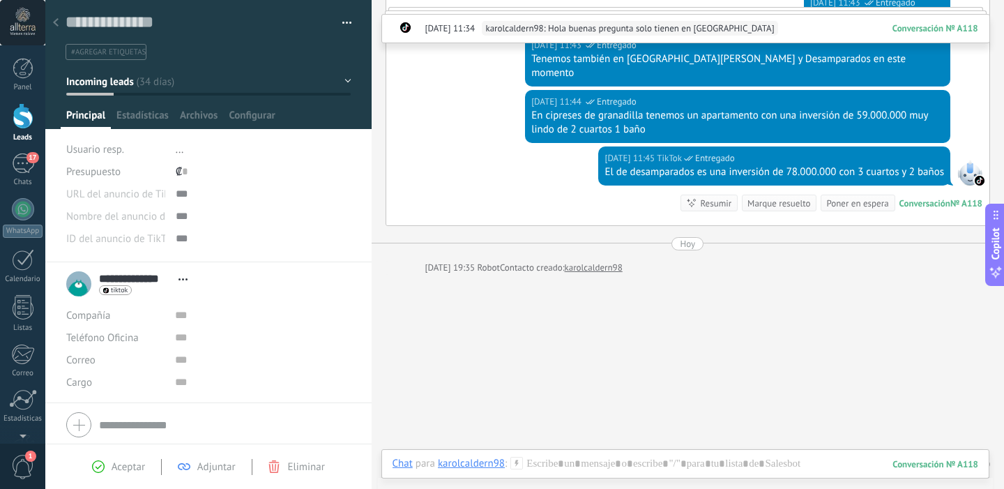
scroll to position [259, 0]
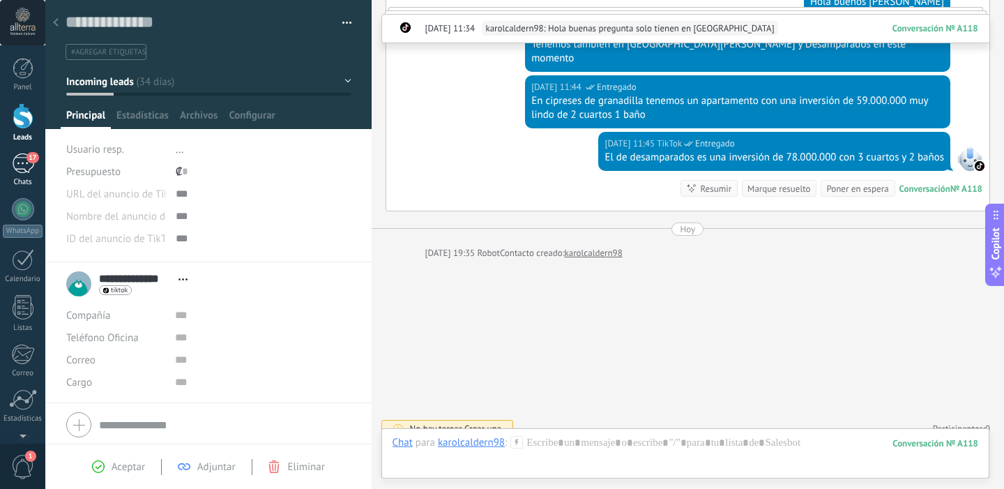
click at [26, 183] on div "Chats" at bounding box center [23, 182] width 40 height 9
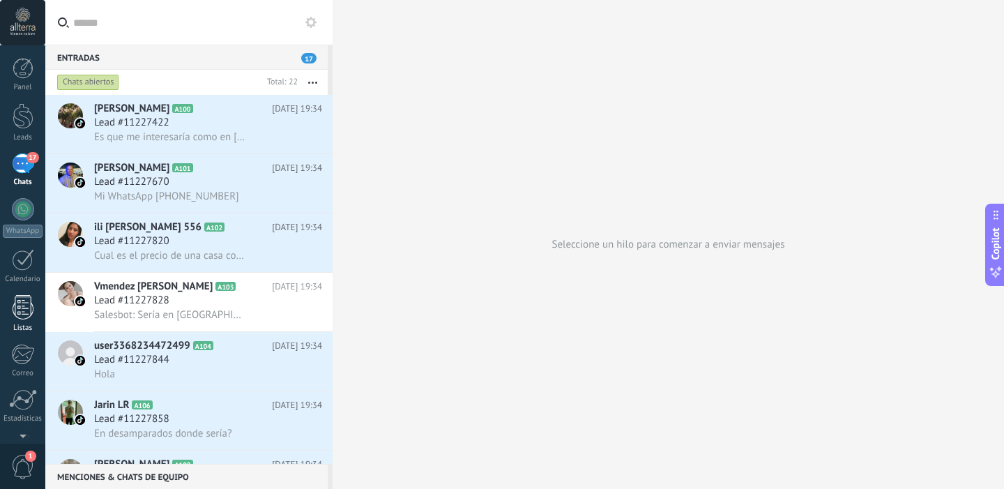
click at [20, 314] on div at bounding box center [23, 307] width 21 height 24
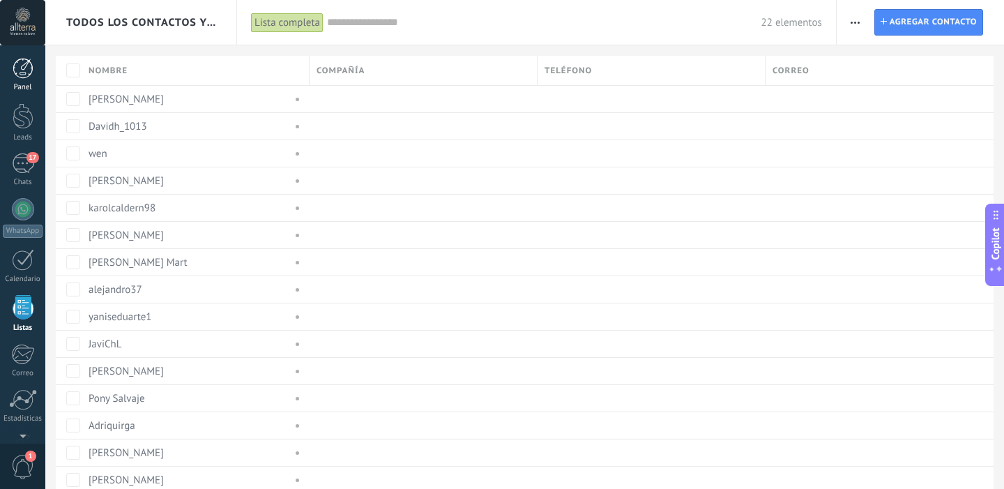
click at [17, 61] on div at bounding box center [23, 68] width 21 height 21
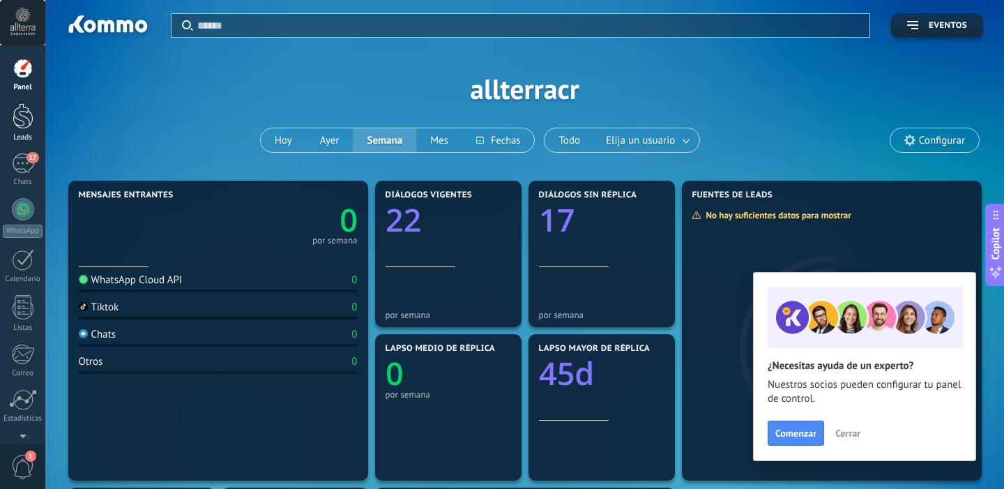
click at [25, 119] on div at bounding box center [23, 116] width 21 height 26
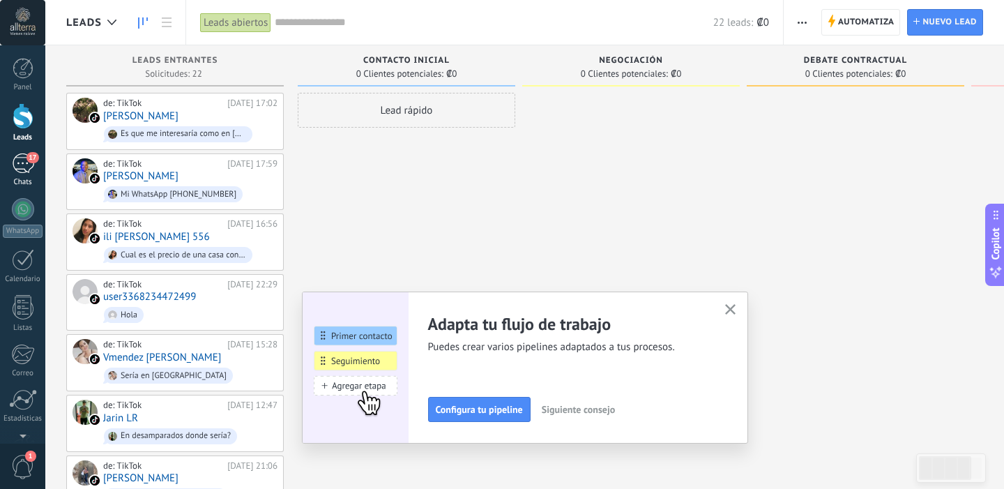
click at [26, 170] on div "17" at bounding box center [23, 163] width 22 height 20
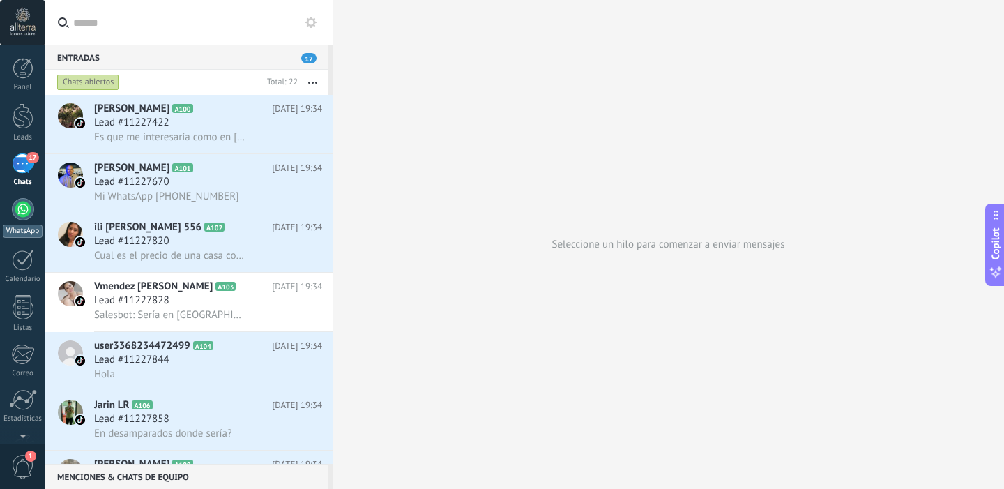
click at [25, 208] on div at bounding box center [23, 209] width 22 height 22
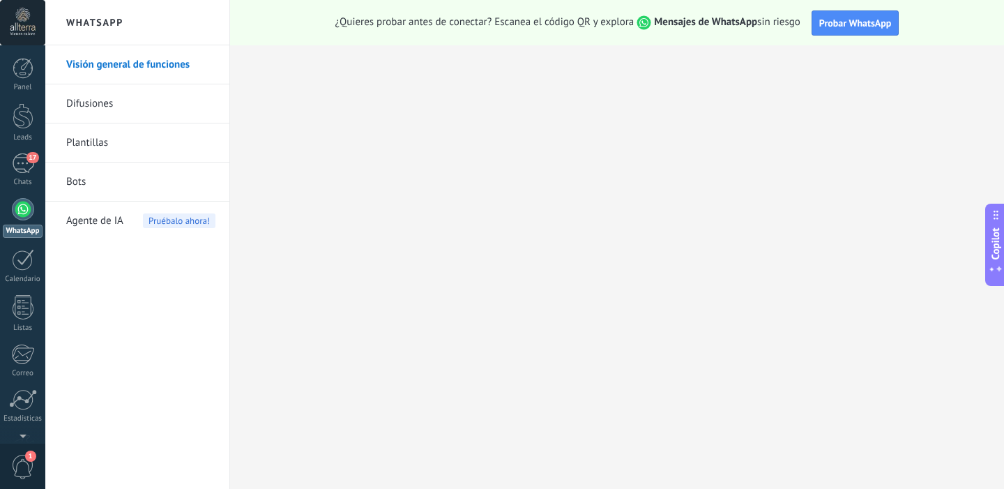
click at [13, 247] on div "Panel Leads 17 Chats WhatsApp Clientes" at bounding box center [22, 296] width 45 height 477
click at [17, 261] on div at bounding box center [23, 260] width 22 height 22
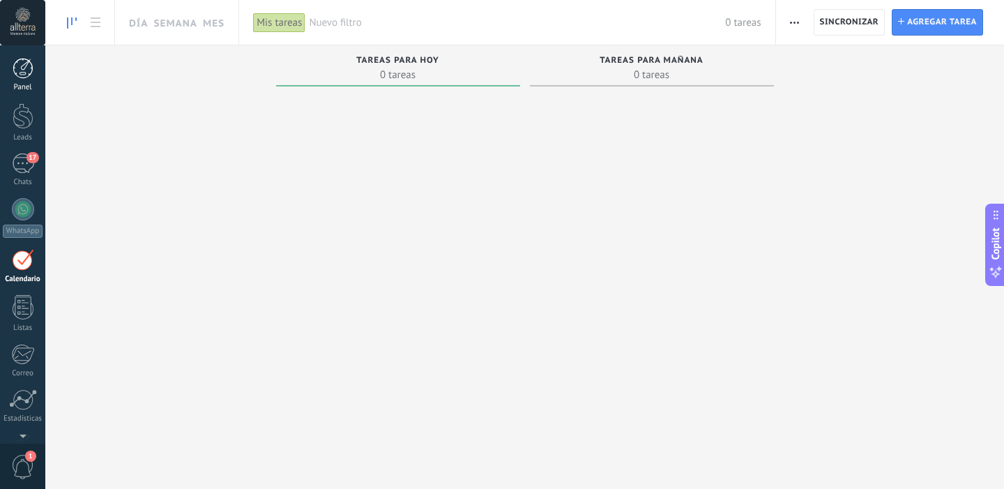
click at [24, 84] on div "Panel" at bounding box center [23, 87] width 40 height 9
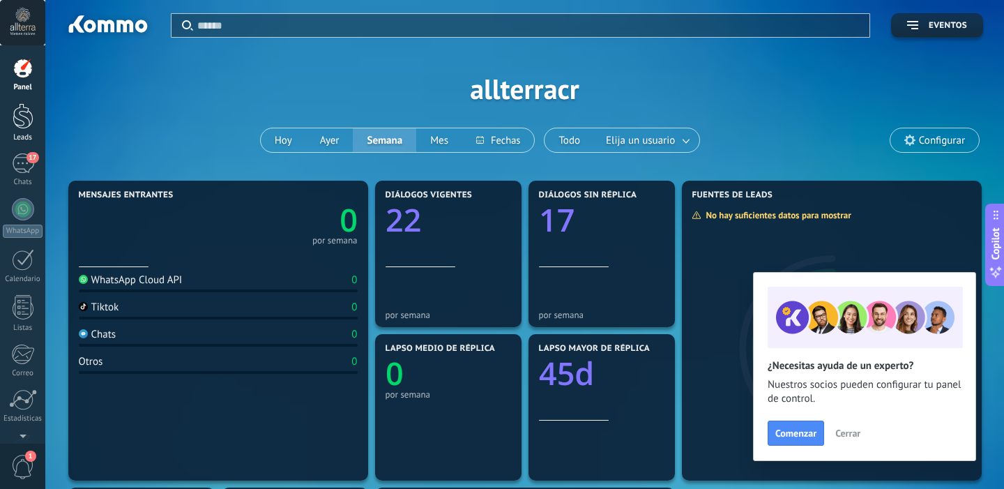
click at [30, 126] on div at bounding box center [23, 116] width 21 height 26
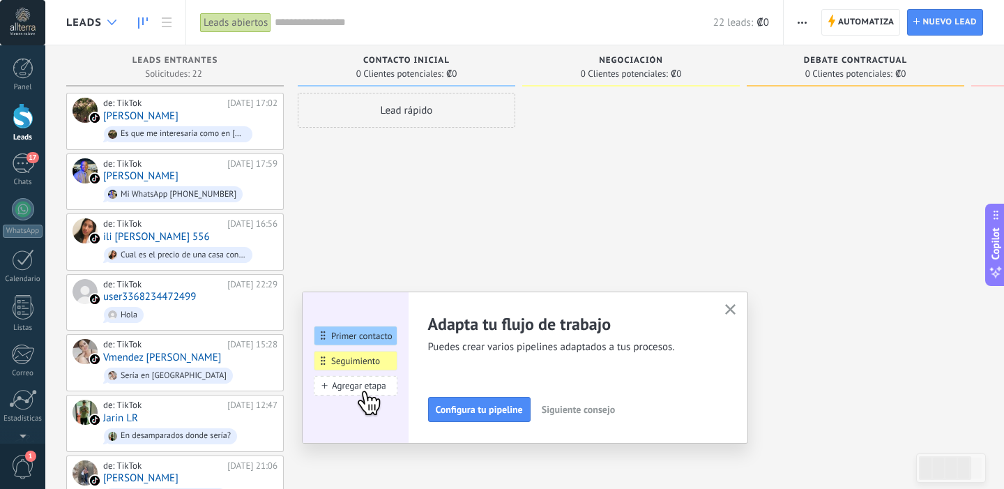
click at [109, 20] on use at bounding box center [111, 23] width 9 height 6
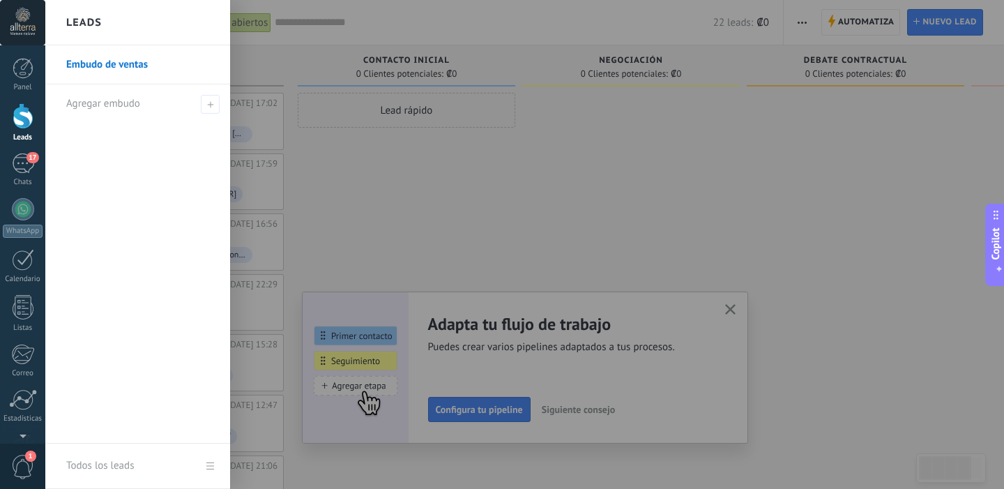
click at [347, 126] on div at bounding box center [547, 244] width 1004 height 489
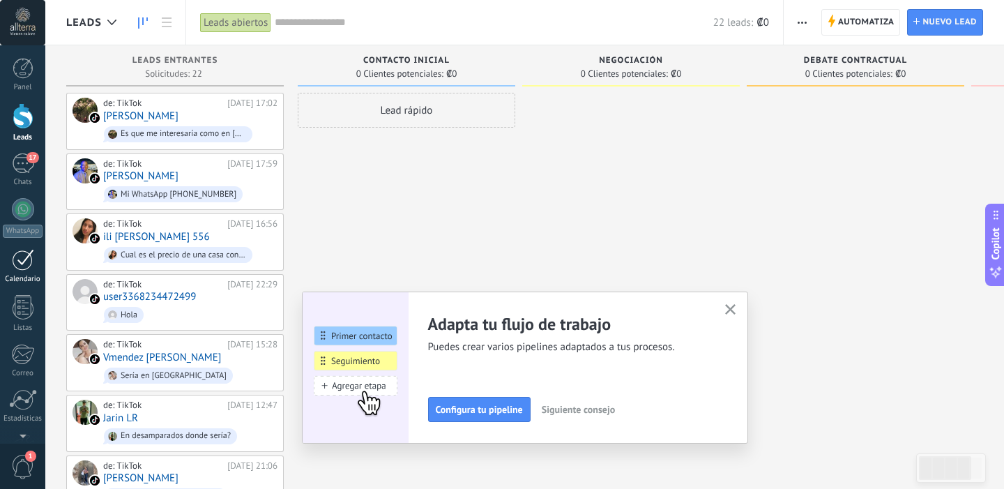
click at [25, 266] on div at bounding box center [23, 260] width 22 height 22
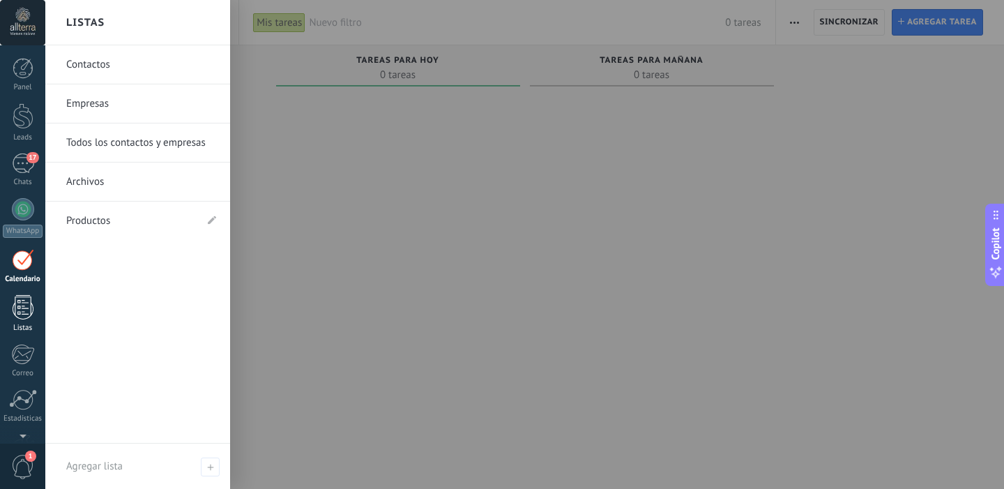
click at [22, 314] on div at bounding box center [23, 307] width 21 height 24
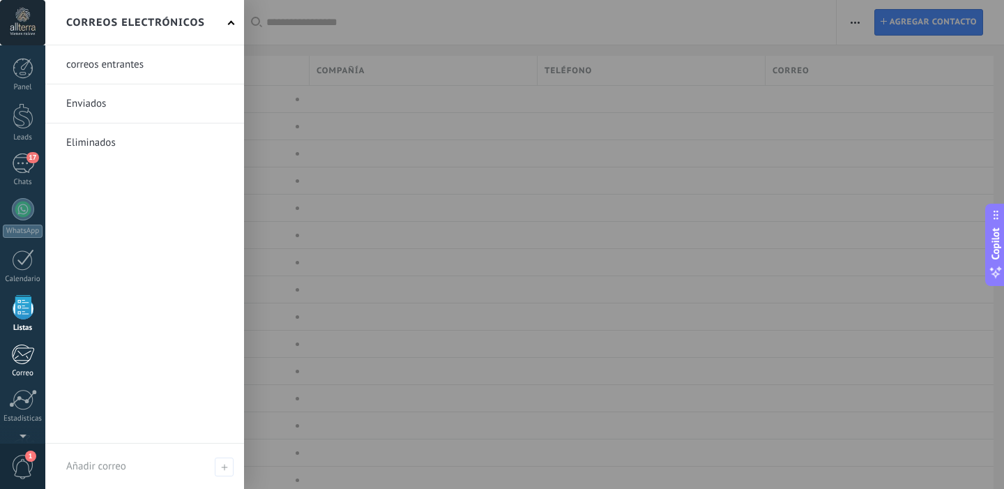
click at [22, 363] on div at bounding box center [22, 354] width 23 height 21
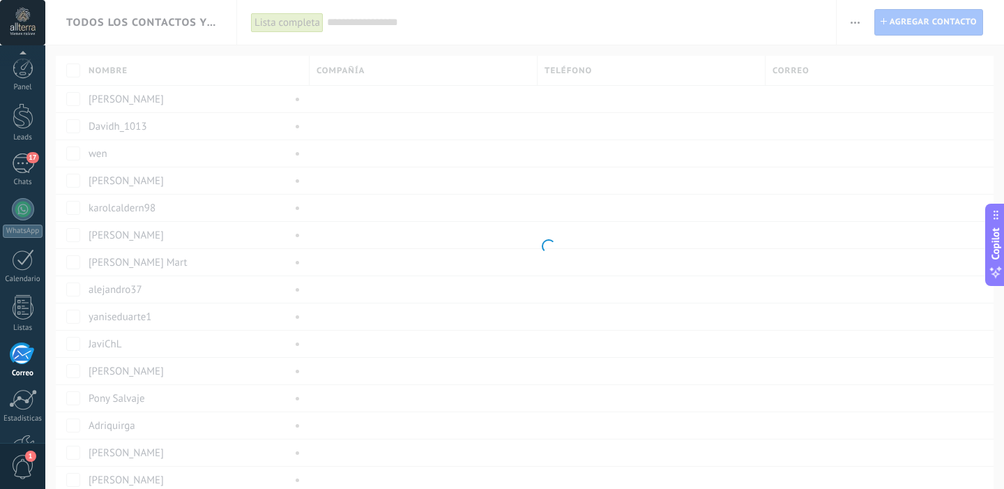
scroll to position [91, 0]
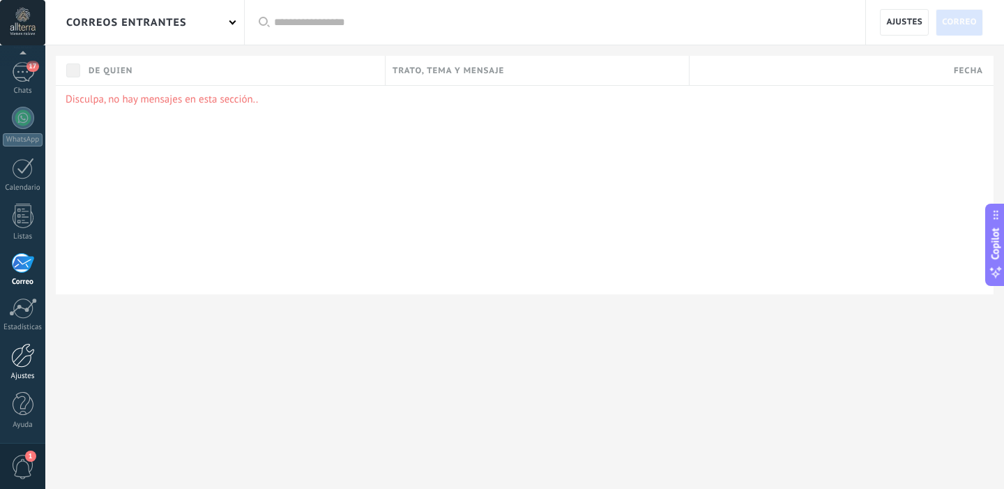
click at [26, 344] on div at bounding box center [23, 355] width 24 height 24
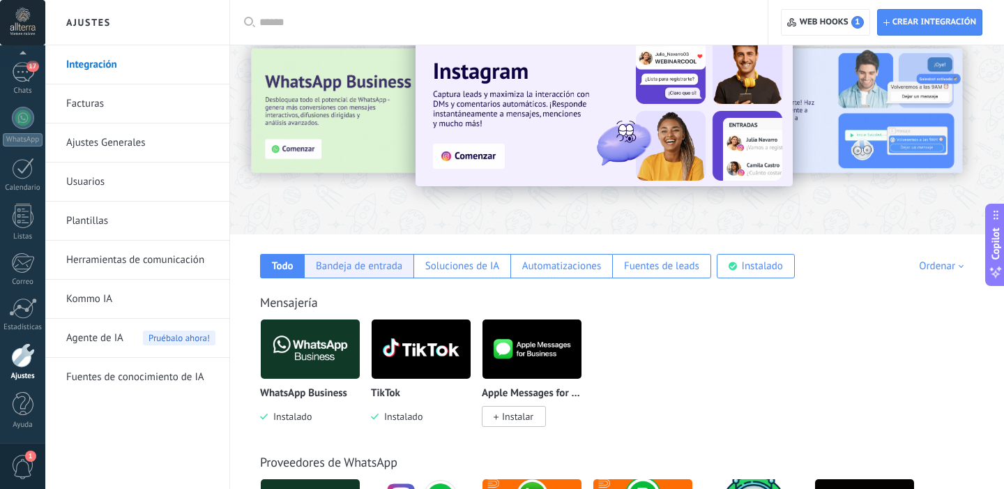
scroll to position [44, 0]
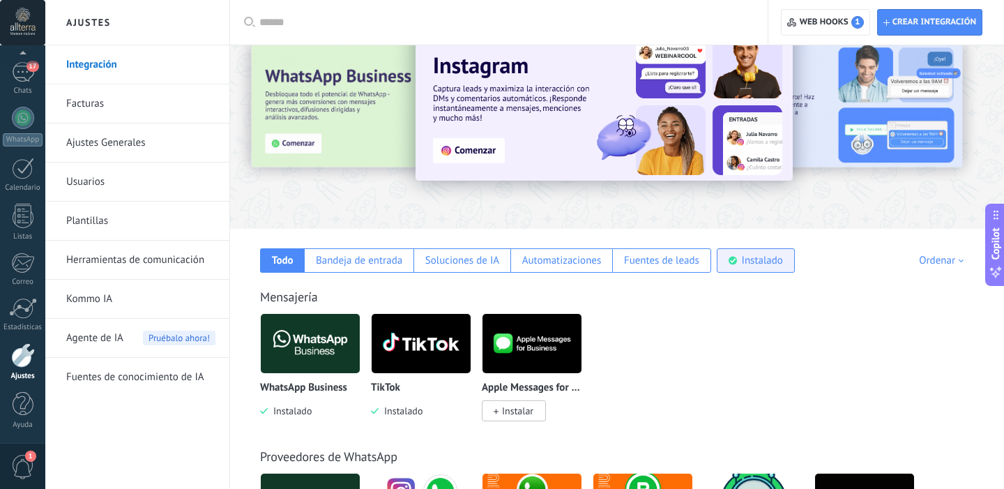
click at [764, 261] on div "Instalado" at bounding box center [762, 260] width 41 height 13
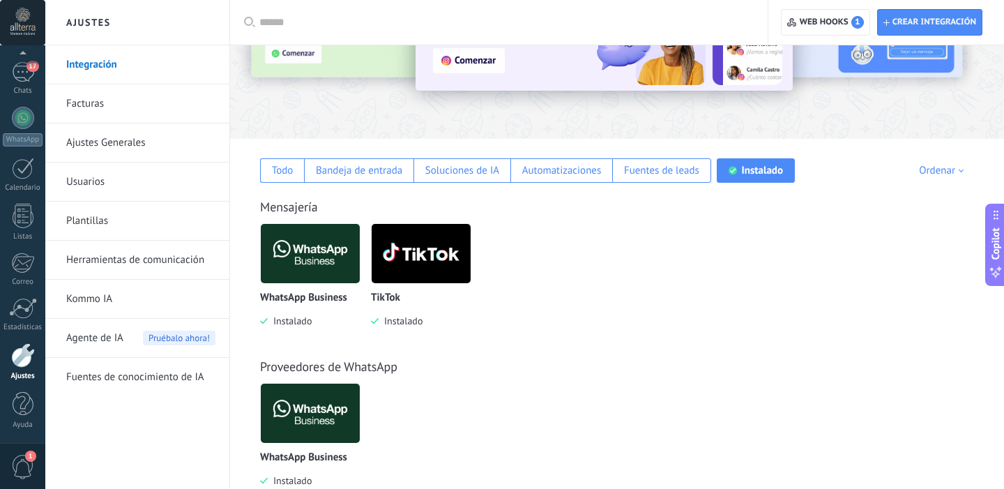
scroll to position [172, 0]
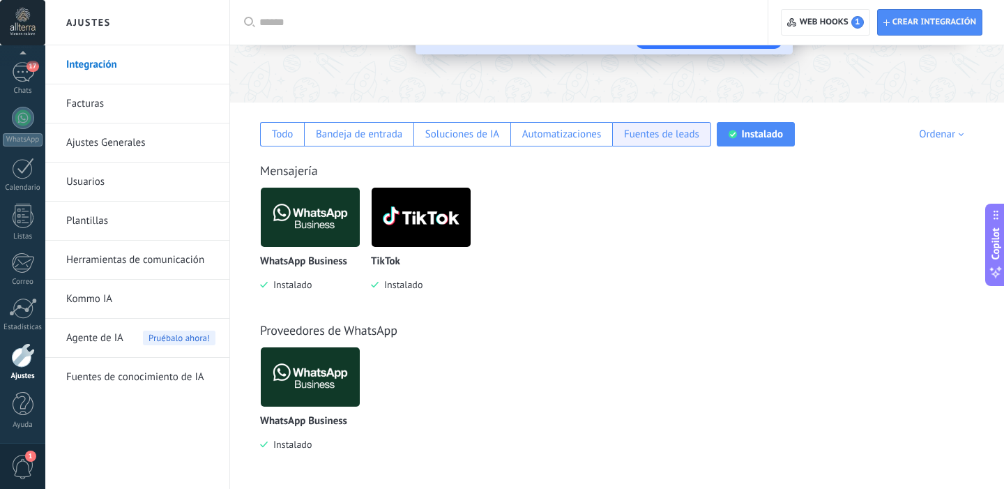
click at [667, 134] on div "Fuentes de leads" at bounding box center [661, 134] width 75 height 13
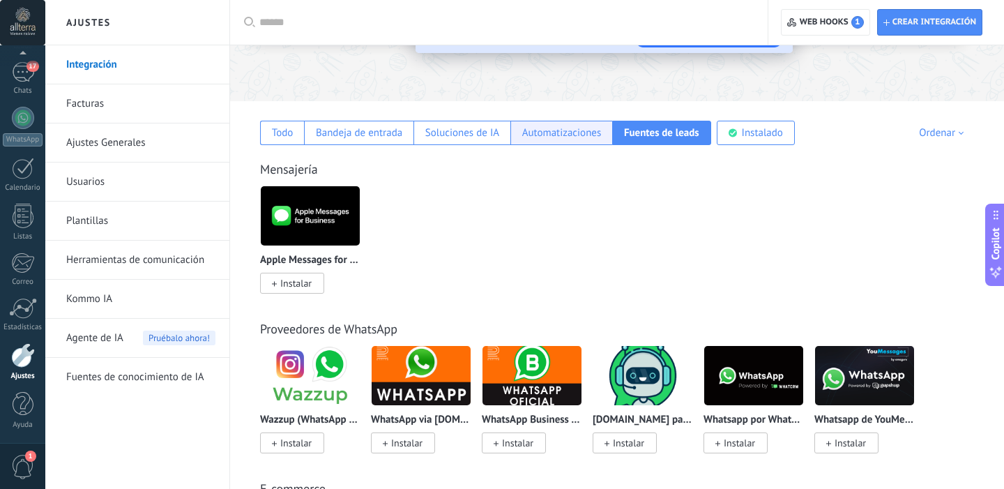
click at [550, 140] on div "Automatizaciones" at bounding box center [561, 133] width 102 height 24
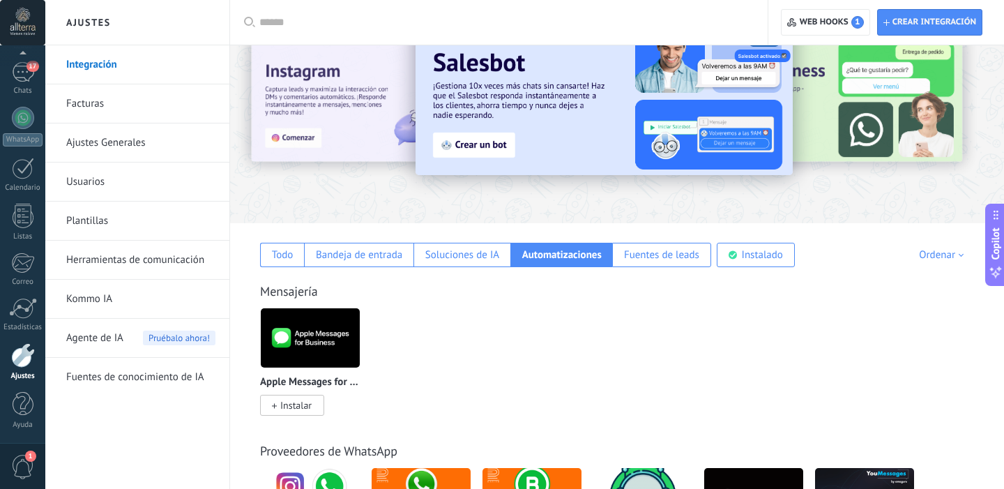
scroll to position [38, 0]
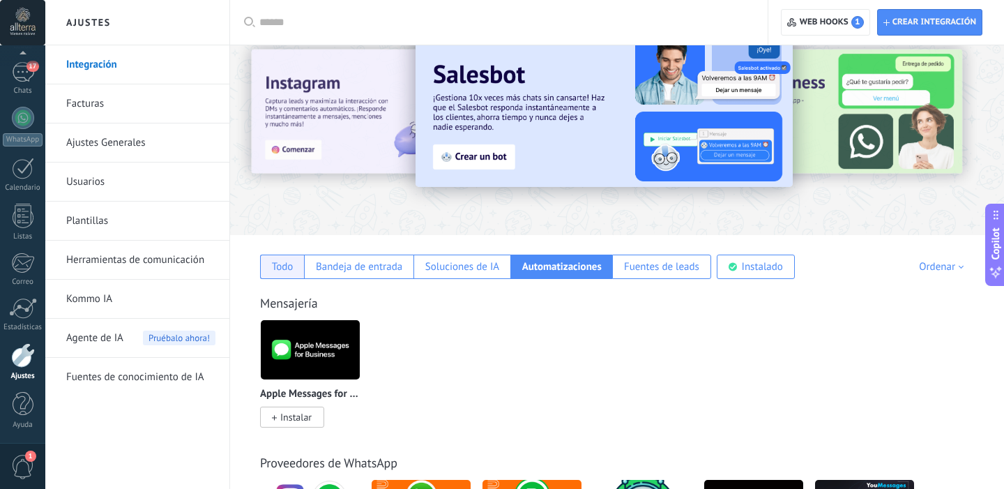
click at [284, 266] on div "Todo" at bounding box center [283, 266] width 22 height 13
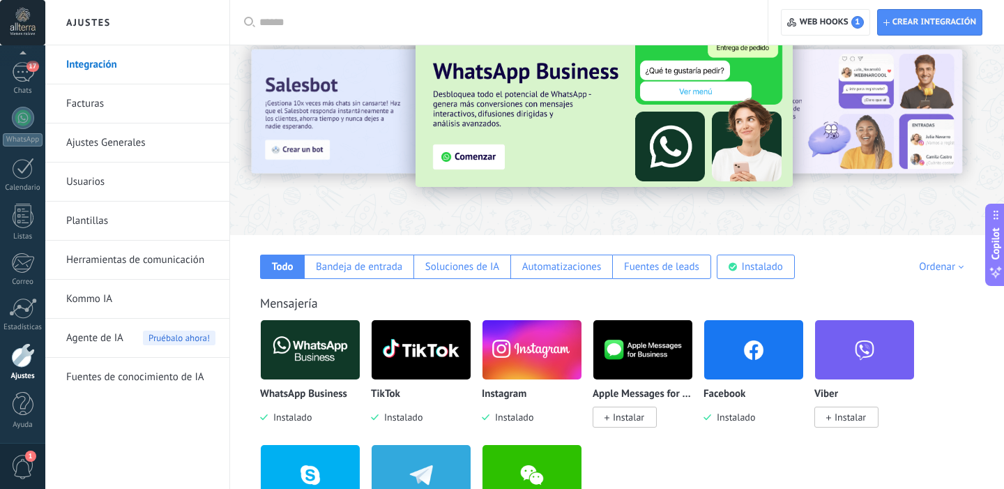
click at [526, 347] on img at bounding box center [531, 350] width 99 height 68
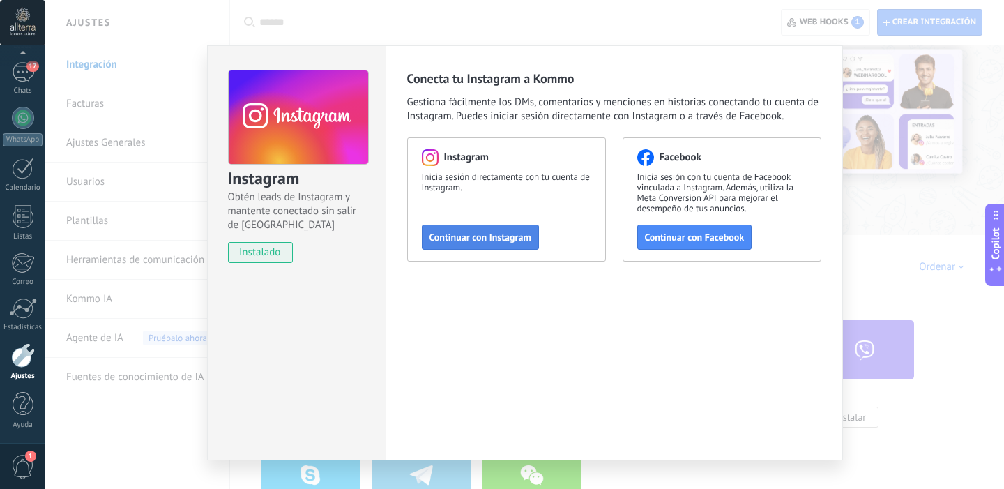
click at [487, 238] on span "Continuar con Instagram" at bounding box center [481, 237] width 102 height 10
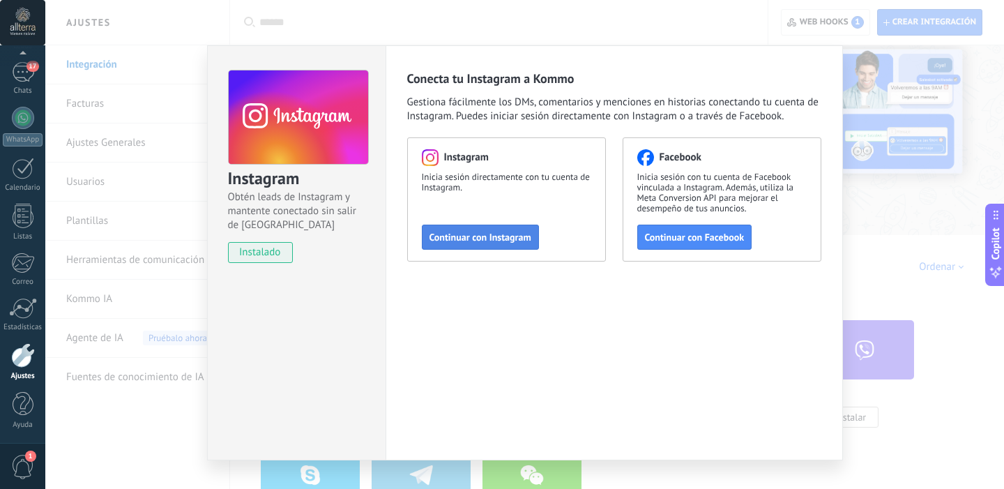
click at [485, 238] on span "Continuar con Instagram" at bounding box center [481, 237] width 102 height 10
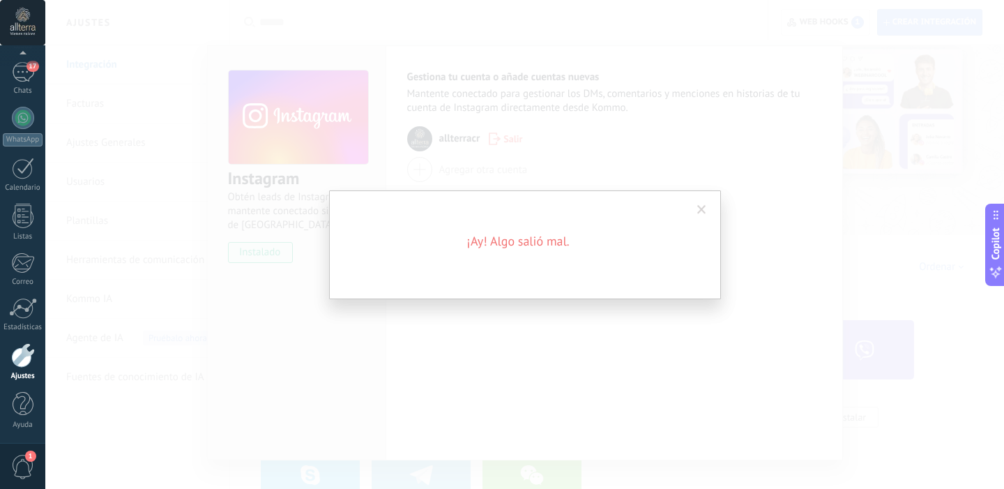
click at [548, 250] on div "¡Ay! Algo salió mal." at bounding box center [525, 244] width 392 height 109
click at [703, 212] on span at bounding box center [701, 210] width 9 height 10
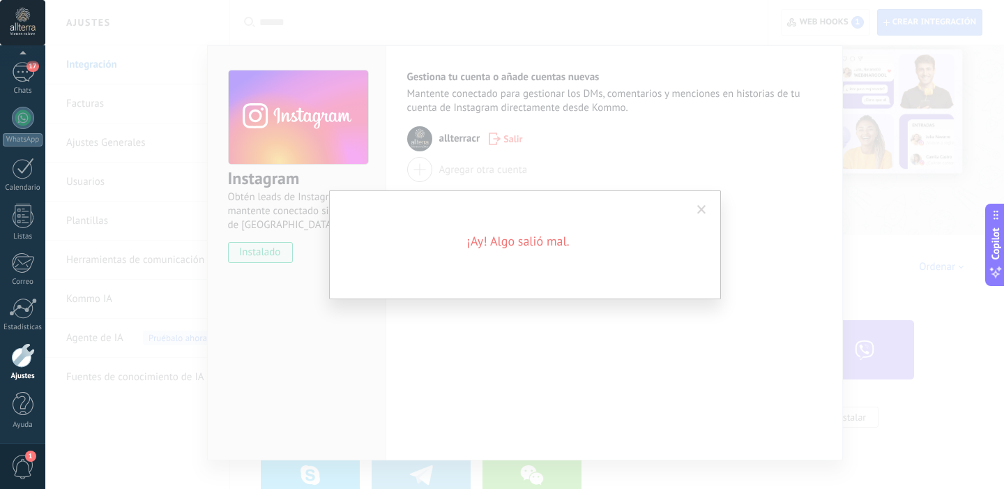
click at [703, 210] on span at bounding box center [701, 210] width 9 height 10
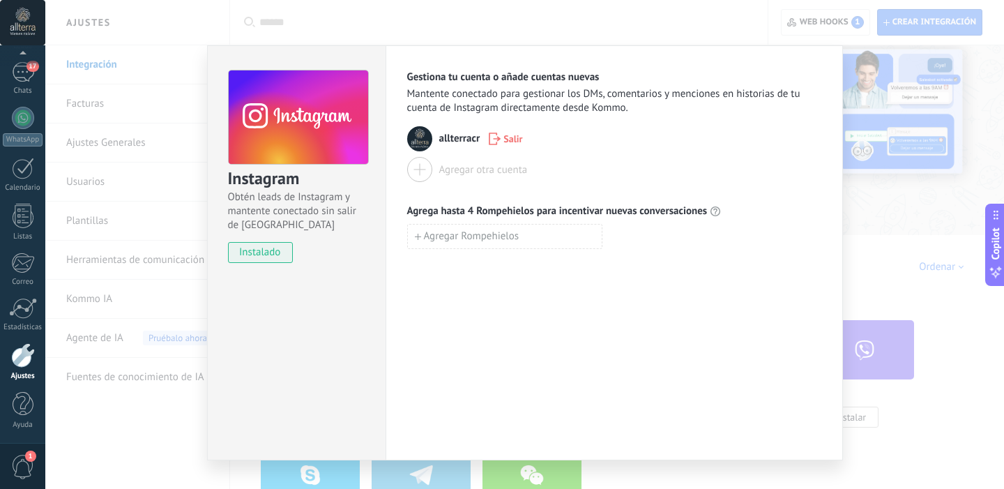
click at [496, 271] on div "Gestiona tu cuenta o añade cuentas nuevas Mantente conectado para gestionar los…" at bounding box center [614, 252] width 457 height 415
click at [172, 231] on div "Instagram Obtén leads de Instagram y mantente conectado sin salir de Kommo inst…" at bounding box center [524, 244] width 959 height 489
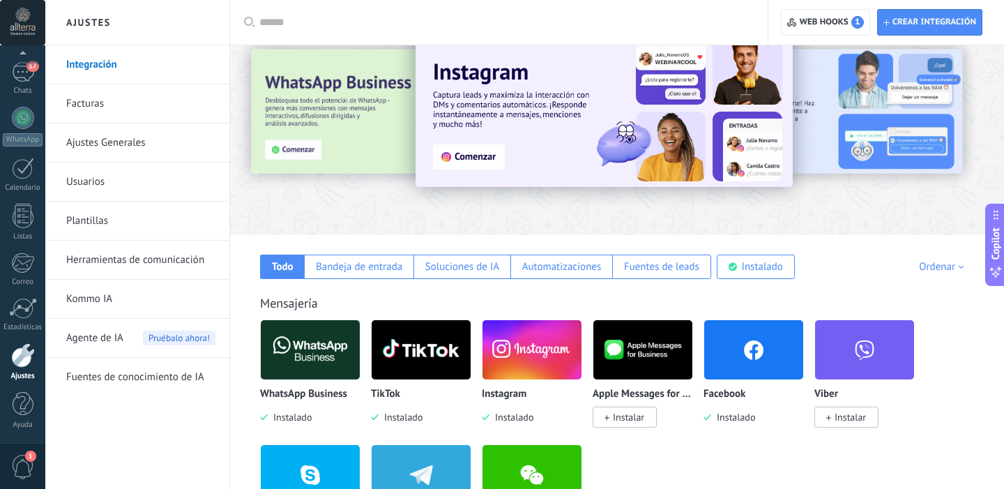
click at [528, 347] on img at bounding box center [531, 350] width 99 height 68
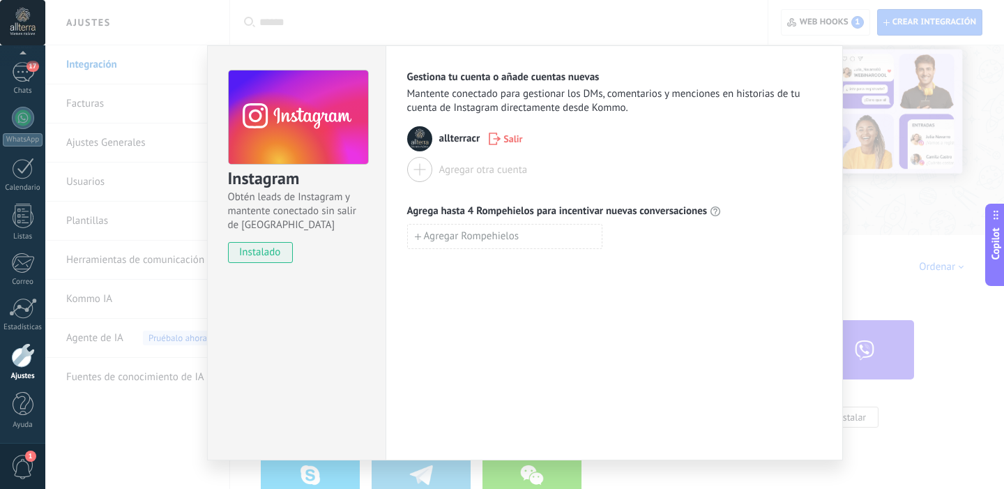
click at [869, 151] on div "Instagram Obtén leads de Instagram y mantente conectado sin salir de Kommo inst…" at bounding box center [524, 244] width 959 height 489
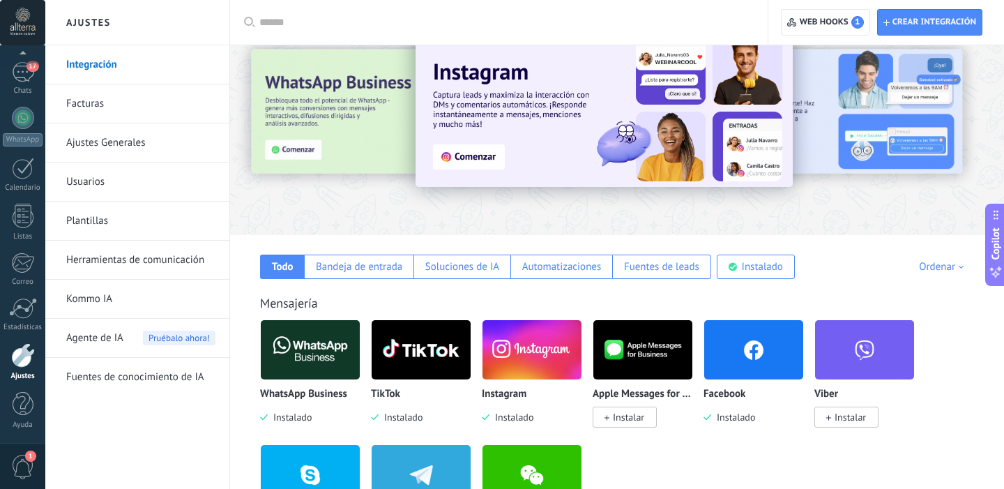
scroll to position [79, 0]
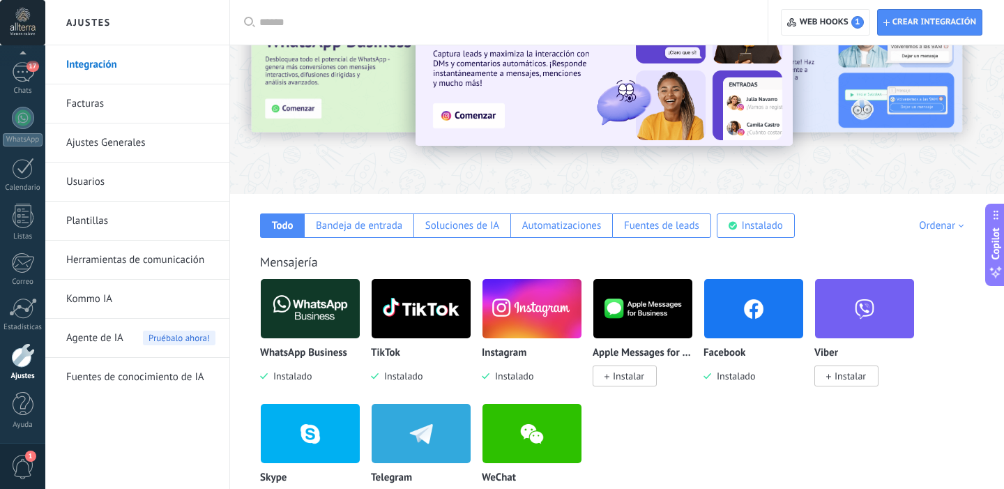
click at [741, 311] on img at bounding box center [753, 309] width 99 height 68
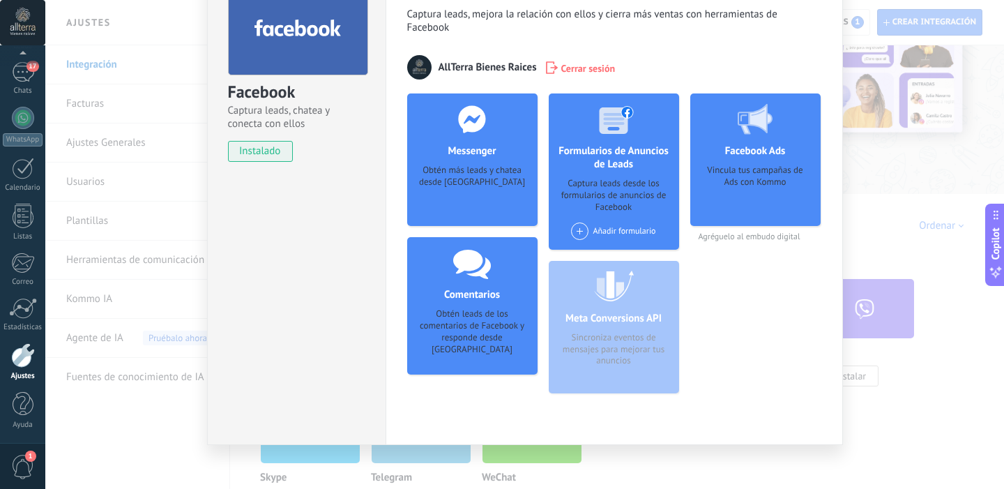
scroll to position [99, 0]
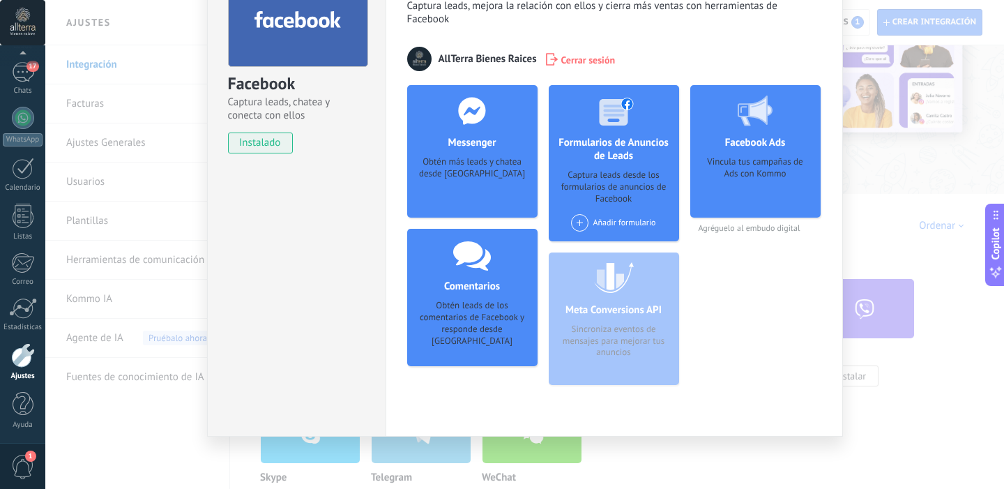
click at [621, 293] on div "Meta Conversions API Sincroniza eventos de mensajes para mejorar tus anuncios" at bounding box center [614, 318] width 130 height 132
click at [836, 215] on div "Herramientas de Facebook para generar leads Captura leads, mejora la relación c…" at bounding box center [614, 192] width 457 height 489
click at [883, 222] on div "Facebook Captura leads, chatea y conecta con ellos instalado Desinstalar Herram…" at bounding box center [524, 244] width 959 height 489
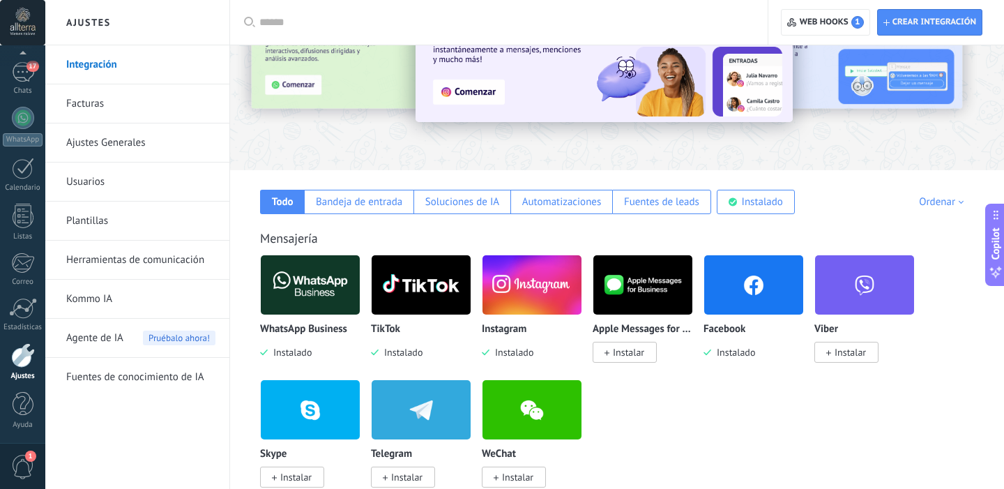
scroll to position [104, 0]
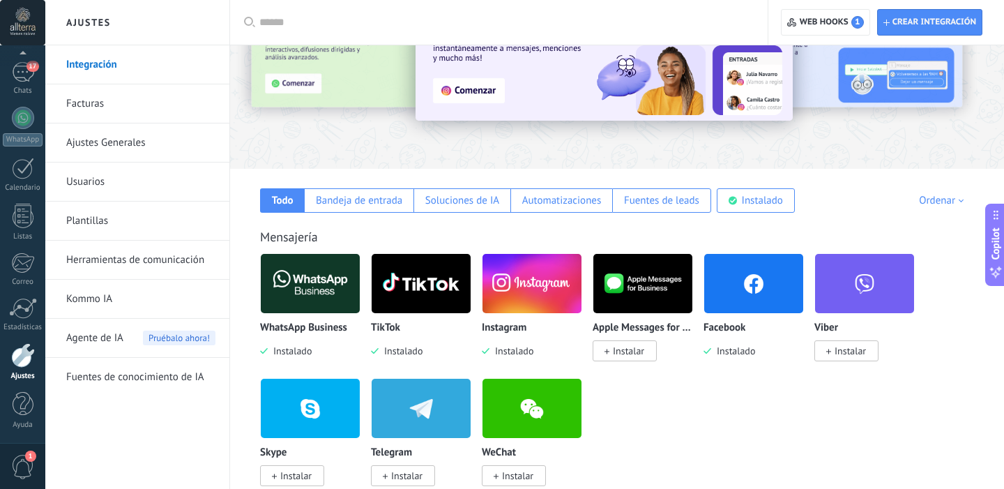
click at [311, 292] on img at bounding box center [310, 284] width 99 height 68
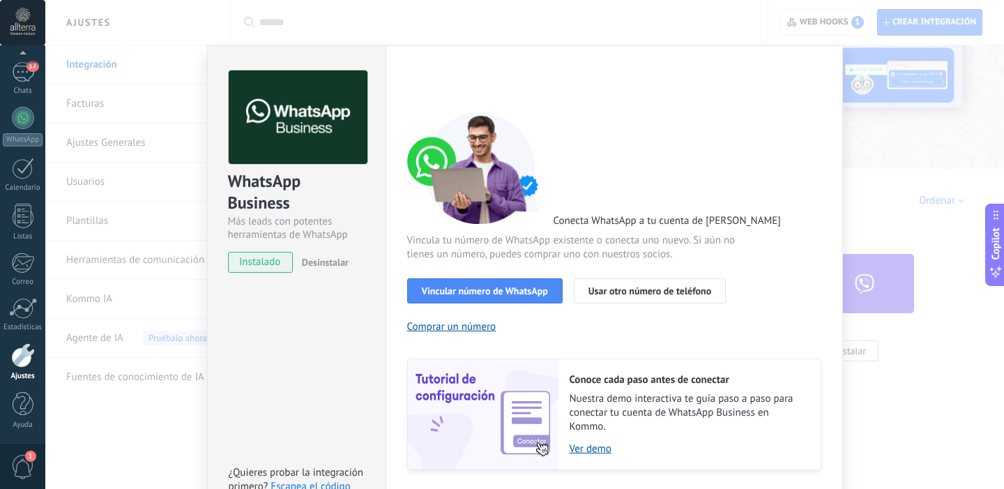
scroll to position [23, 0]
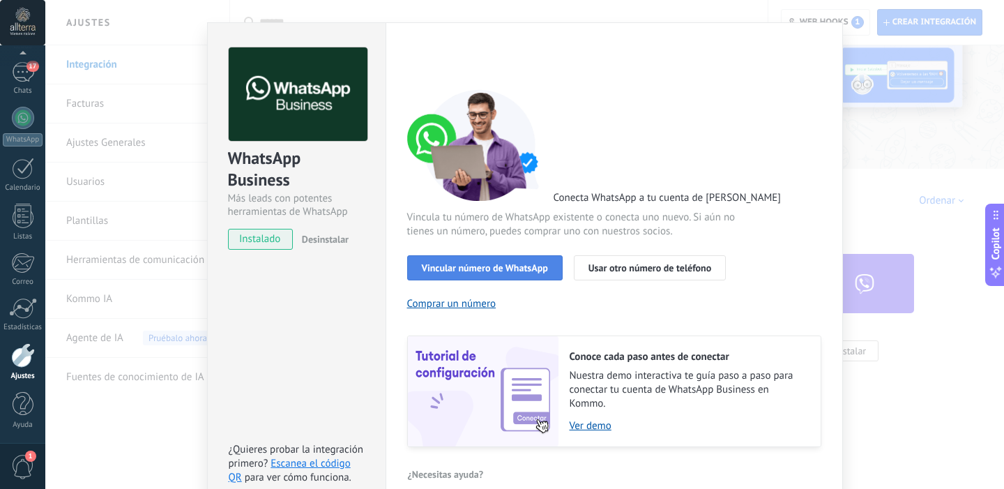
click at [492, 264] on span "Vincular número de WhatsApp" at bounding box center [485, 268] width 126 height 10
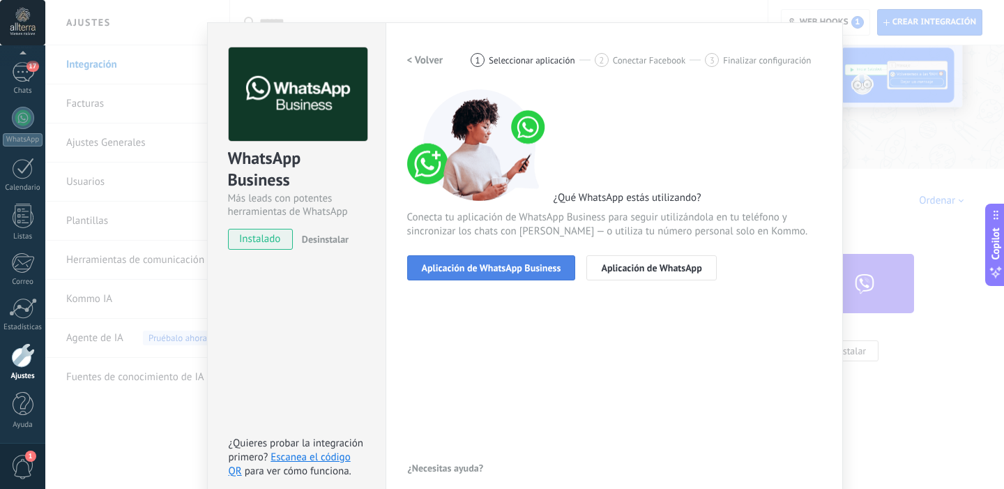
click at [492, 272] on span "Aplicación de WhatsApp Business" at bounding box center [491, 268] width 139 height 10
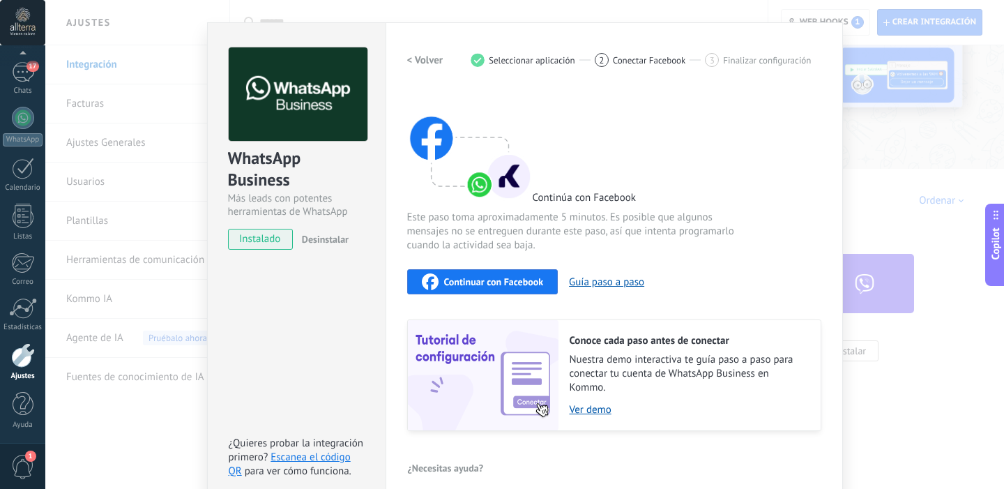
click at [498, 285] on span "Continuar con Facebook" at bounding box center [494, 282] width 100 height 10
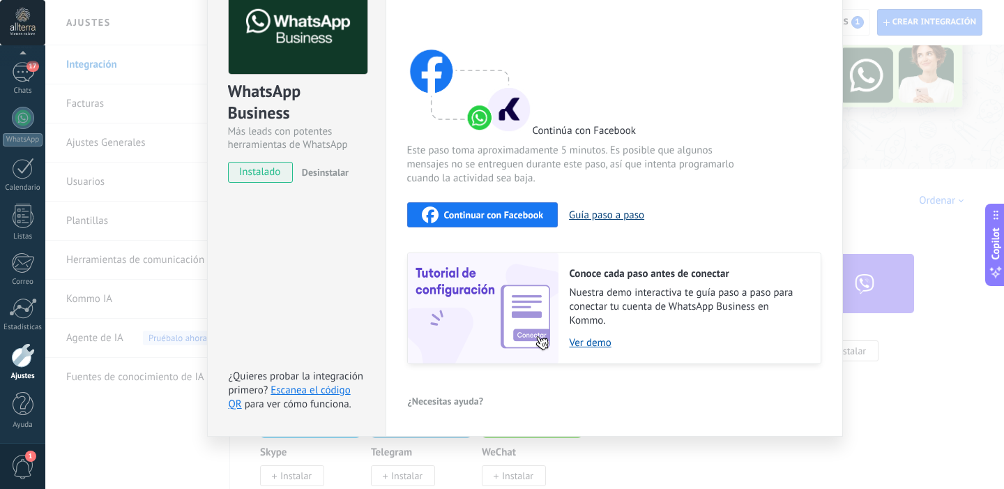
scroll to position [0, 0]
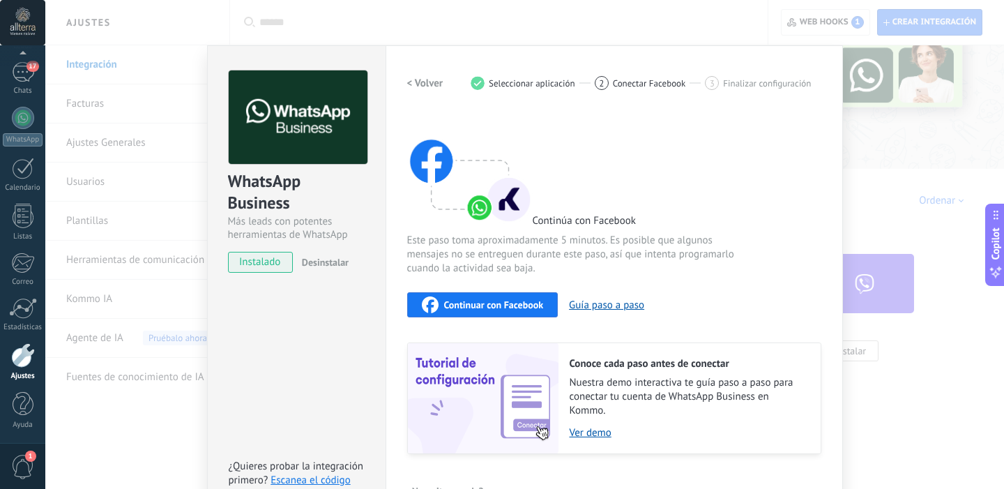
click at [418, 84] on h2 "< Volver" at bounding box center [425, 83] width 36 height 13
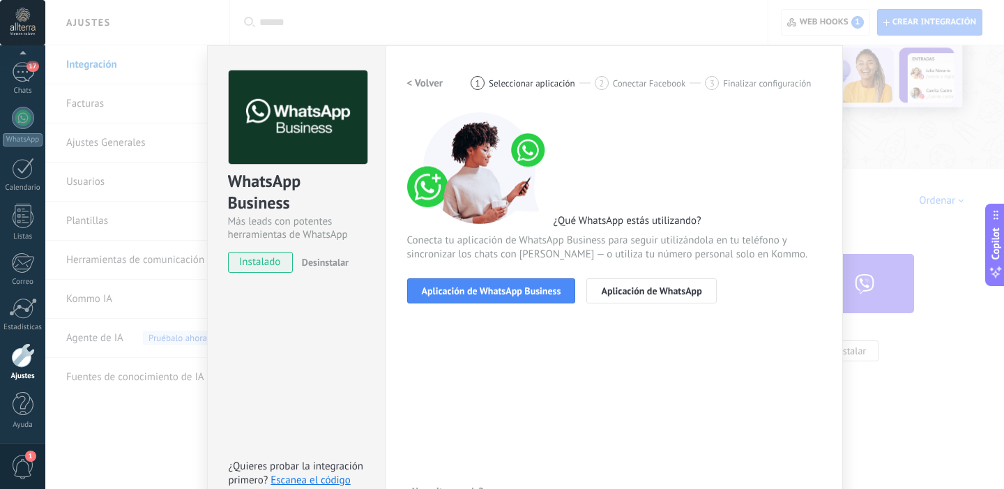
click at [183, 268] on div "WhatsApp Business Más leads con potentes herramientas de WhatsApp instalado Des…" at bounding box center [524, 244] width 959 height 489
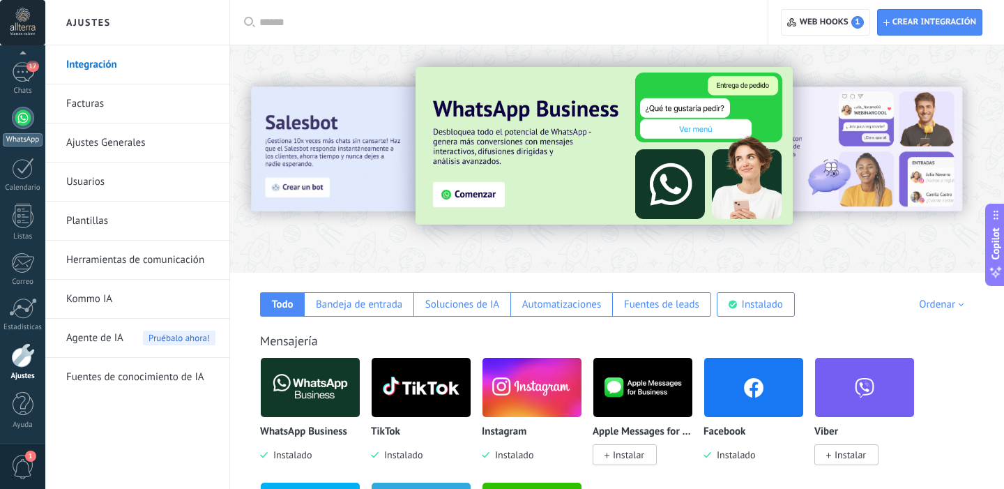
click at [25, 123] on div at bounding box center [23, 118] width 22 height 22
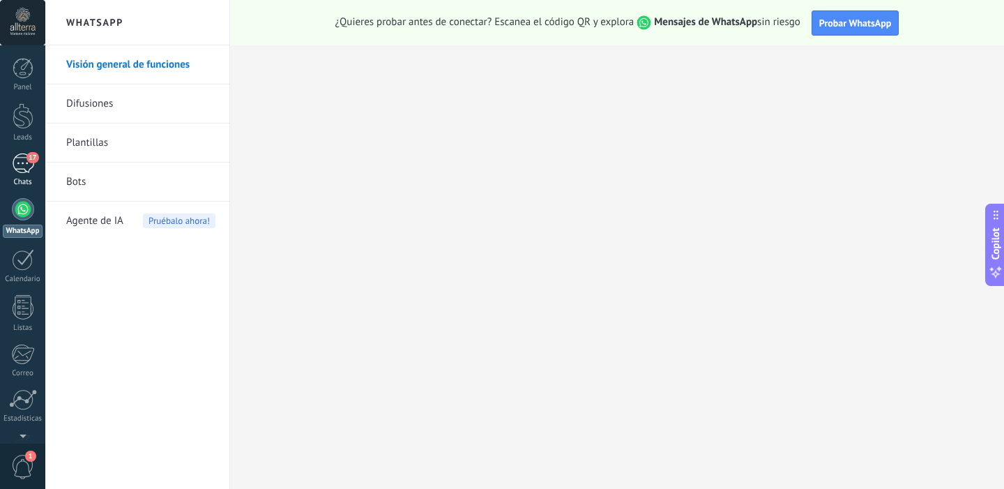
click at [26, 167] on div "17" at bounding box center [23, 163] width 22 height 20
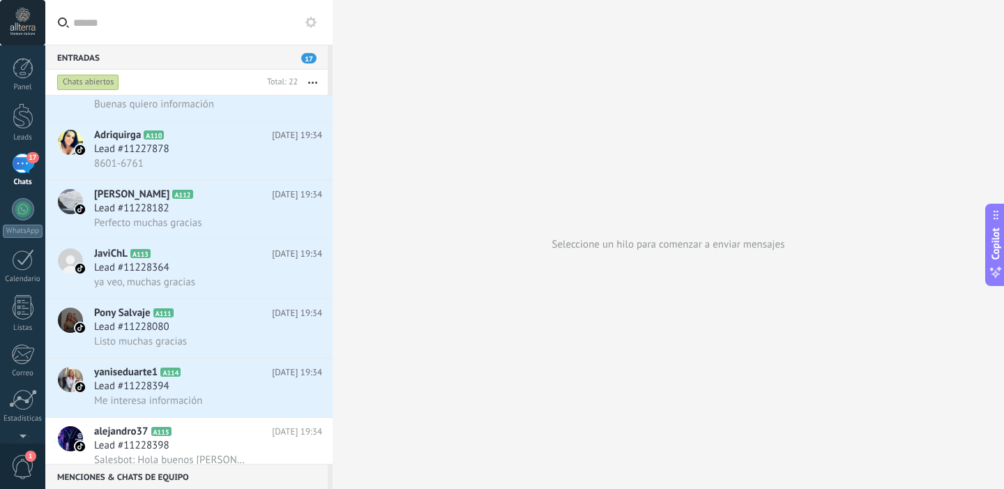
scroll to position [798, 0]
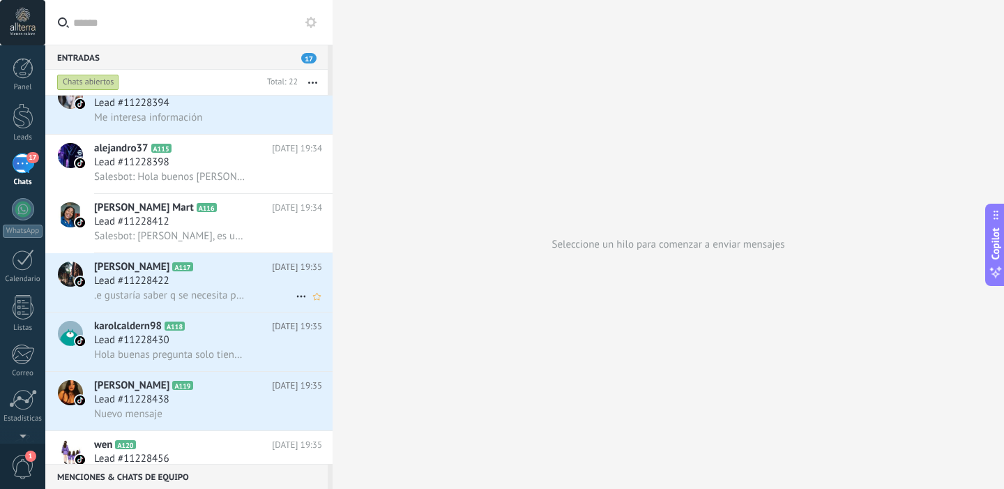
click at [241, 294] on h3 ".e gustaría saber q se necesita para esa casa de cuota de 385 mil" at bounding box center [173, 296] width 158 height 14
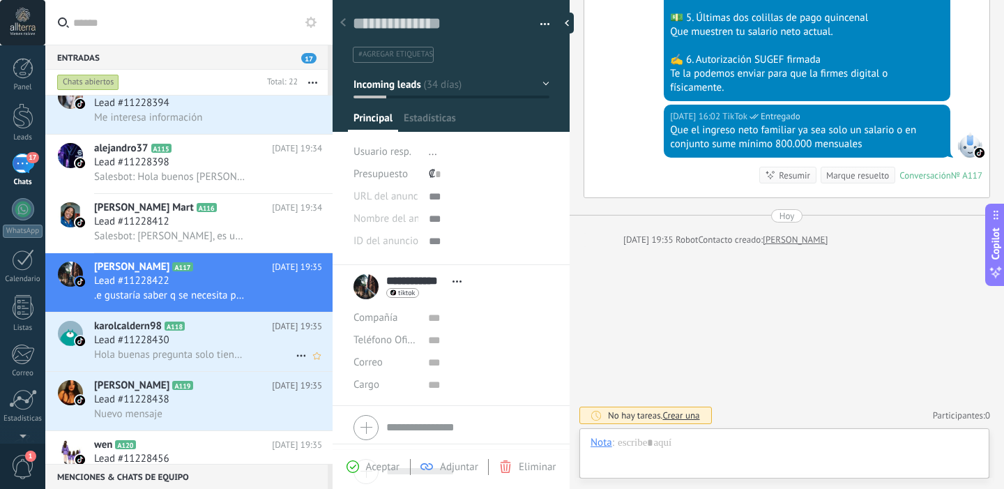
scroll to position [21, 0]
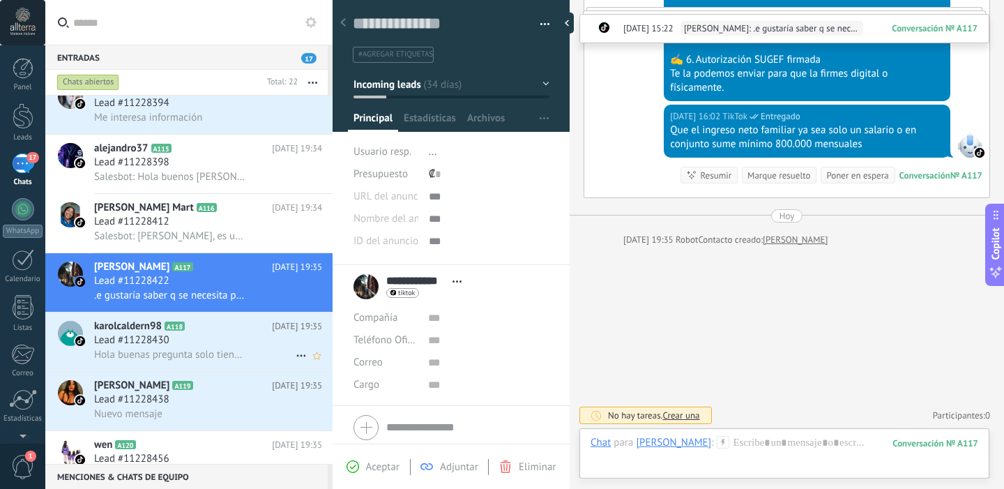
click at [215, 347] on div "Lead #11228430" at bounding box center [208, 340] width 228 height 14
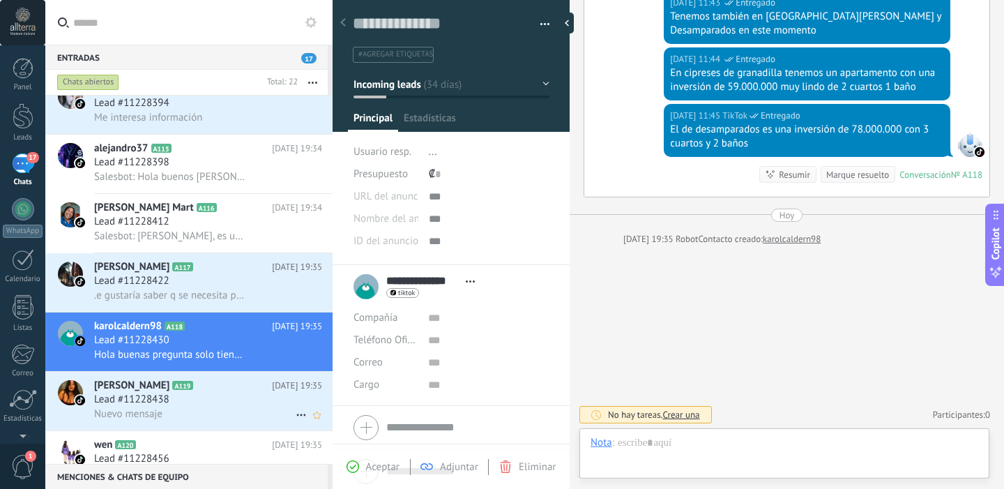
scroll to position [21, 0]
click at [218, 404] on div "Lead #11228438" at bounding box center [208, 400] width 228 height 14
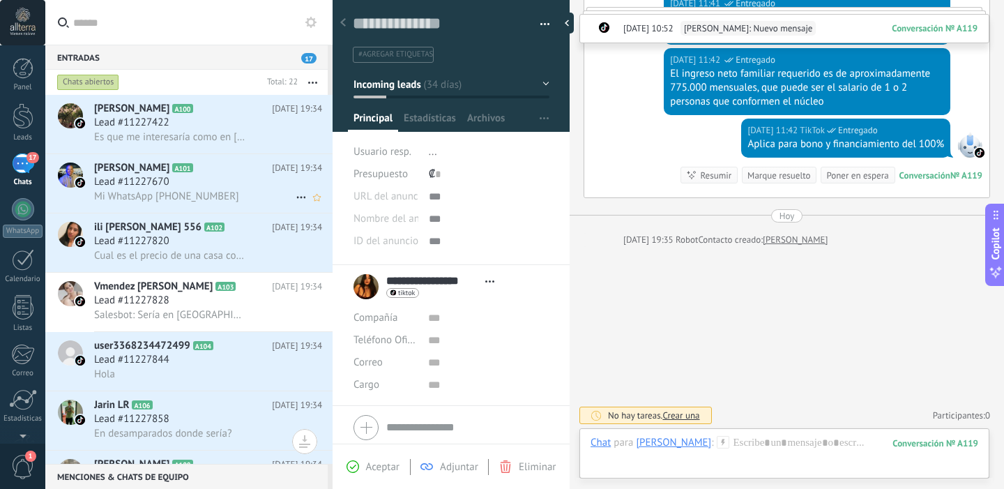
click at [204, 199] on h3 "Mi WhatsApp [PHONE_NUMBER]" at bounding box center [170, 197] width 152 height 14
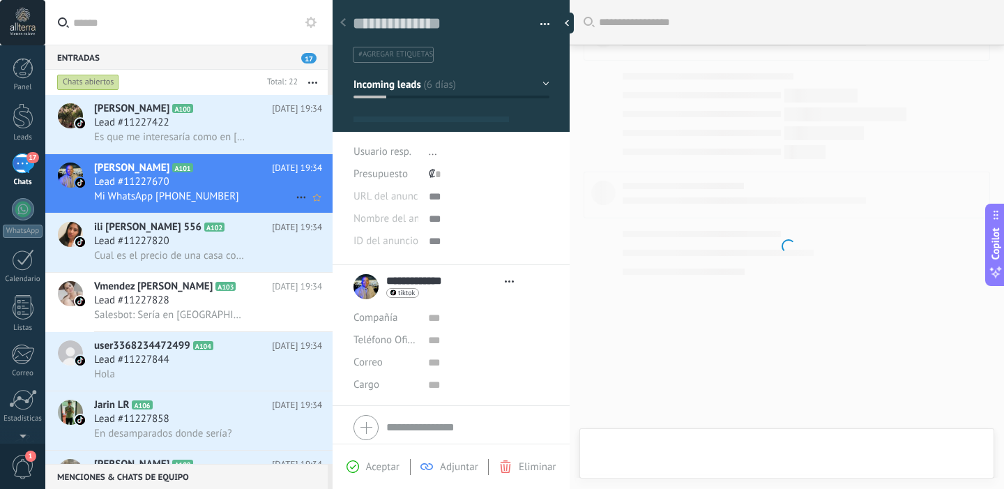
type textarea "**********"
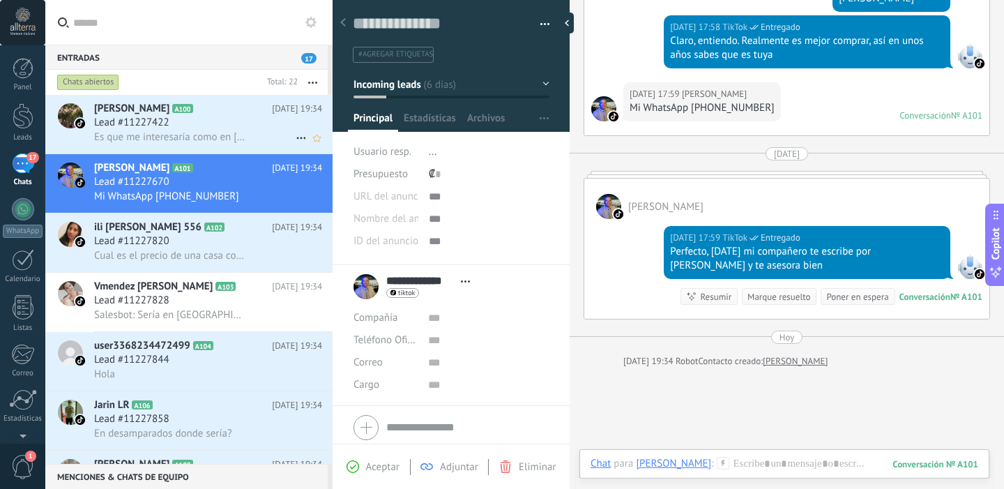
click at [211, 121] on div "Lead #11227422" at bounding box center [208, 123] width 228 height 14
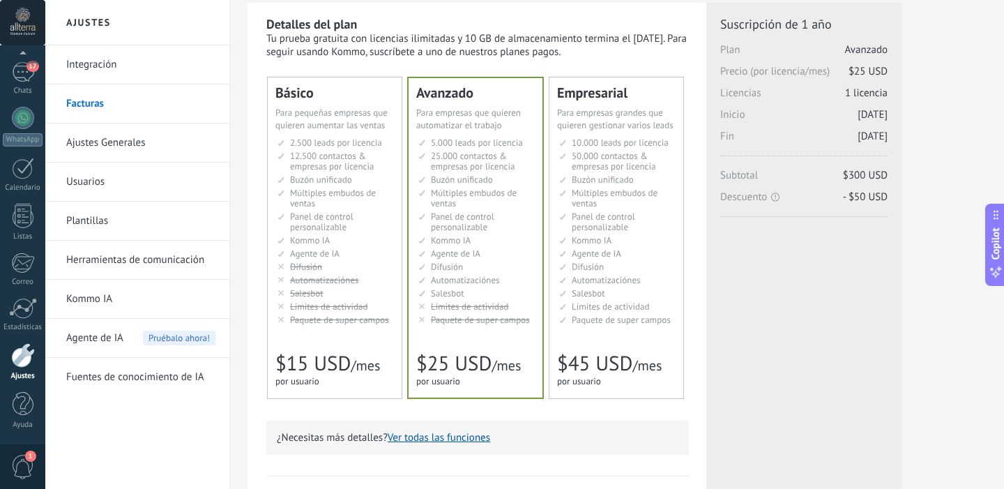
scroll to position [65, 0]
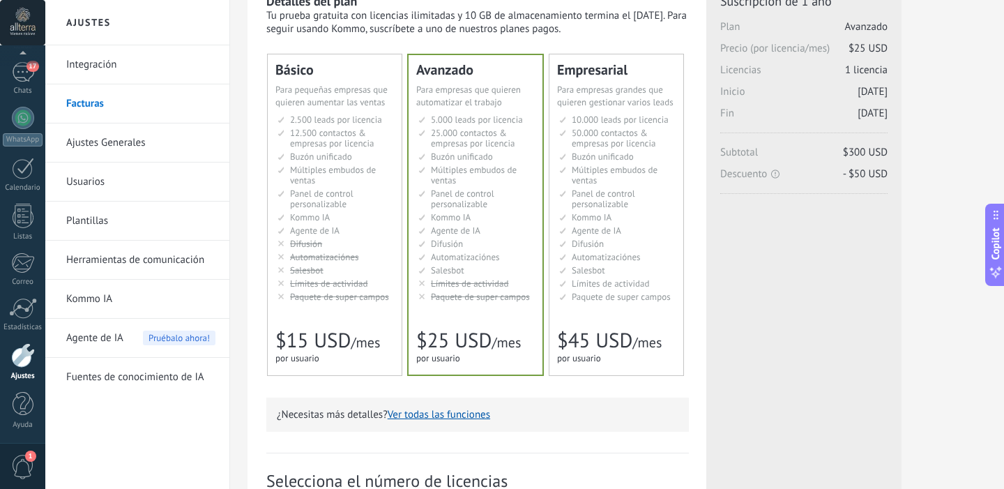
click at [22, 462] on span "1" at bounding box center [23, 467] width 24 height 24
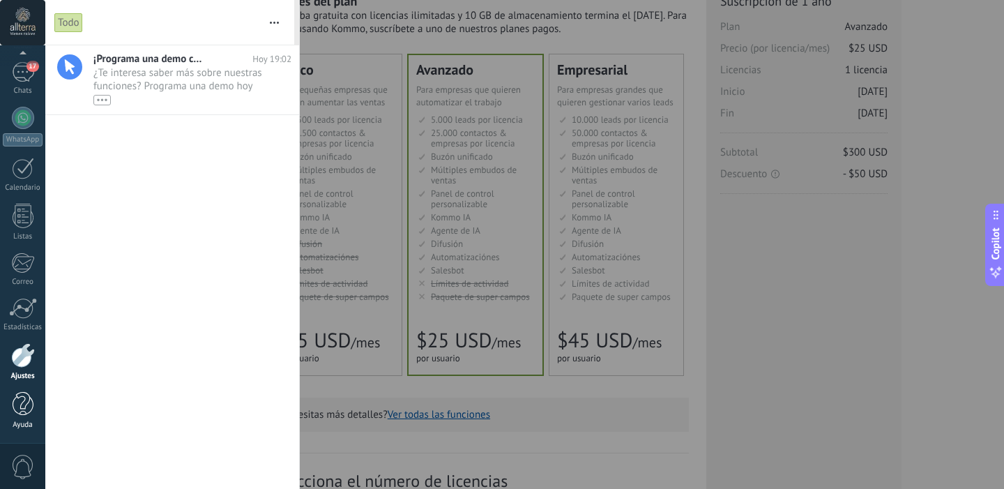
click at [19, 404] on div at bounding box center [23, 404] width 21 height 24
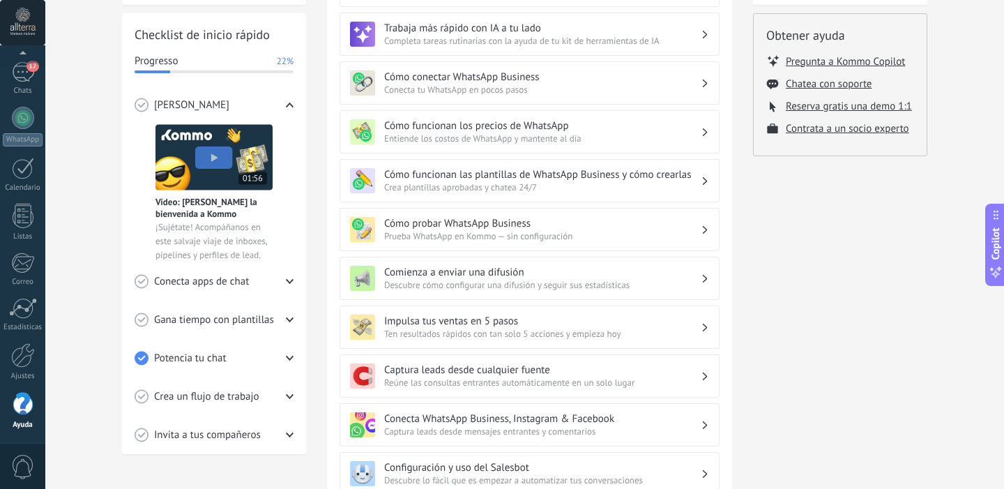
scroll to position [184, 0]
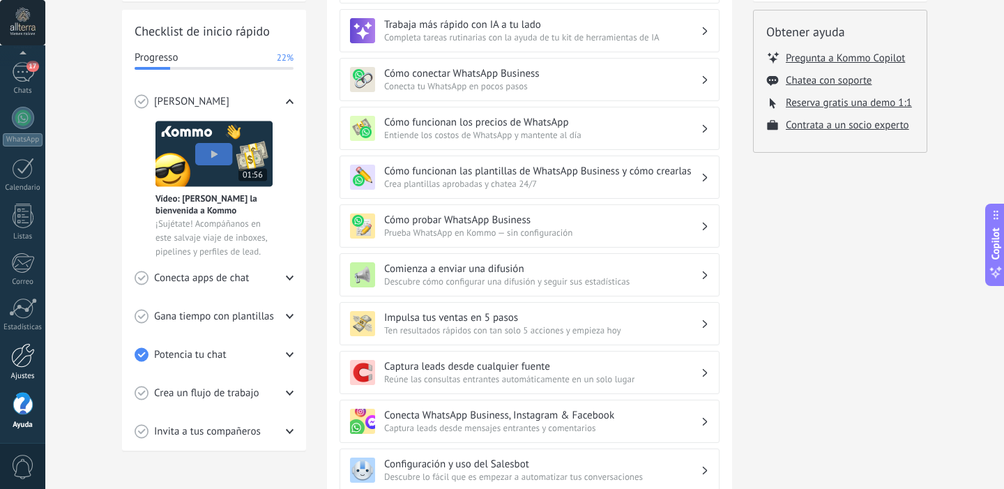
click at [6, 358] on link "Ajustes" at bounding box center [22, 362] width 45 height 38
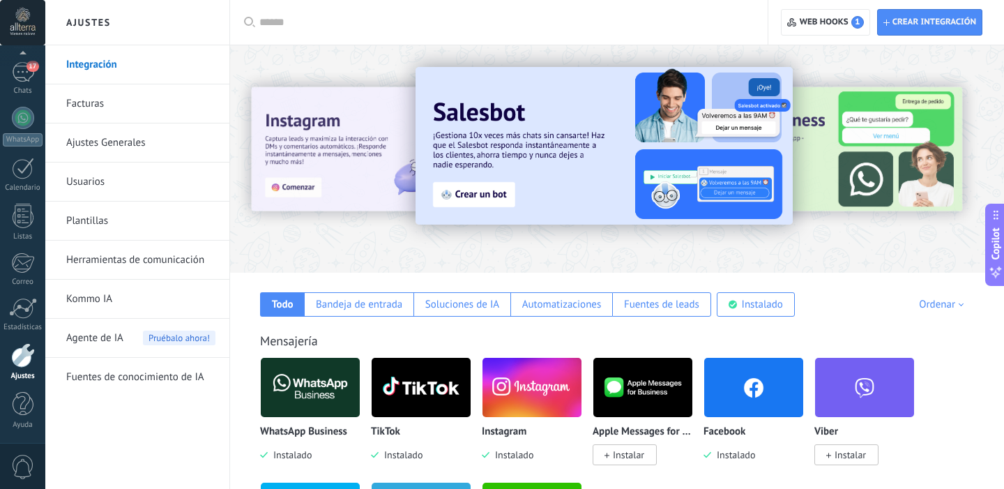
click at [749, 381] on img at bounding box center [753, 388] width 99 height 68
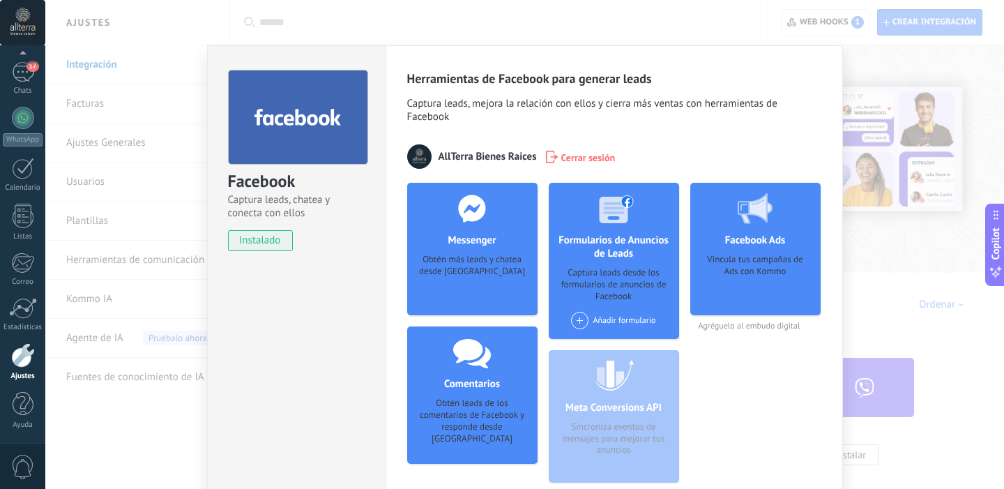
click at [457, 246] on h4 "Messenger" at bounding box center [471, 240] width 55 height 13
click at [582, 242] on h4 "Formularios de Anuncios de Leads" at bounding box center [614, 247] width 130 height 26
click at [261, 127] on icon at bounding box center [297, 117] width 87 height 23
click at [261, 176] on div "Facebook" at bounding box center [296, 181] width 137 height 23
click at [482, 149] on div "AllTerra Bienes Raices" at bounding box center [472, 156] width 130 height 24
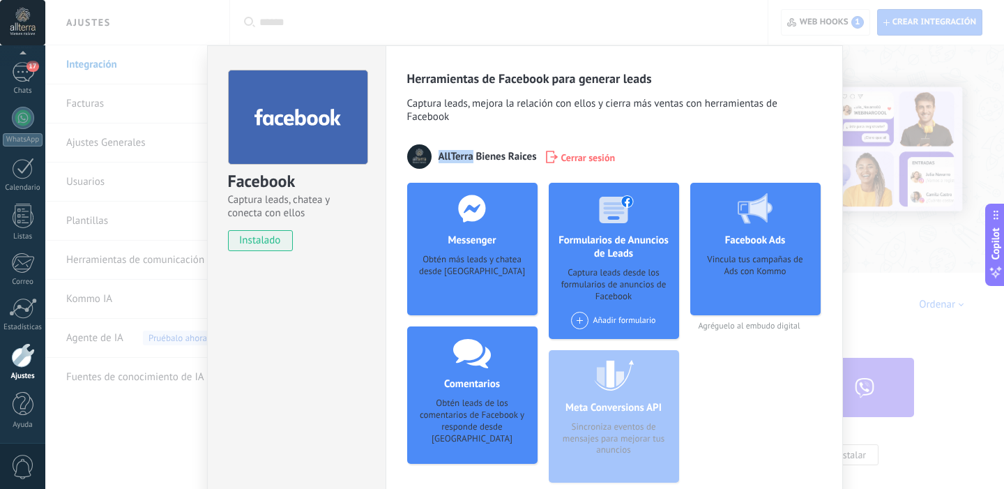
click at [482, 149] on div "AllTerra Bienes Raices" at bounding box center [472, 156] width 130 height 24
click at [473, 131] on div at bounding box center [473, 131] width 0 height 0
click at [614, 130] on div "Herramientas de Facebook para generar leads Captura leads, mejora la relación c…" at bounding box center [614, 281] width 414 height 423
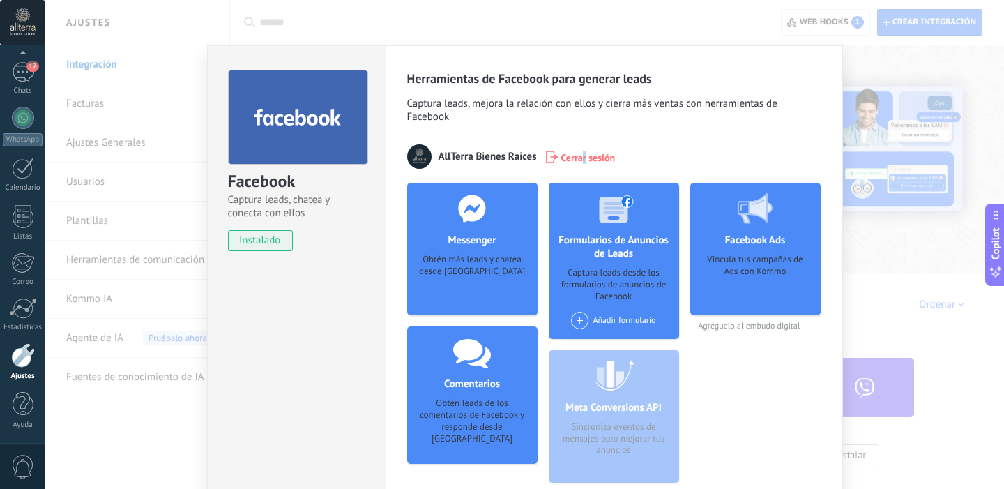
click at [583, 158] on span "Cerrar sesión" at bounding box center [588, 157] width 54 height 14
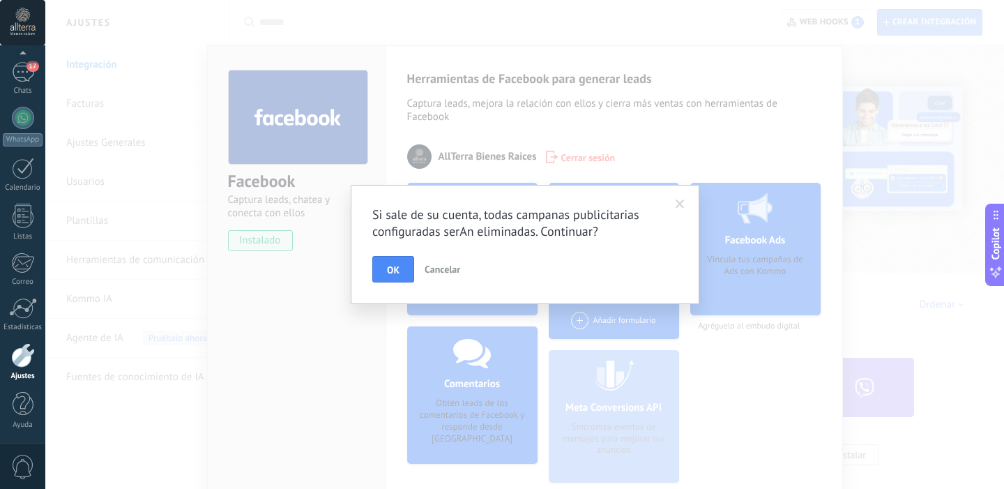
click at [655, 148] on div "Si sale de su cuenta, todas campanas publicitarias configuradas serAn eliminada…" at bounding box center [524, 244] width 959 height 489
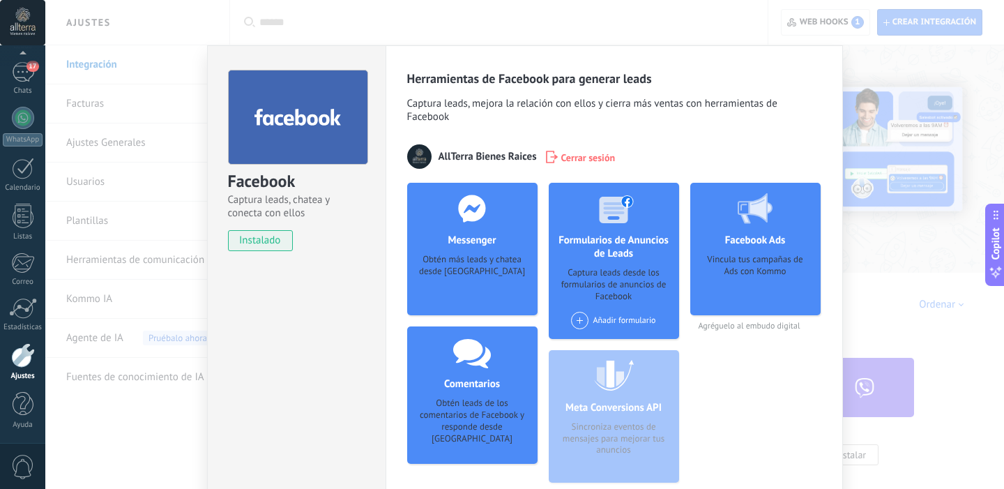
click at [712, 162] on div "AllTerra Bienes Raices Cerrar sesión" at bounding box center [614, 156] width 414 height 24
click at [872, 54] on div "Facebook Captura leads, chatea y conecta con ellos instalado Desinstalar Herram…" at bounding box center [524, 244] width 959 height 489
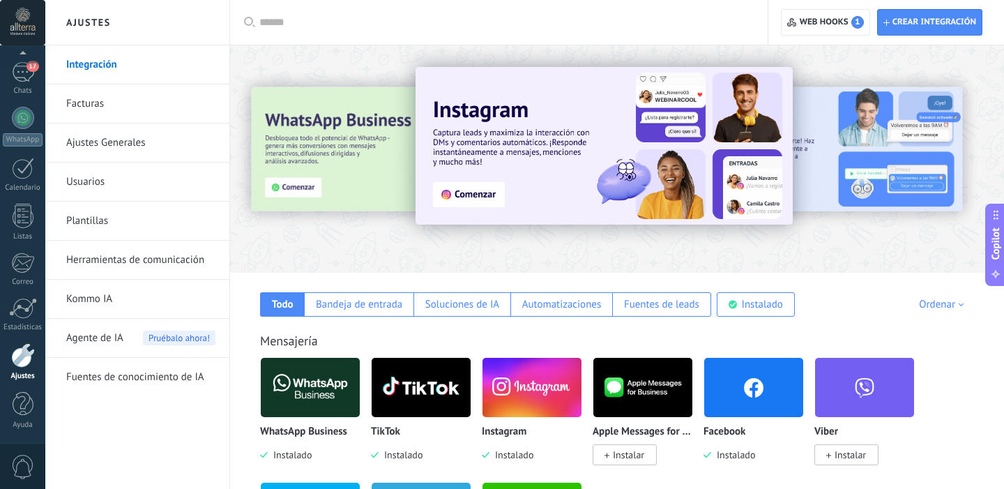
click at [734, 414] on img at bounding box center [753, 388] width 99 height 68
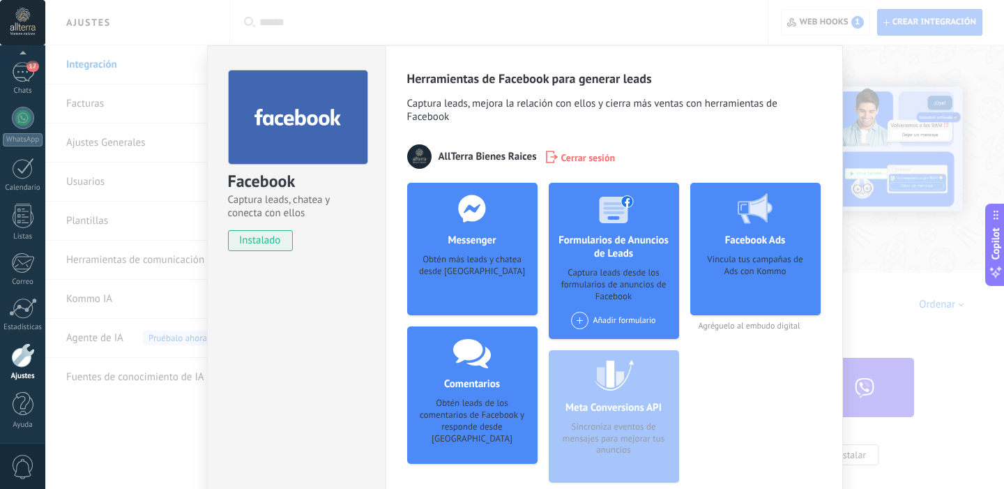
click at [590, 165] on div "AllTerra Bienes Raices Cerrar sesión" at bounding box center [614, 156] width 414 height 24
click at [588, 160] on span "Cerrar sesión" at bounding box center [588, 157] width 54 height 14
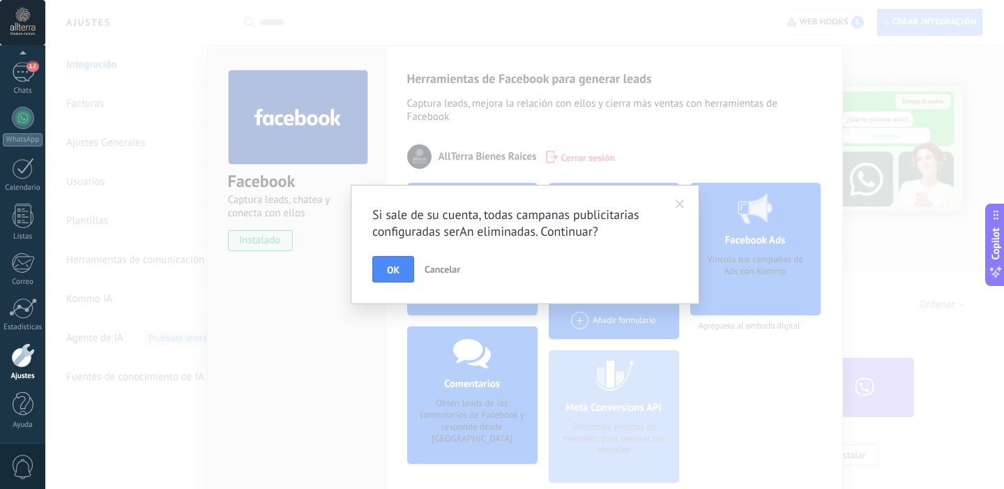
click at [677, 200] on span at bounding box center [680, 204] width 9 height 10
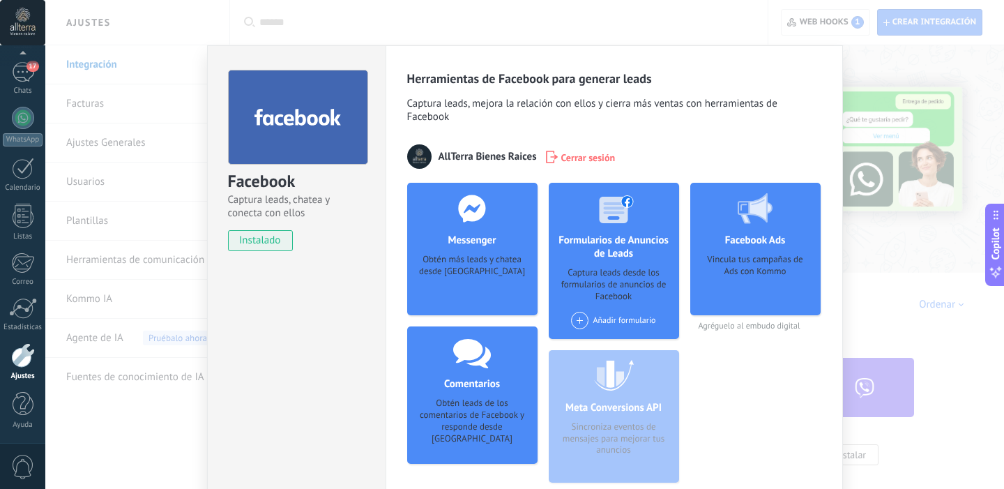
click at [879, 46] on div "Facebook Captura leads, chatea y conecta con ellos instalado Desinstalar Herram…" at bounding box center [524, 244] width 959 height 489
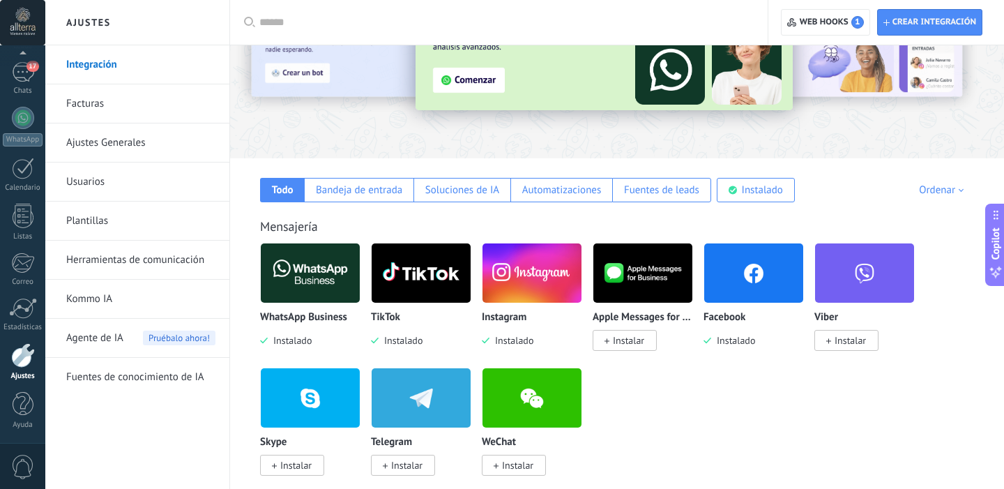
scroll to position [107, 0]
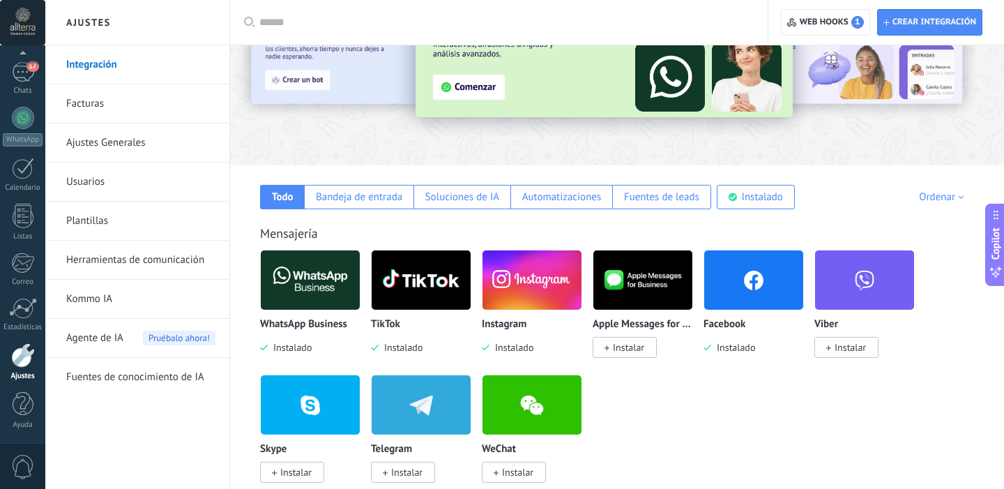
click at [513, 296] on img at bounding box center [531, 280] width 99 height 68
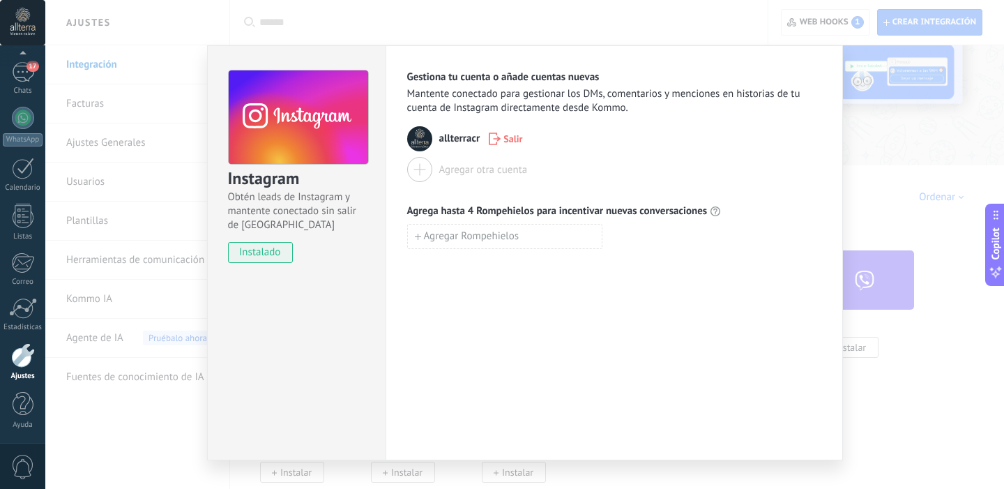
click at [448, 214] on span "Agrega hasta 4 Rompehielos para incentivar nuevas conversaciones" at bounding box center [557, 211] width 301 height 14
click at [247, 185] on h3 "Instagram" at bounding box center [297, 178] width 139 height 23
click at [253, 140] on use at bounding box center [298, 117] width 139 height 95
click at [459, 144] on span "allterracr" at bounding box center [459, 139] width 41 height 14
click at [410, 130] on img at bounding box center [419, 138] width 25 height 25
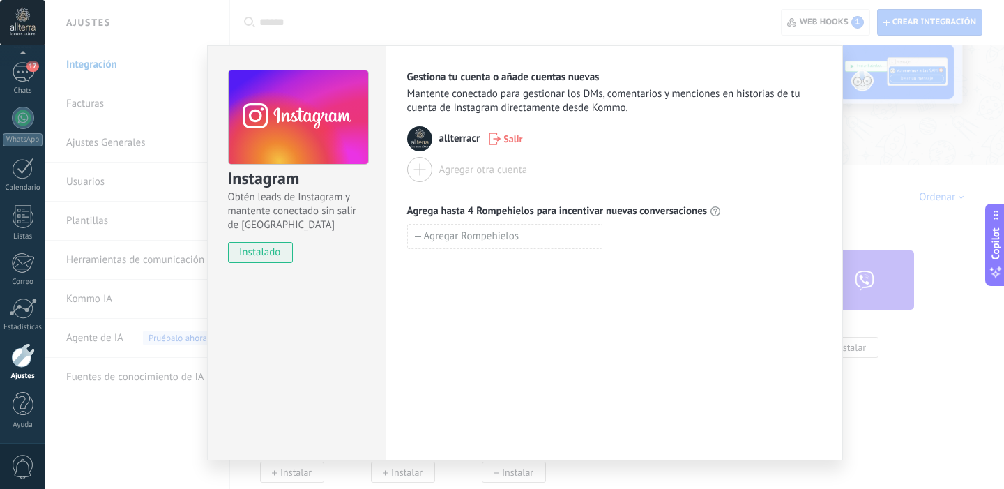
click at [454, 20] on div "Instagram Obtén leads de Instagram y mantente conectado sin salir de Kommo inst…" at bounding box center [524, 244] width 959 height 489
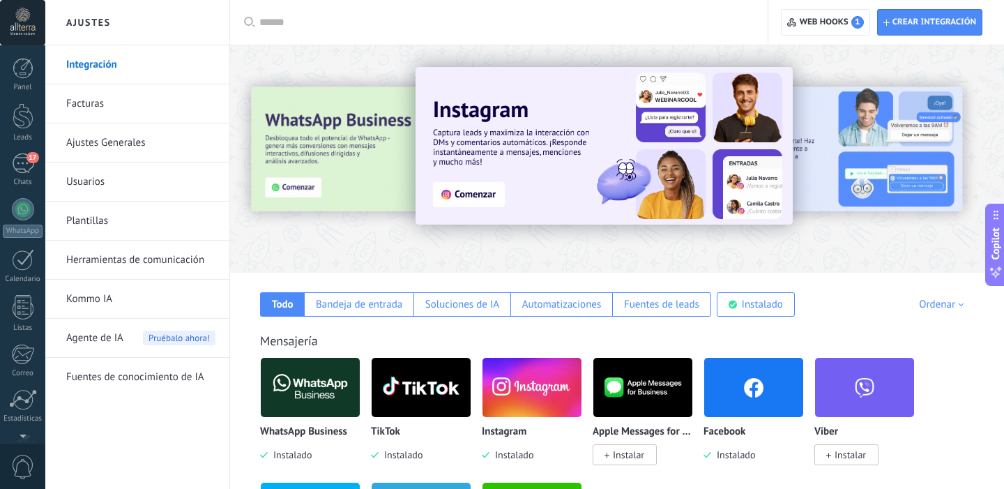
scroll to position [91, 0]
click at [96, 66] on link "Integración" at bounding box center [140, 64] width 149 height 39
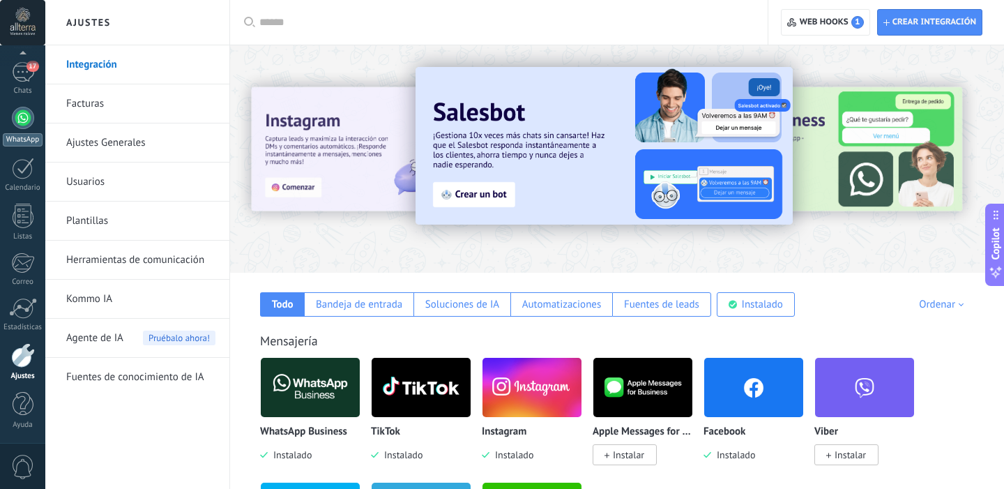
click at [15, 123] on div at bounding box center [23, 118] width 22 height 22
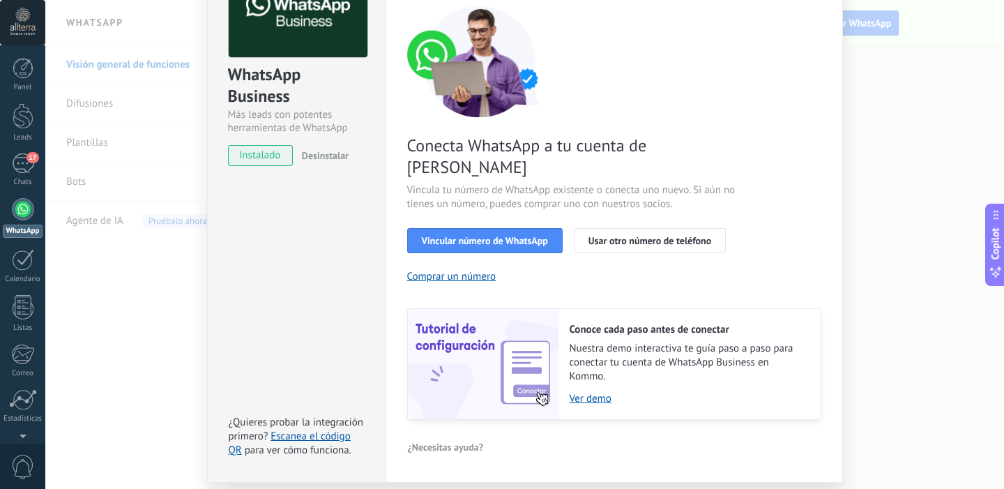
scroll to position [130, 0]
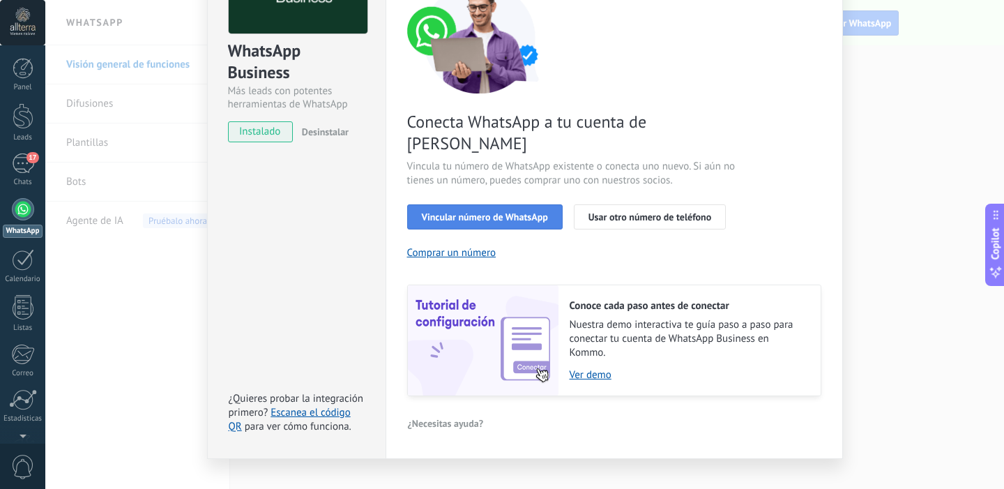
click at [462, 212] on span "Vincular número de WhatsApp" at bounding box center [485, 217] width 126 height 10
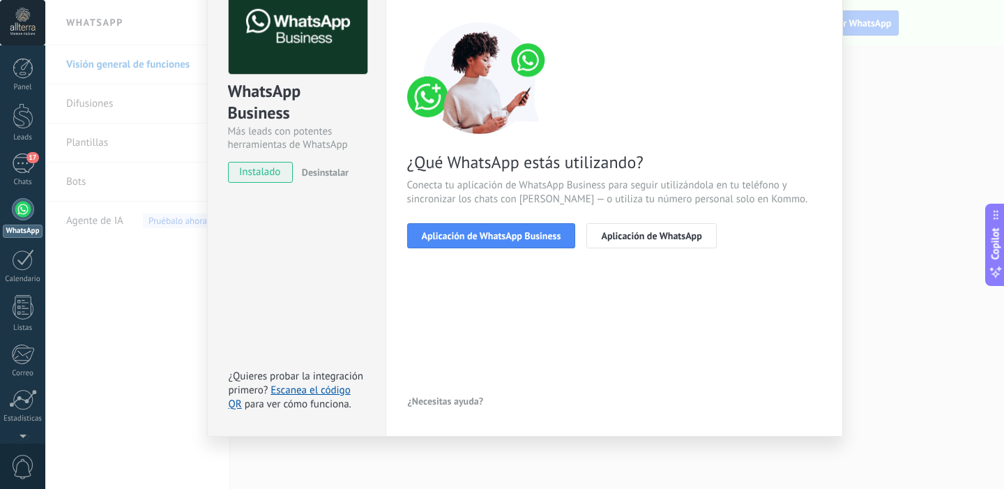
scroll to position [90, 0]
click at [488, 237] on span "Aplicación de WhatsApp Business" at bounding box center [491, 236] width 139 height 10
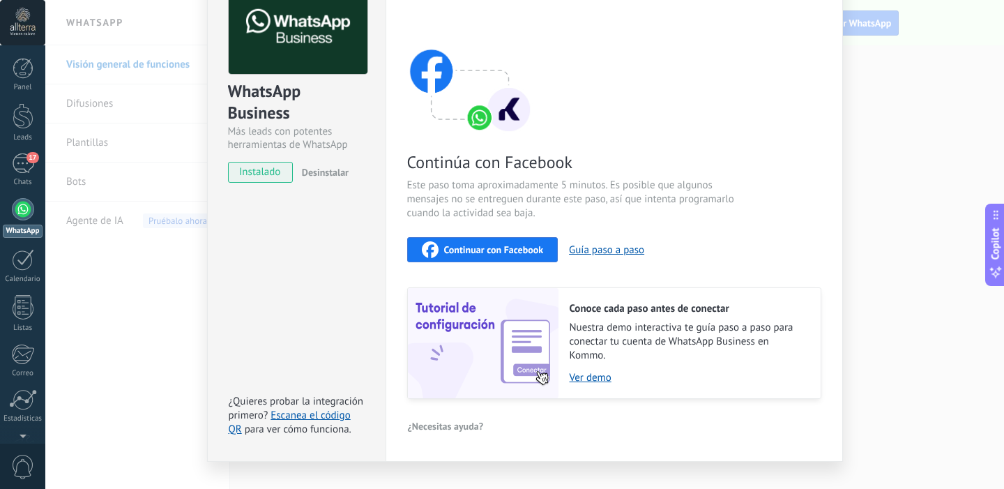
click at [489, 250] on span "Continuar con Facebook" at bounding box center [494, 250] width 100 height 10
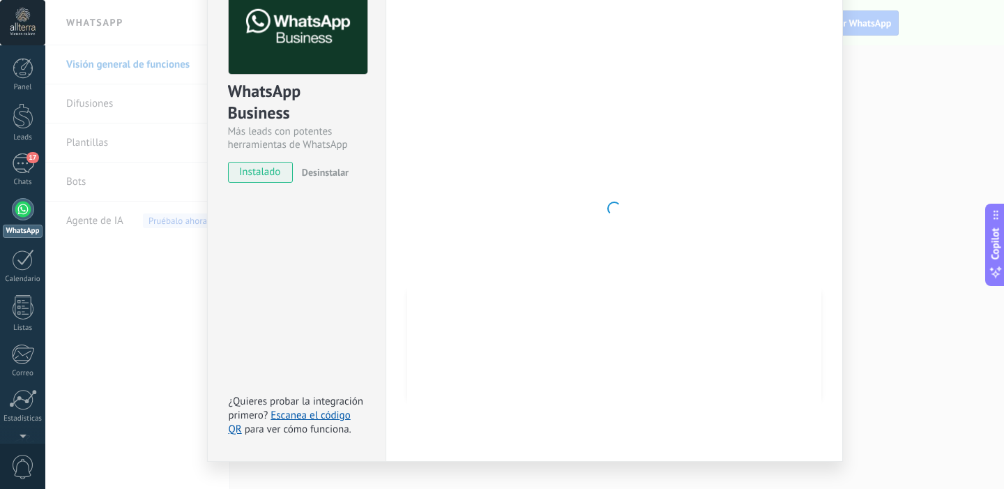
scroll to position [70, 0]
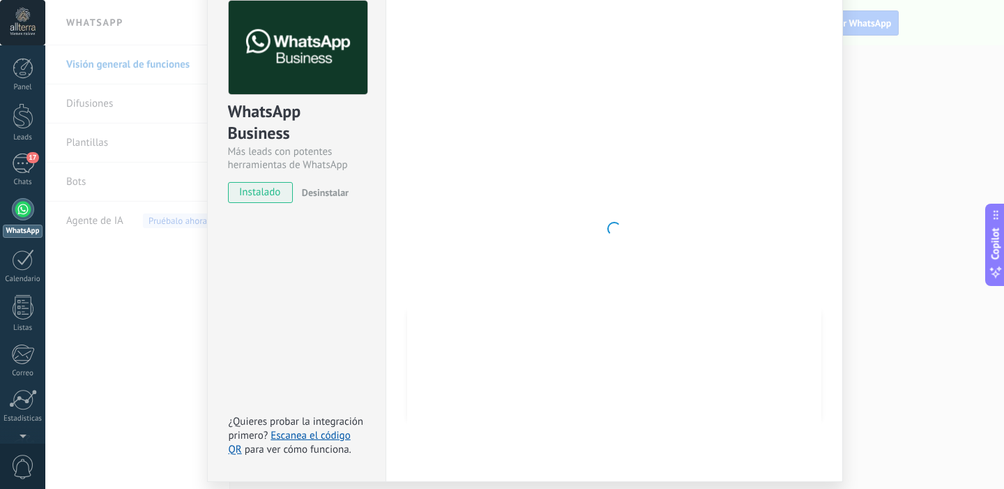
click at [254, 313] on div "WhatsApp Business Más leads con potentes herramientas de WhatsApp instalado Des…" at bounding box center [296, 229] width 178 height 506
click at [150, 327] on div "WhatsApp Business Más leads con potentes herramientas de WhatsApp instalado Des…" at bounding box center [524, 244] width 959 height 489
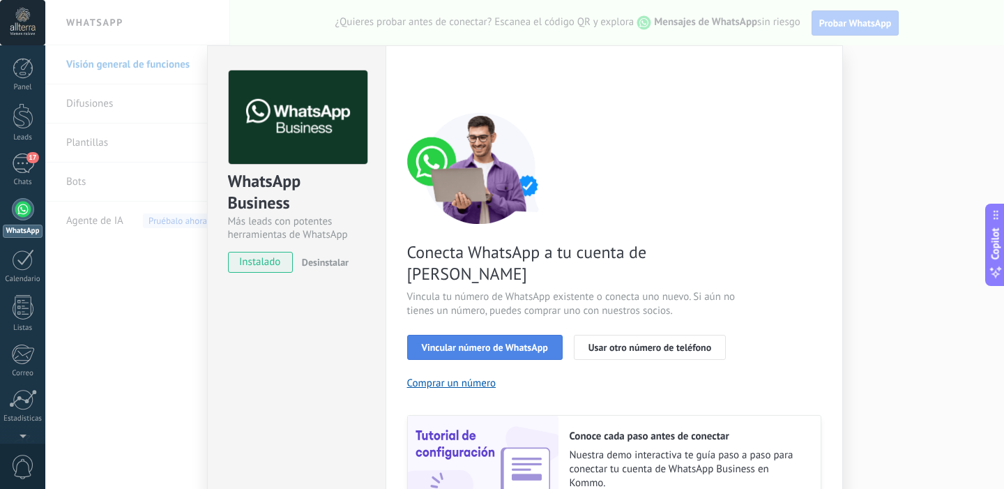
click at [462, 342] on span "Vincular número de WhatsApp" at bounding box center [485, 347] width 126 height 10
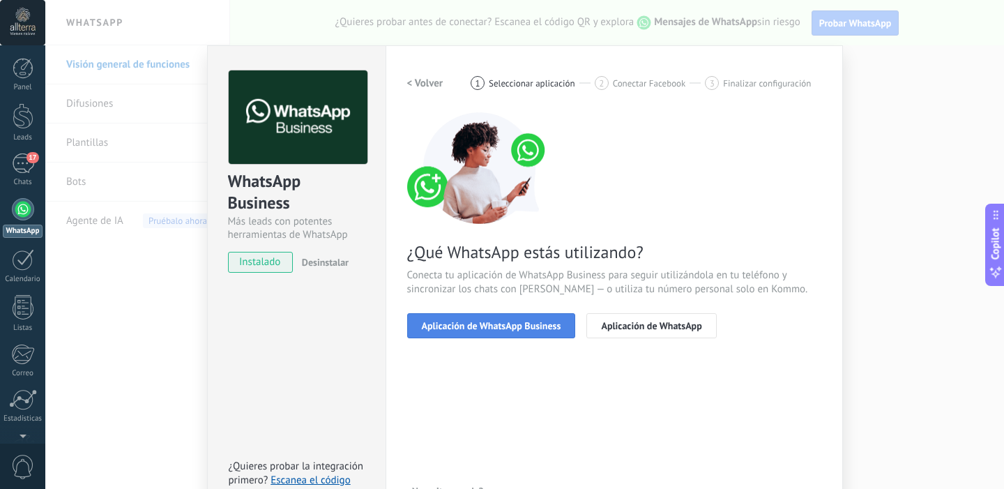
click at [462, 324] on span "Aplicación de WhatsApp Business" at bounding box center [491, 326] width 139 height 10
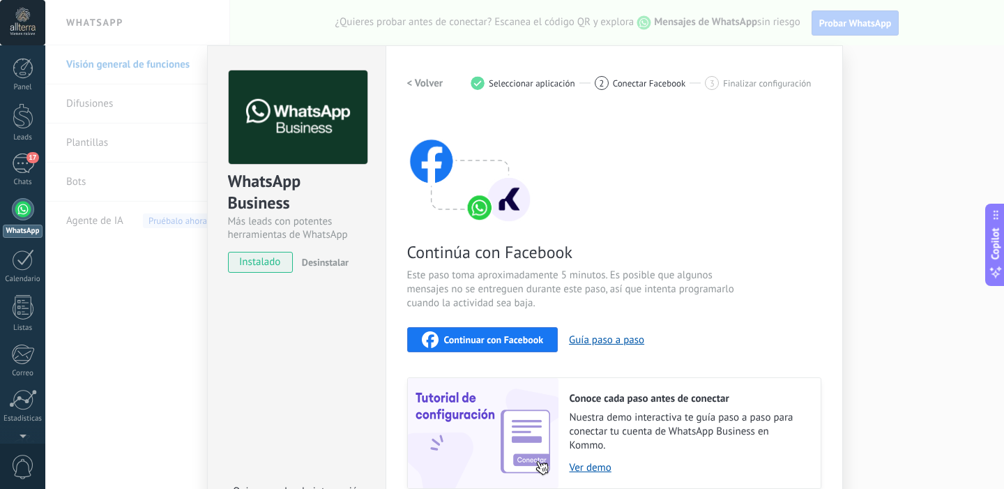
click at [466, 340] on span "Continuar con Facebook" at bounding box center [494, 340] width 100 height 10
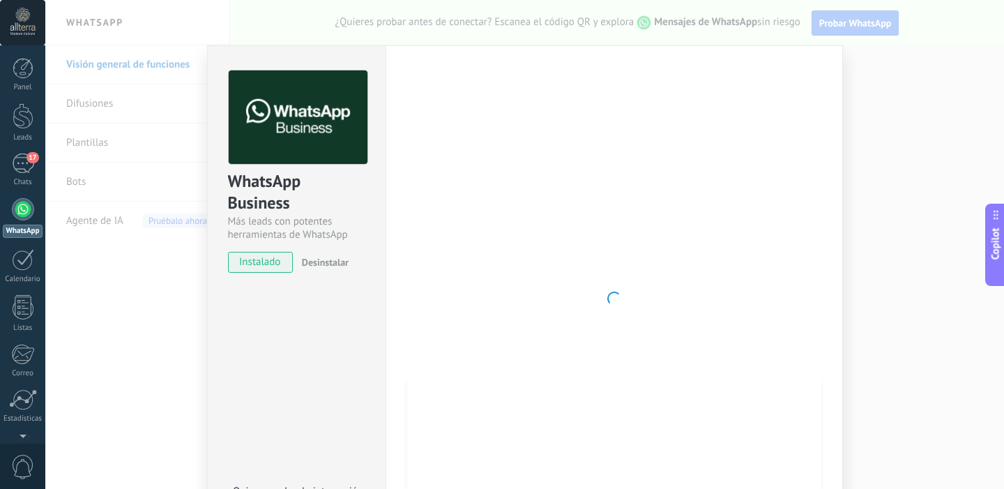
click at [934, 164] on div "WhatsApp Business Más leads con potentes herramientas de WhatsApp instalado Des…" at bounding box center [524, 244] width 959 height 489
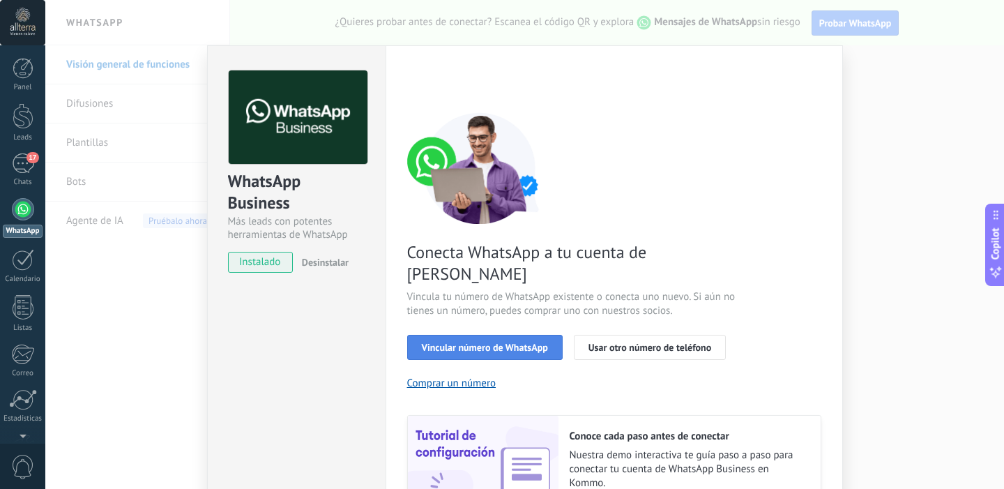
click at [518, 342] on span "Vincular número de WhatsApp" at bounding box center [485, 347] width 126 height 10
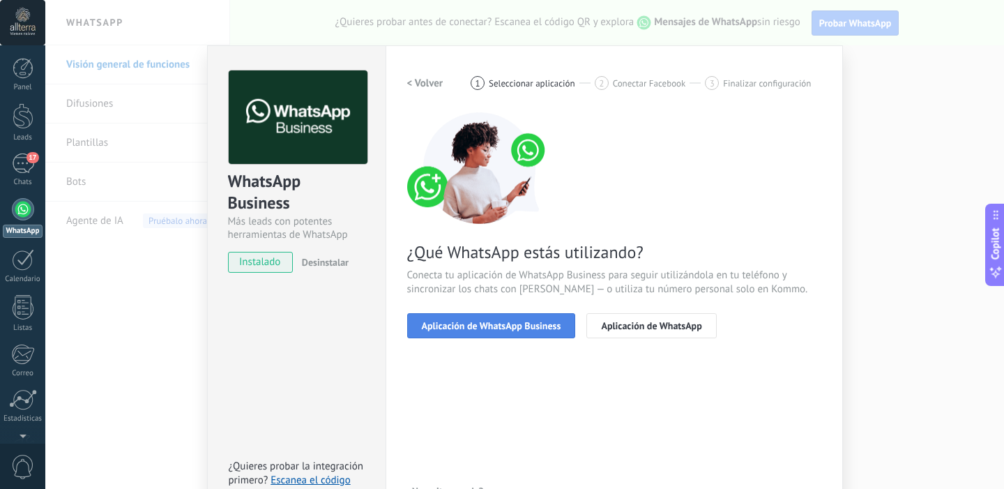
click at [512, 322] on span "Aplicación de WhatsApp Business" at bounding box center [491, 326] width 139 height 10
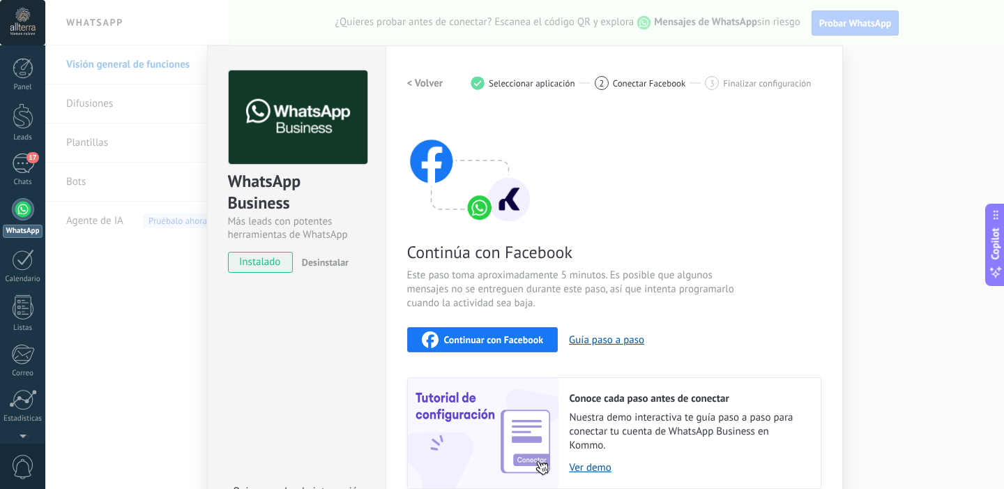
click at [489, 338] on span "Continuar con Facebook" at bounding box center [494, 340] width 100 height 10
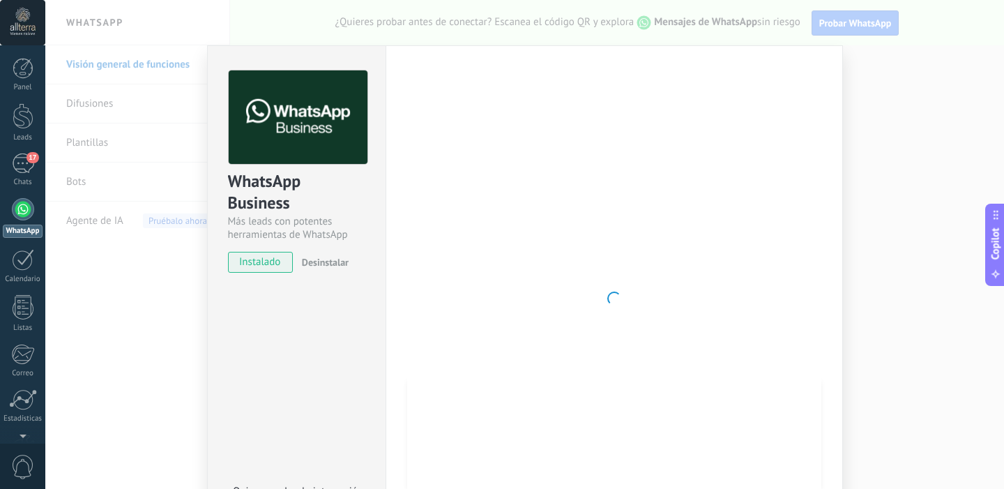
click at [178, 260] on div "WhatsApp Business Más leads con potentes herramientas de WhatsApp instalado Des…" at bounding box center [524, 244] width 959 height 489
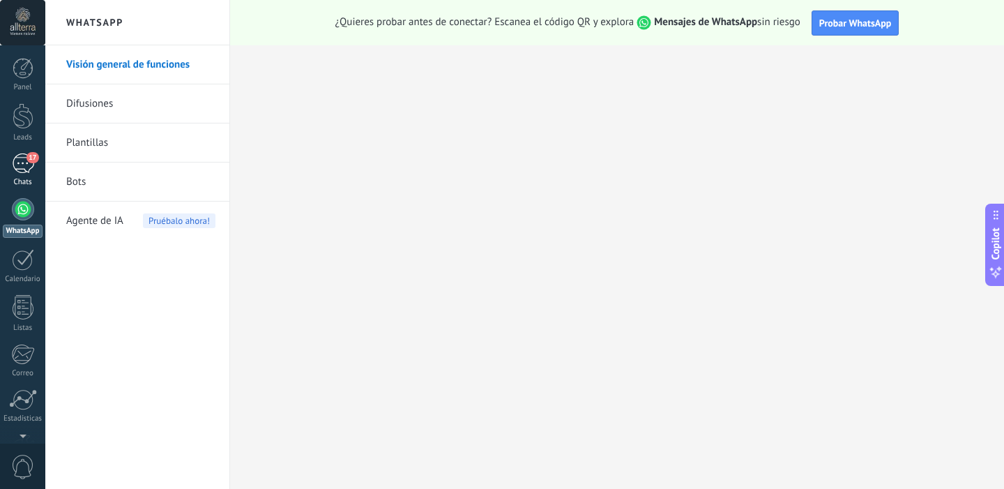
click at [24, 170] on div "17" at bounding box center [23, 163] width 22 height 20
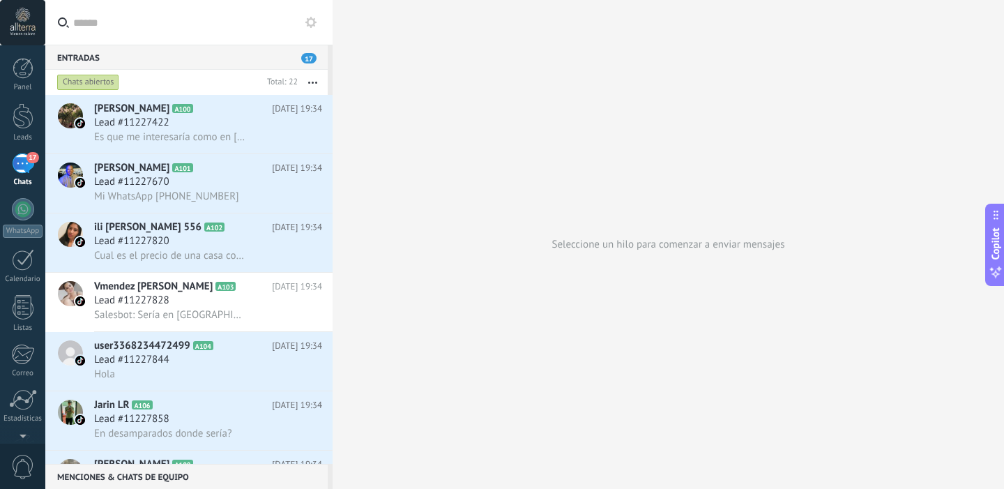
click at [621, 237] on div "Seleccione un hilo para comenzar a enviar mensajes" at bounding box center [668, 244] width 671 height 489
click at [137, 132] on span "Es que me interesaría como en [GEOGRAPHIC_DATA], San [PERSON_NAME] o alajuela" at bounding box center [169, 136] width 151 height 13
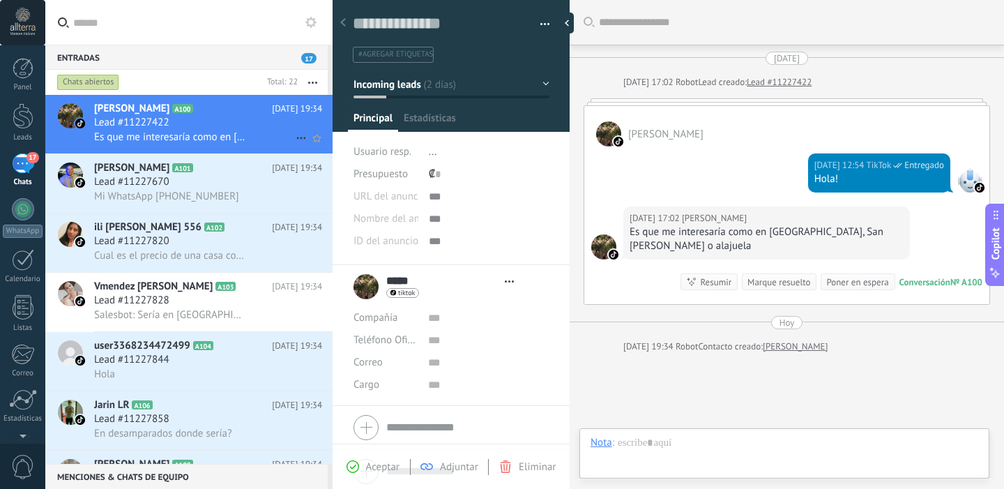
scroll to position [93, 0]
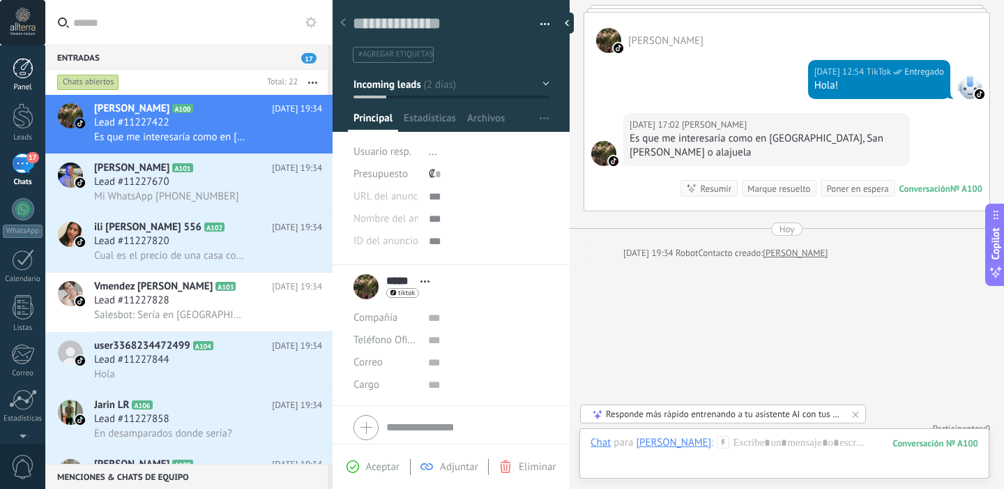
click at [27, 59] on div at bounding box center [23, 68] width 21 height 21
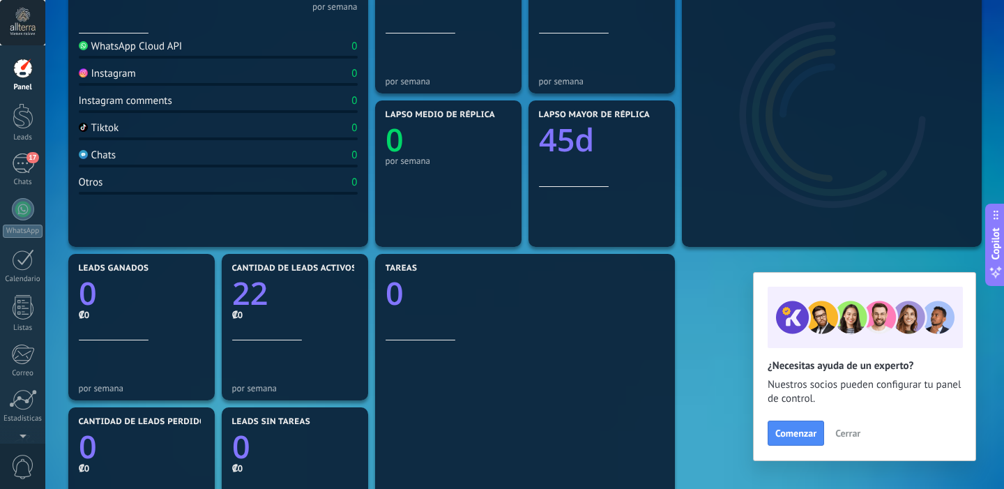
scroll to position [252, 0]
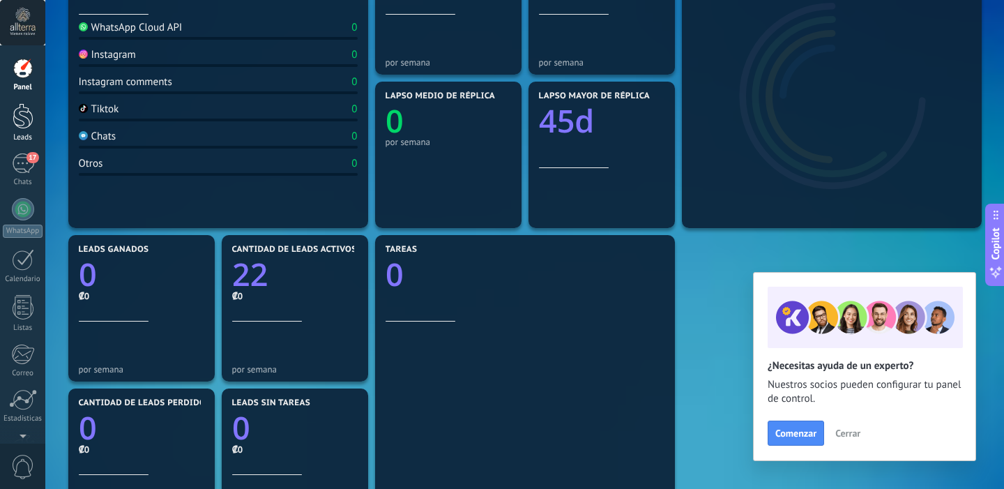
click at [26, 116] on div at bounding box center [23, 116] width 21 height 26
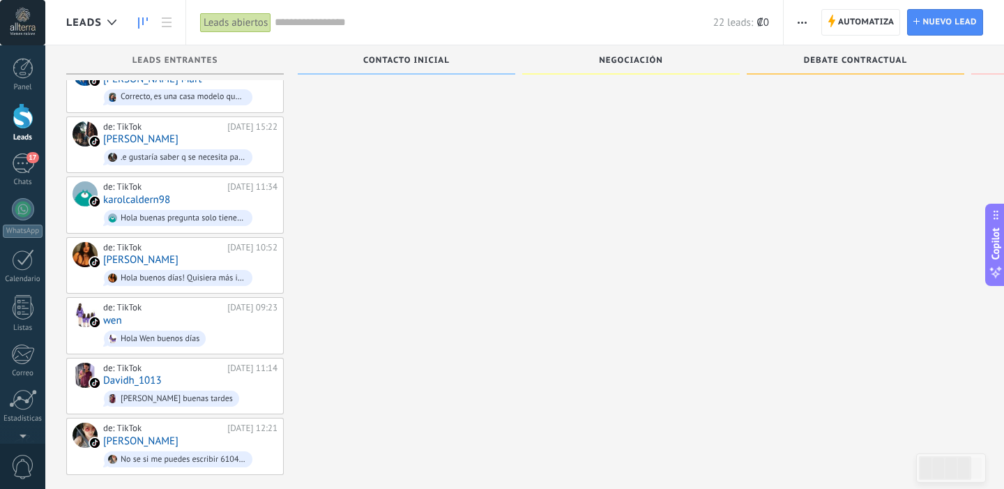
scroll to position [948, 0]
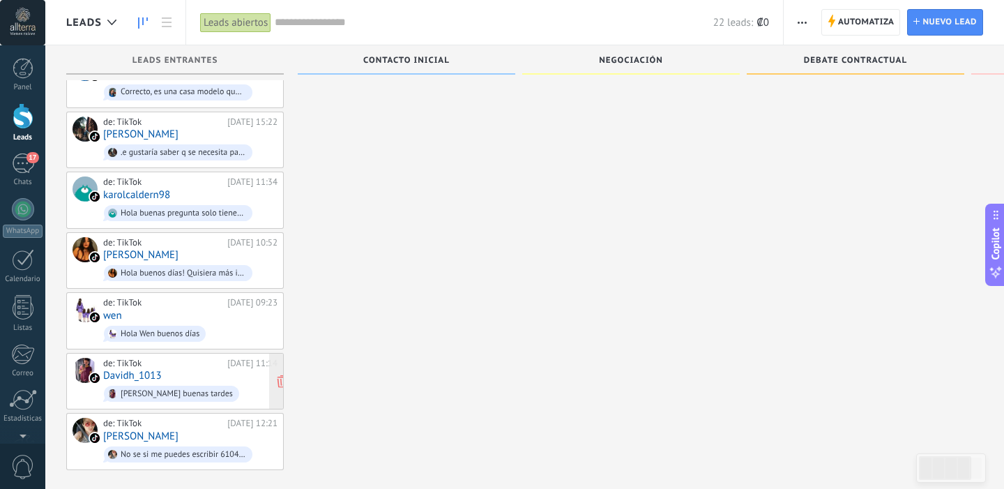
click at [193, 358] on div "de: TikTok" at bounding box center [162, 363] width 119 height 11
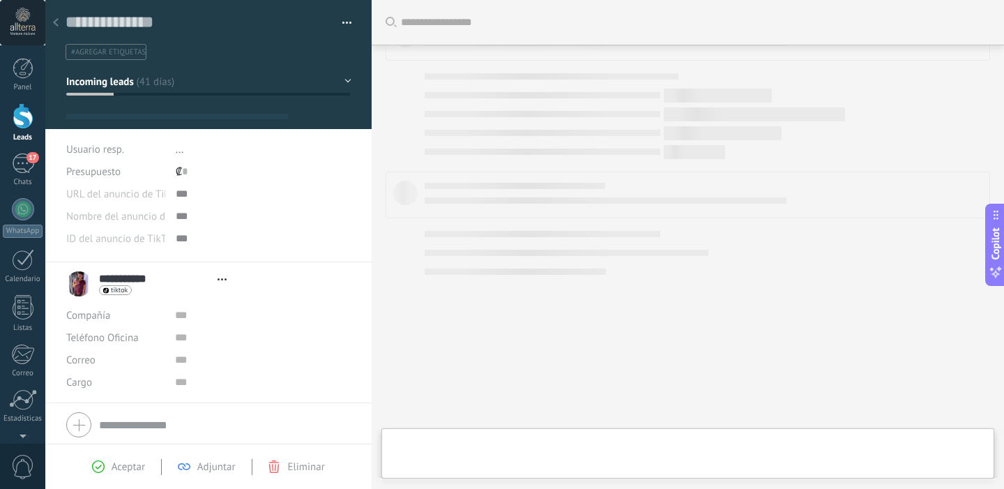
type textarea "**********"
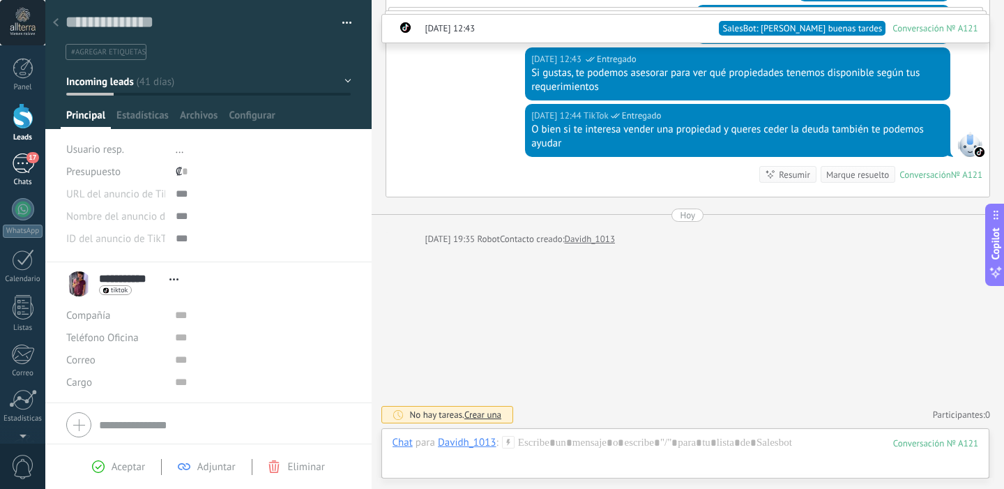
click at [26, 157] on div "17" at bounding box center [23, 163] width 22 height 20
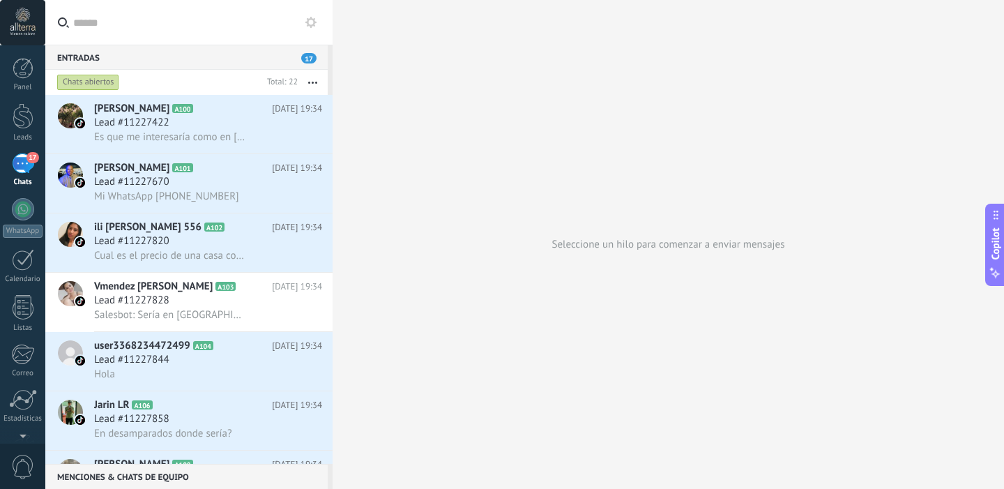
click at [311, 54] on span "17" at bounding box center [308, 58] width 15 height 10
click at [311, 79] on button "button" at bounding box center [313, 82] width 30 height 25
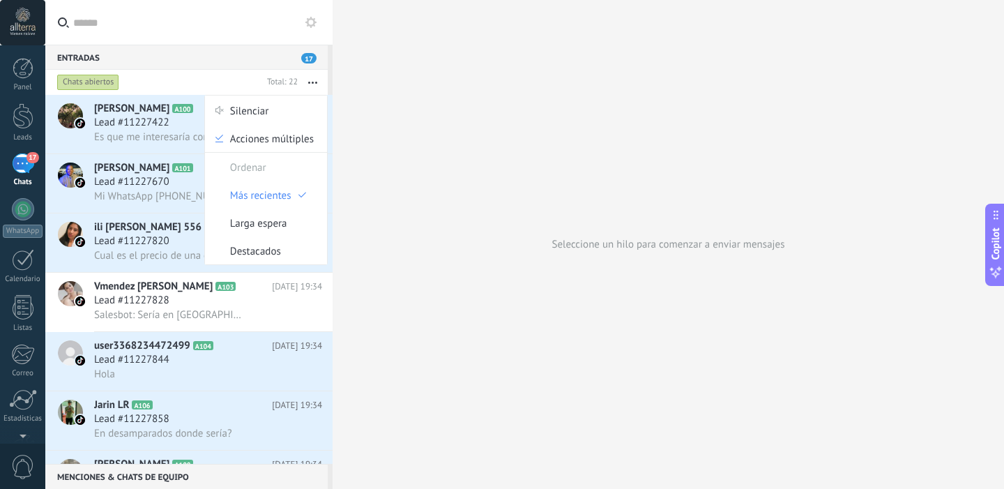
click at [313, 80] on button "button" at bounding box center [313, 82] width 30 height 25
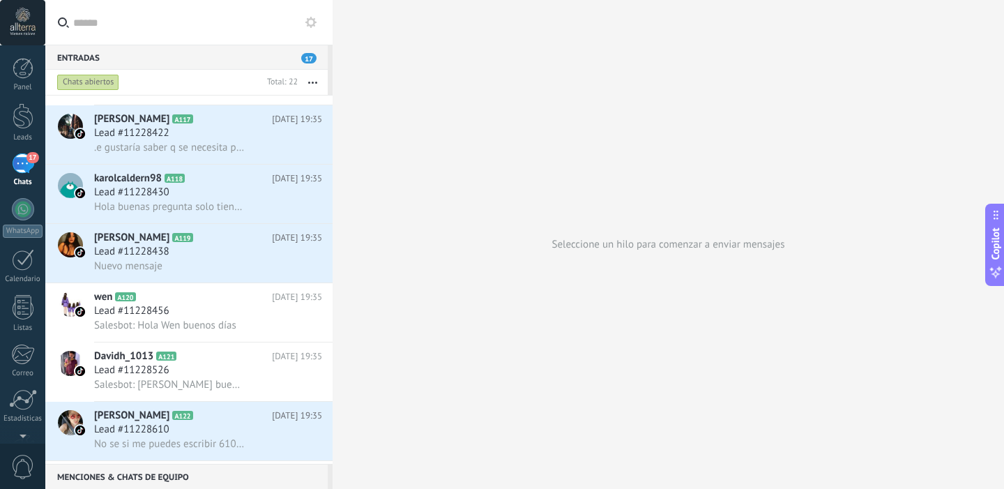
scroll to position [951, 0]
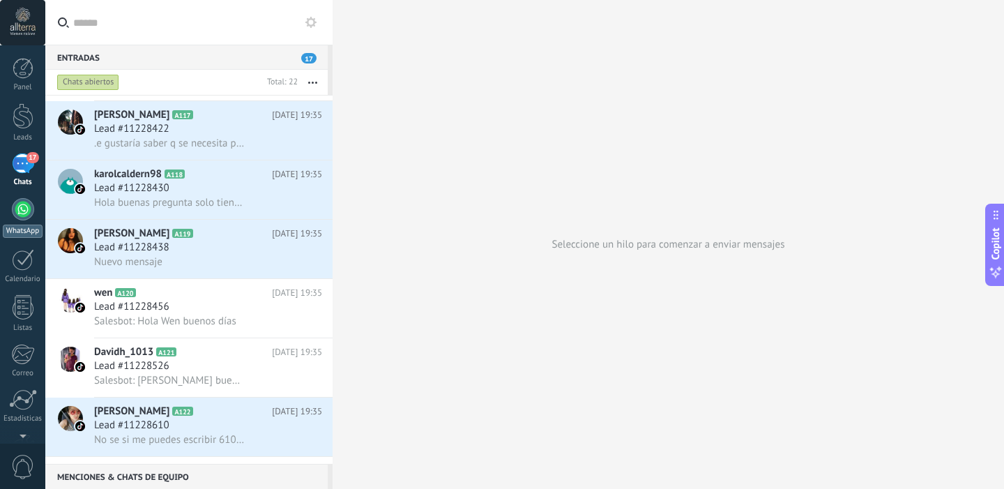
click at [20, 213] on div at bounding box center [23, 209] width 22 height 22
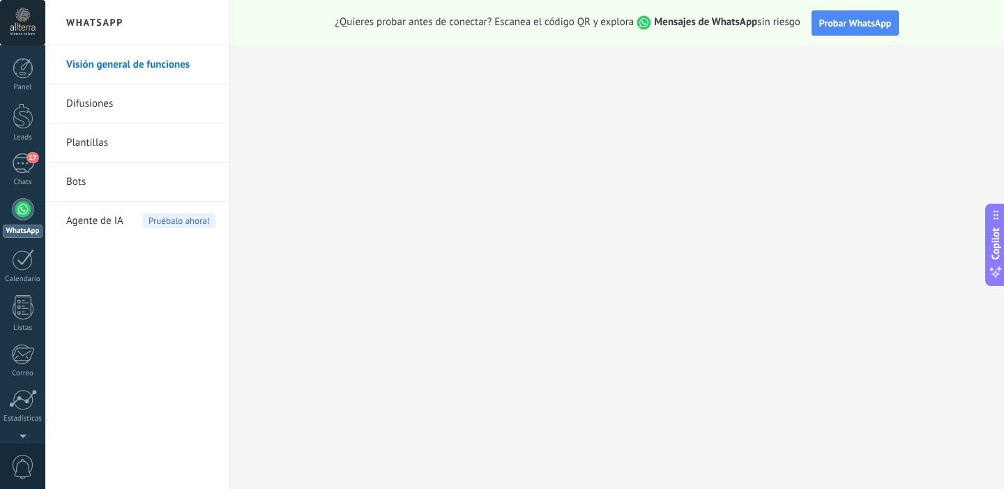
click at [126, 107] on link "Difusiones" at bounding box center [140, 103] width 149 height 39
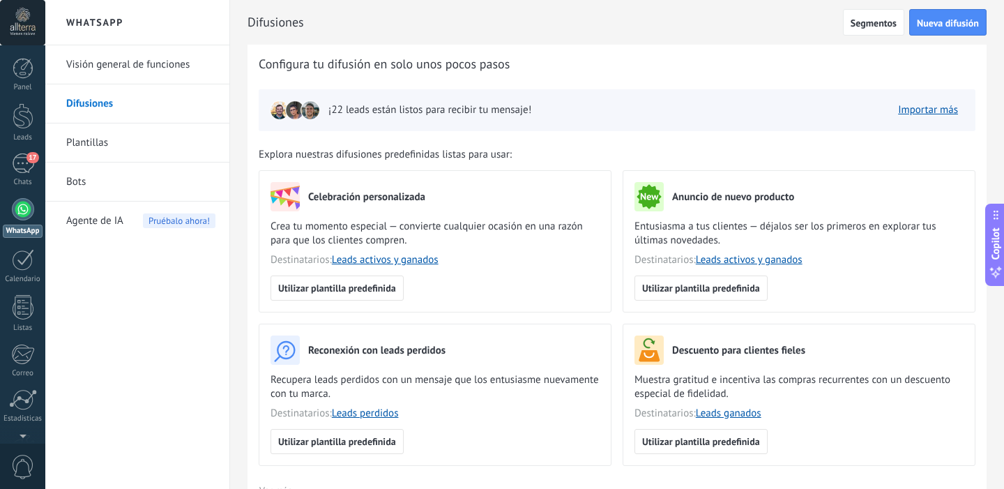
click at [114, 54] on link "Visión general de funciones" at bounding box center [140, 64] width 149 height 39
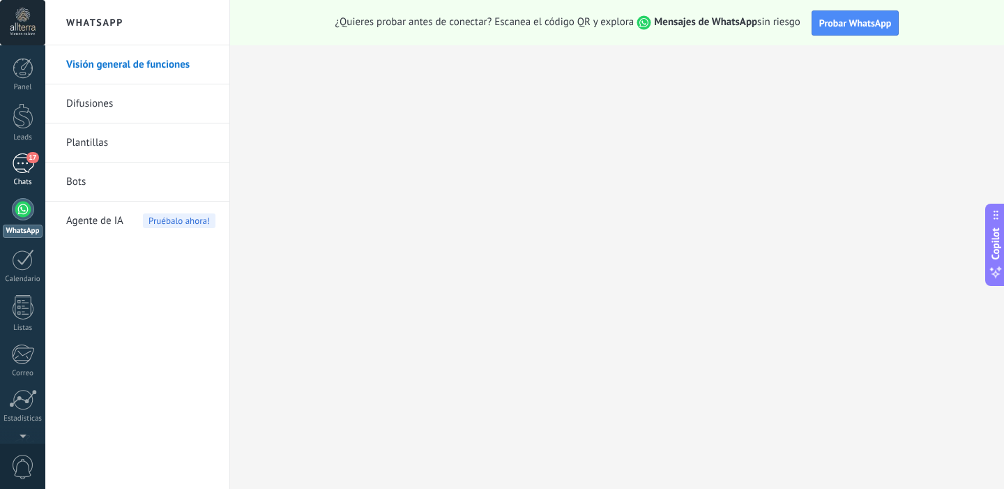
click at [20, 167] on div "17" at bounding box center [23, 163] width 22 height 20
